Goal: Task Accomplishment & Management: Use online tool/utility

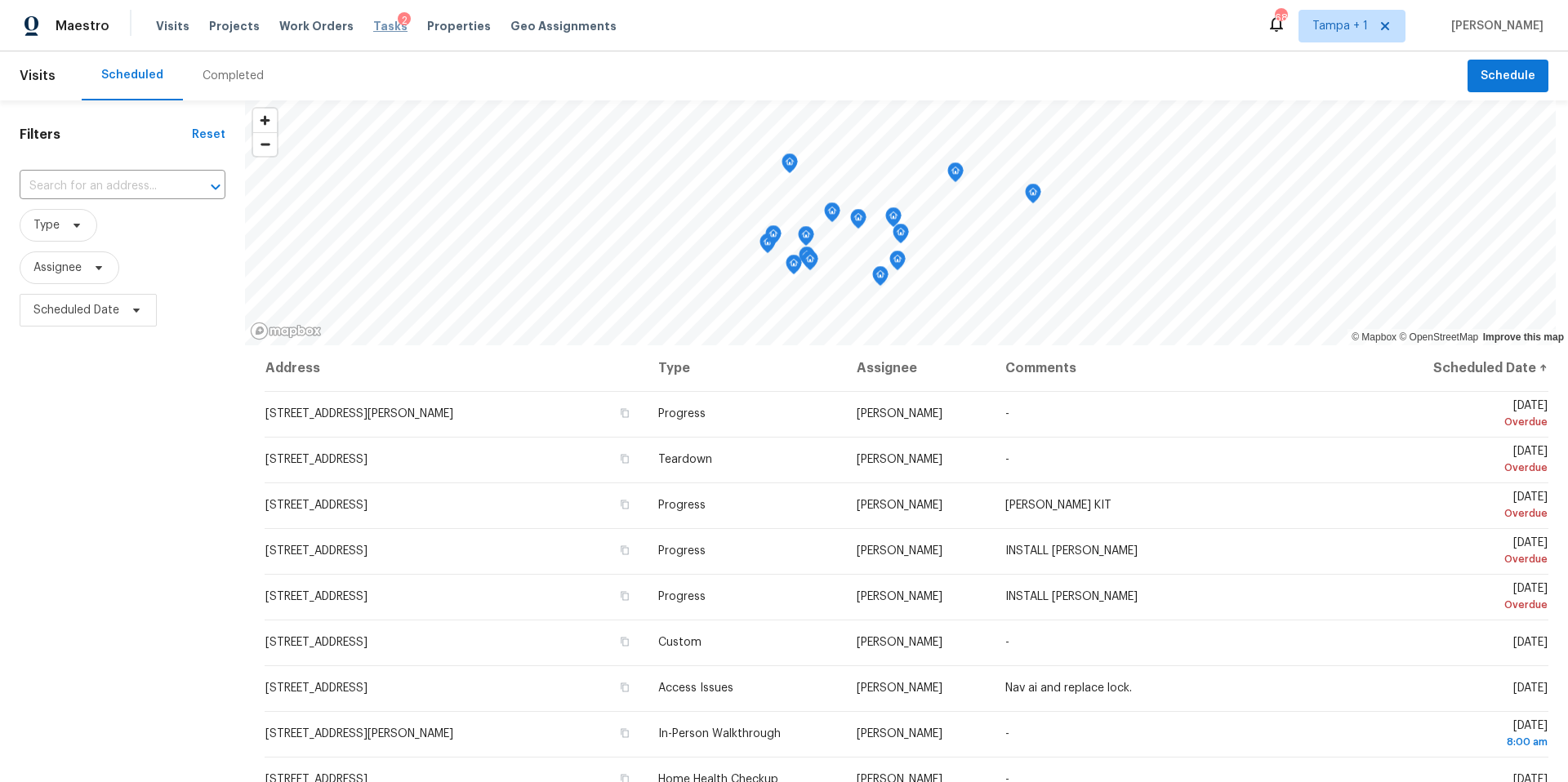
click at [373, 20] on span "Tasks" at bounding box center [391, 26] width 34 height 11
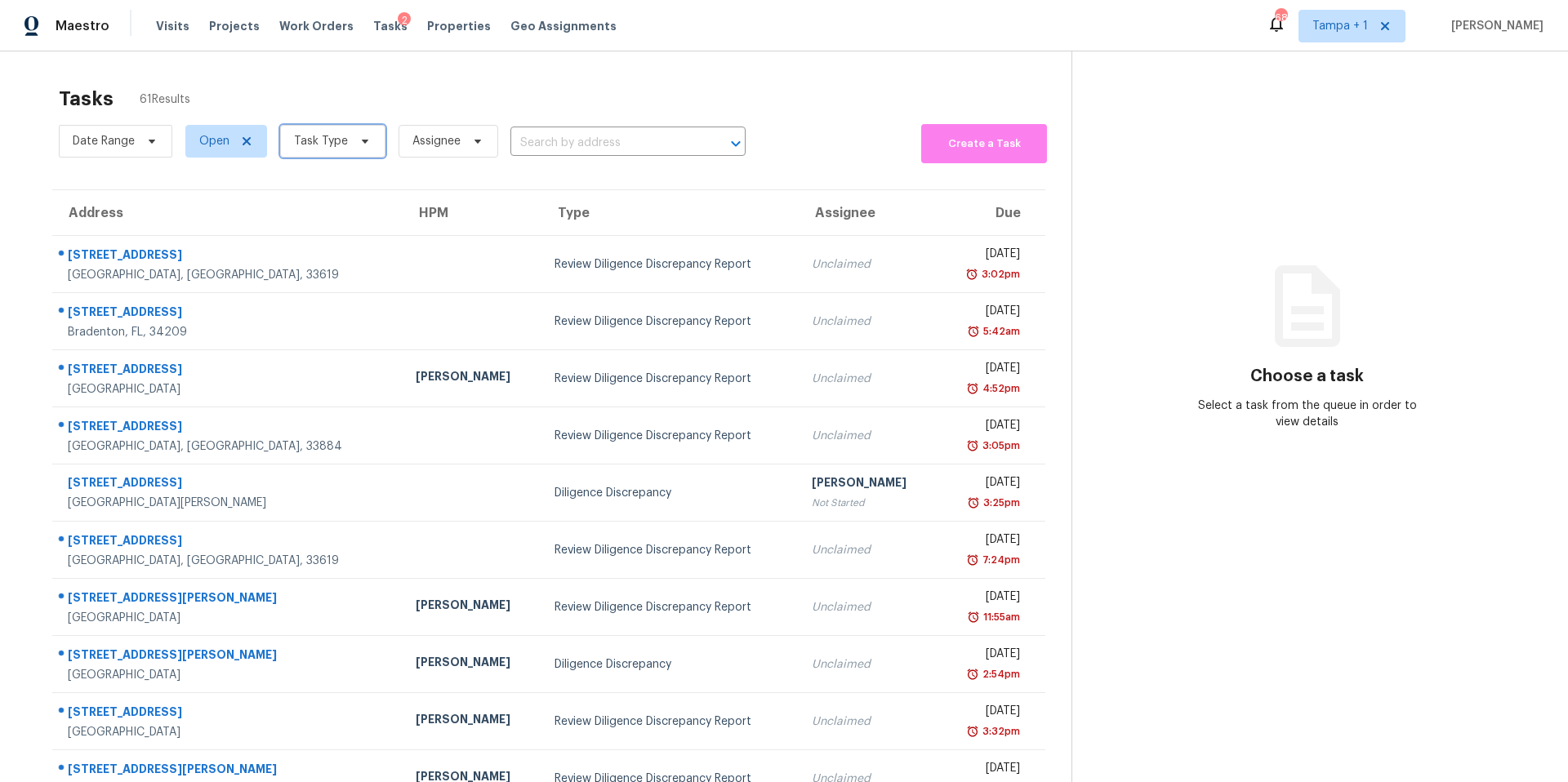
click at [325, 146] on span "Task Type" at bounding box center [321, 142] width 54 height 16
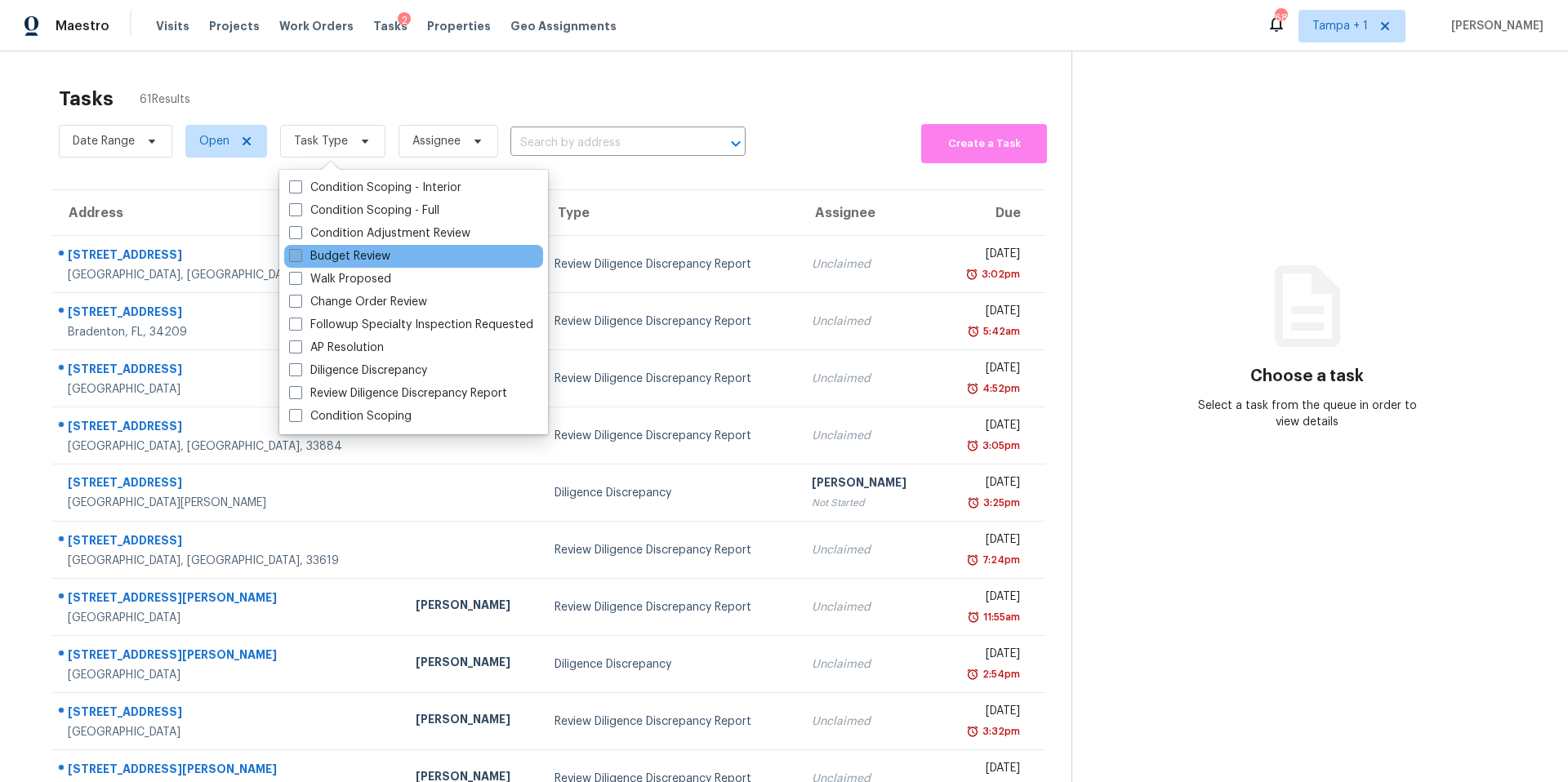
click at [335, 251] on label "Budget Review" at bounding box center [340, 256] width 102 height 16
click at [300, 251] on input "Budget Review" at bounding box center [294, 253] width 11 height 11
checkbox input "true"
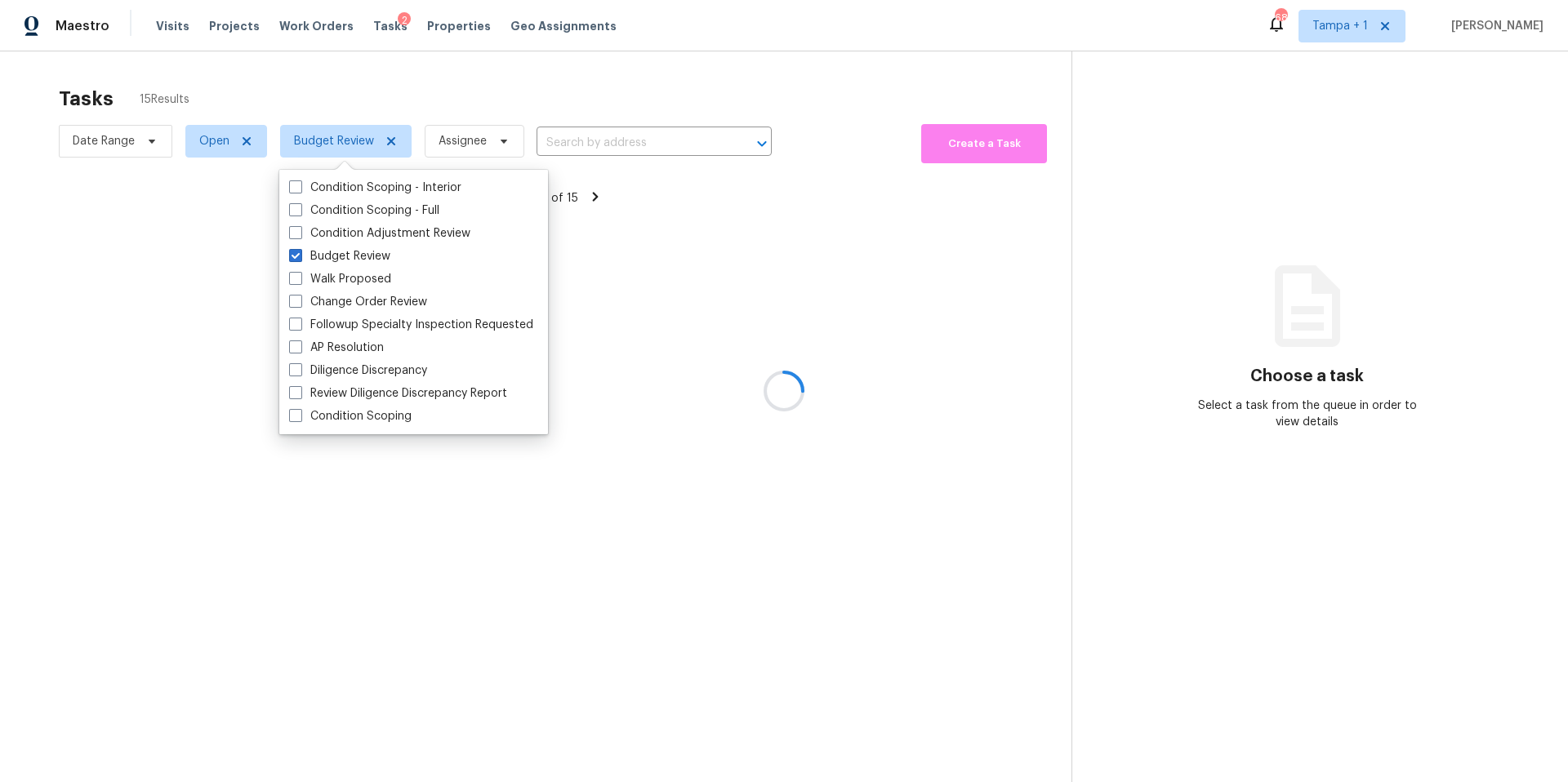
click at [382, 88] on div at bounding box center [784, 391] width 1568 height 782
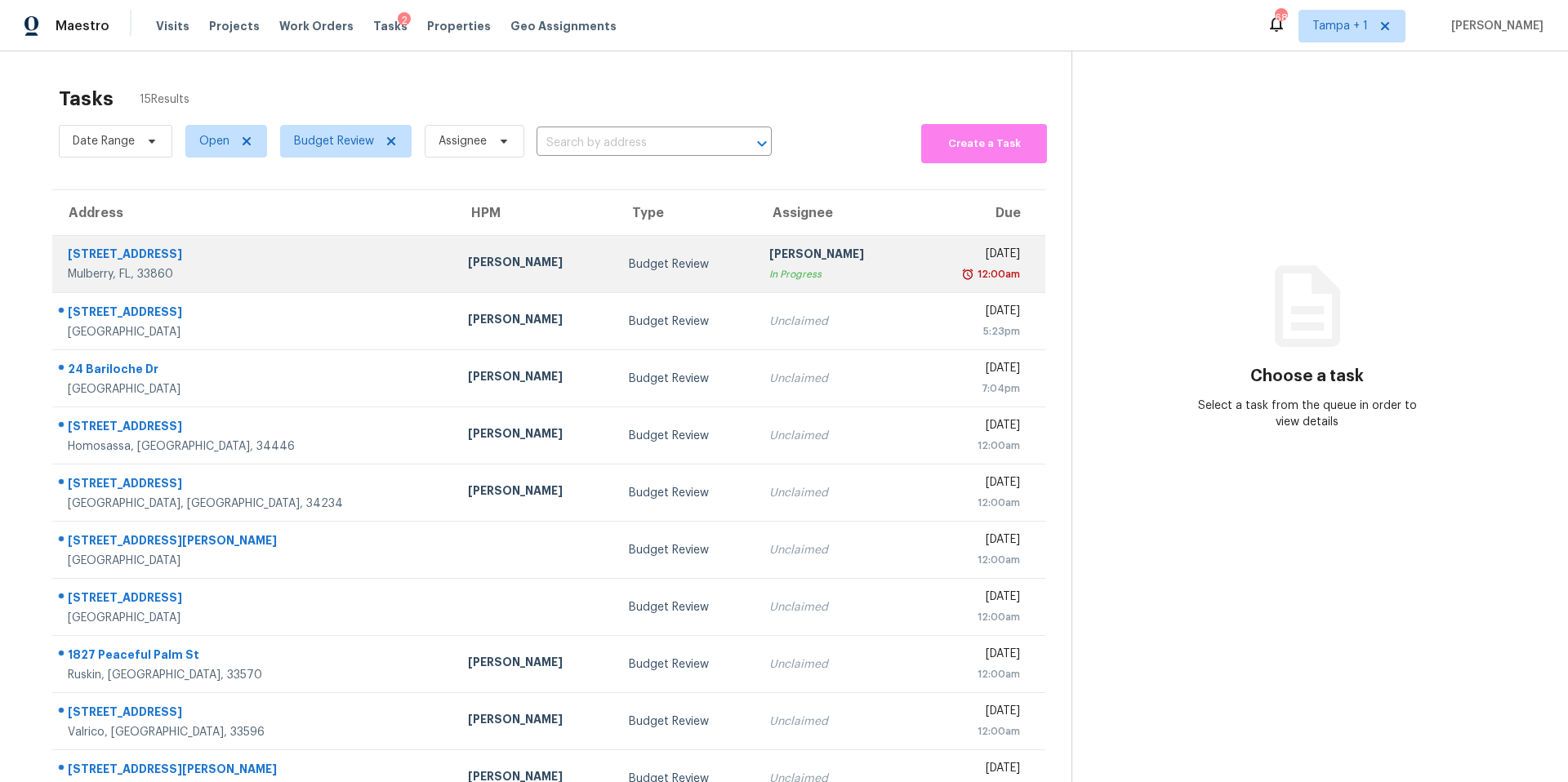
click at [468, 273] on div "[PERSON_NAME]" at bounding box center [535, 264] width 134 height 20
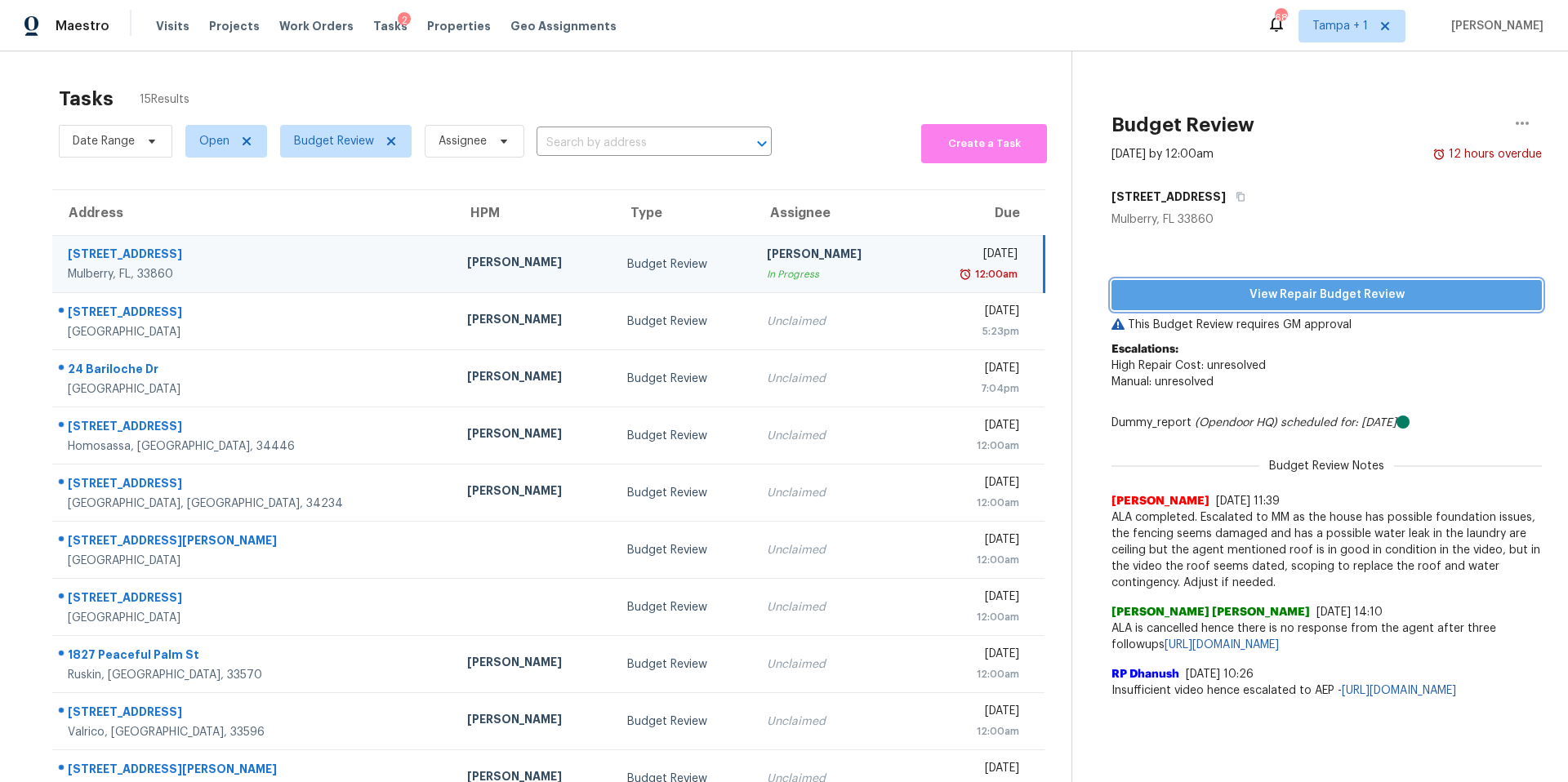
click at [1188, 301] on span "View Repair Budget Review" at bounding box center [1326, 295] width 404 height 20
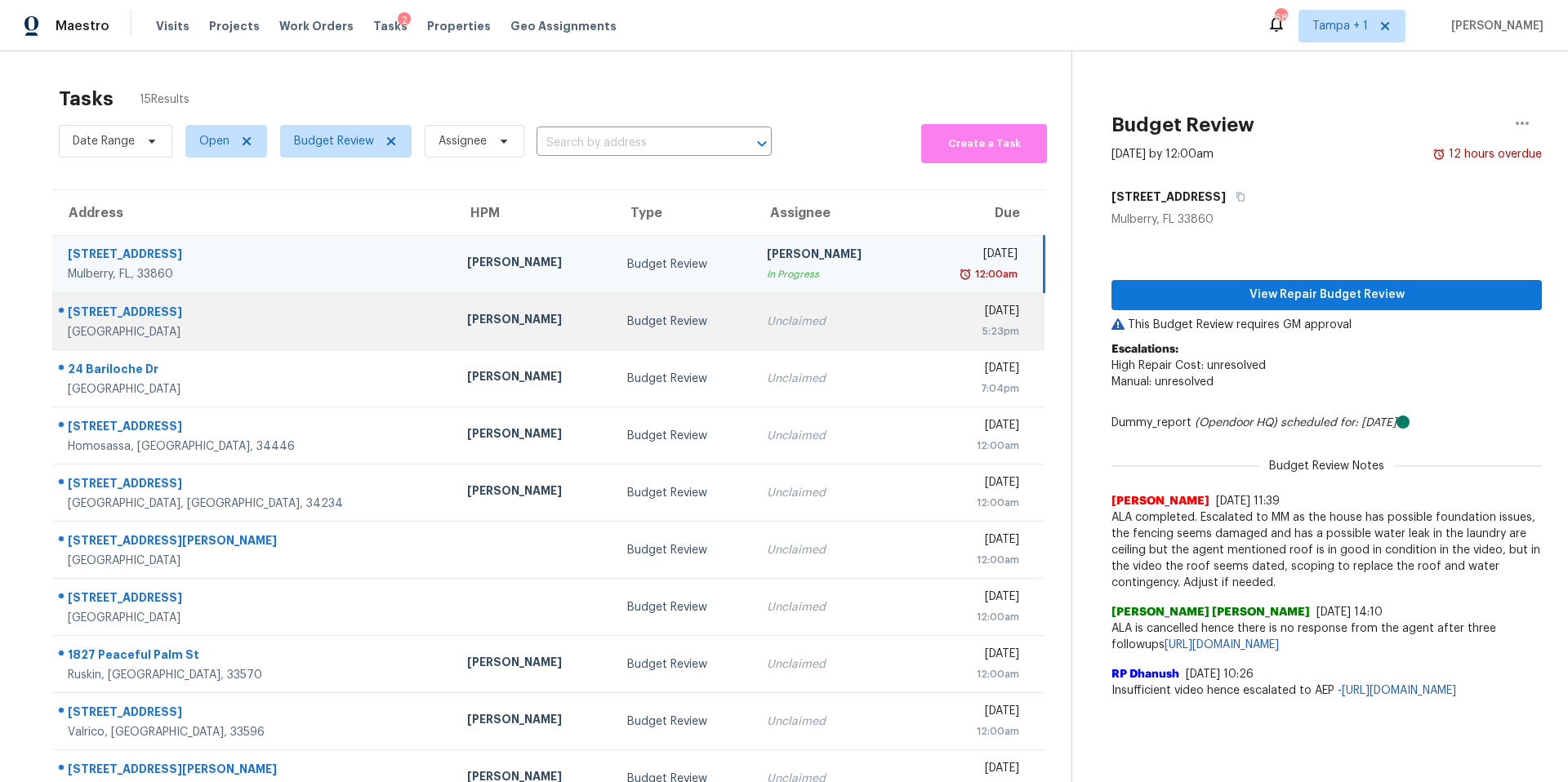
click at [467, 312] on div "[PERSON_NAME]" at bounding box center [534, 321] width 134 height 20
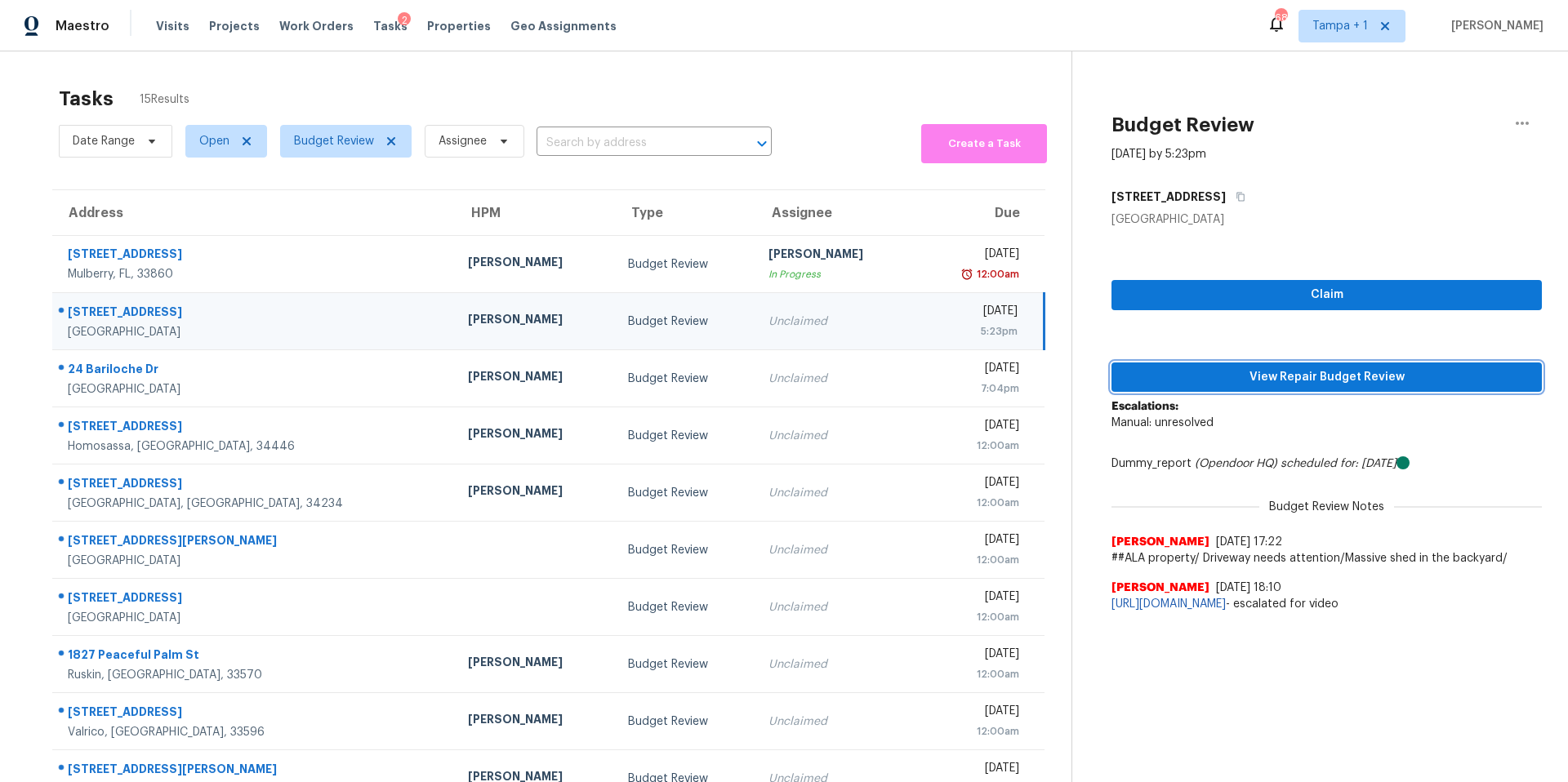
click at [1168, 372] on span "View Repair Budget Review" at bounding box center [1326, 377] width 404 height 20
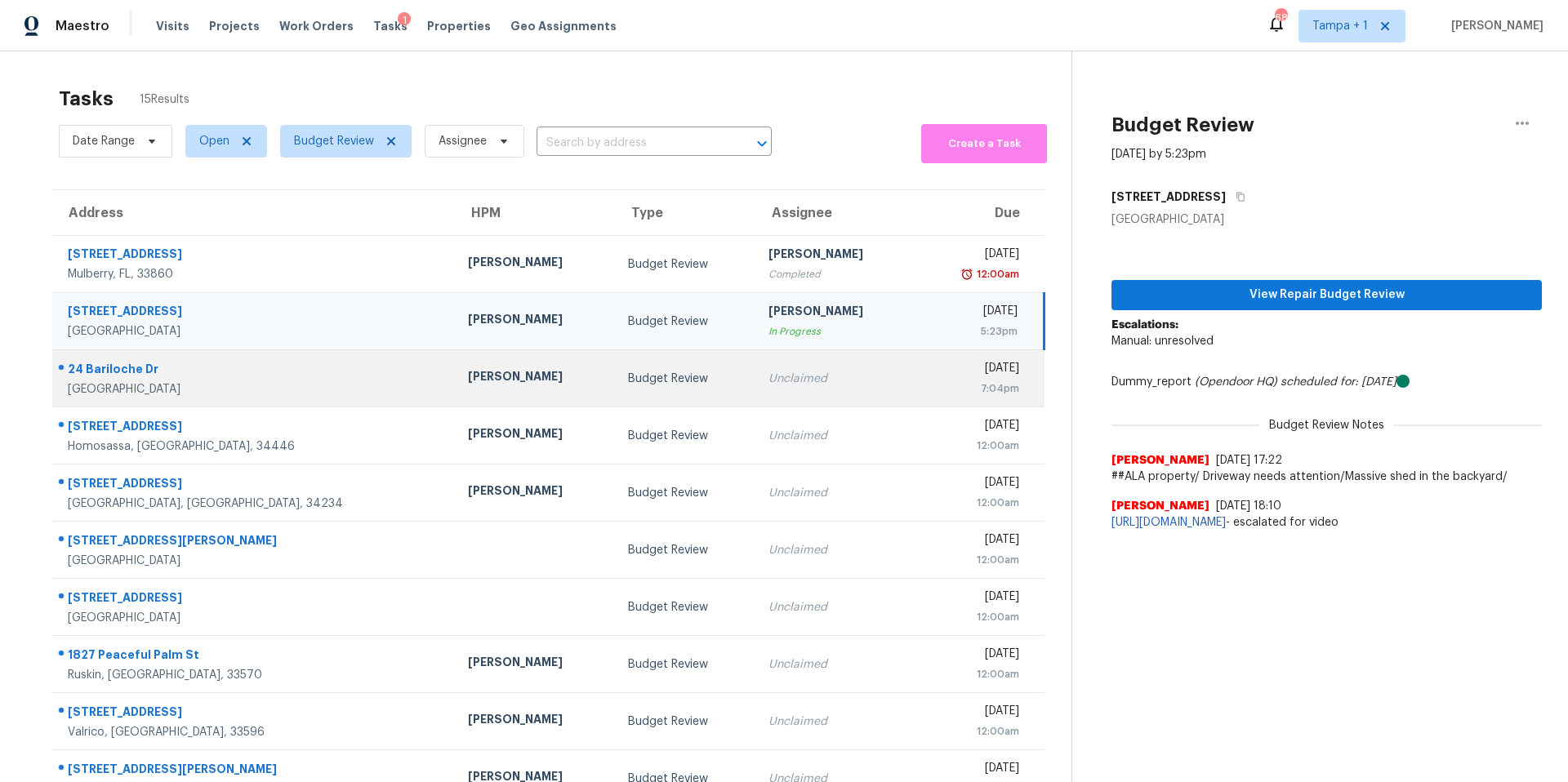
click at [628, 380] on div "Budget Review" at bounding box center [685, 379] width 115 height 16
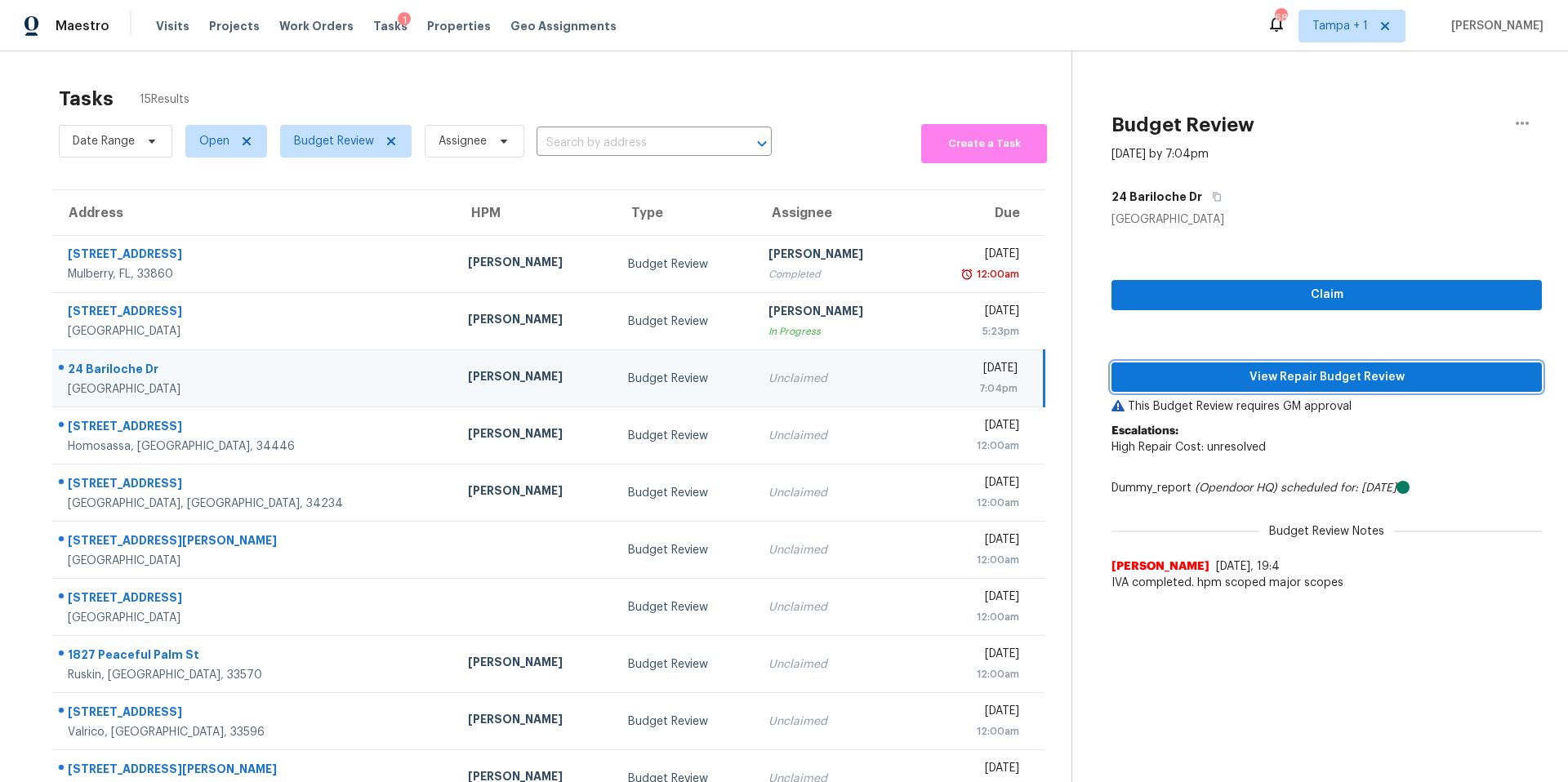
click at [1146, 376] on span "View Repair Budget Review" at bounding box center [1326, 377] width 404 height 20
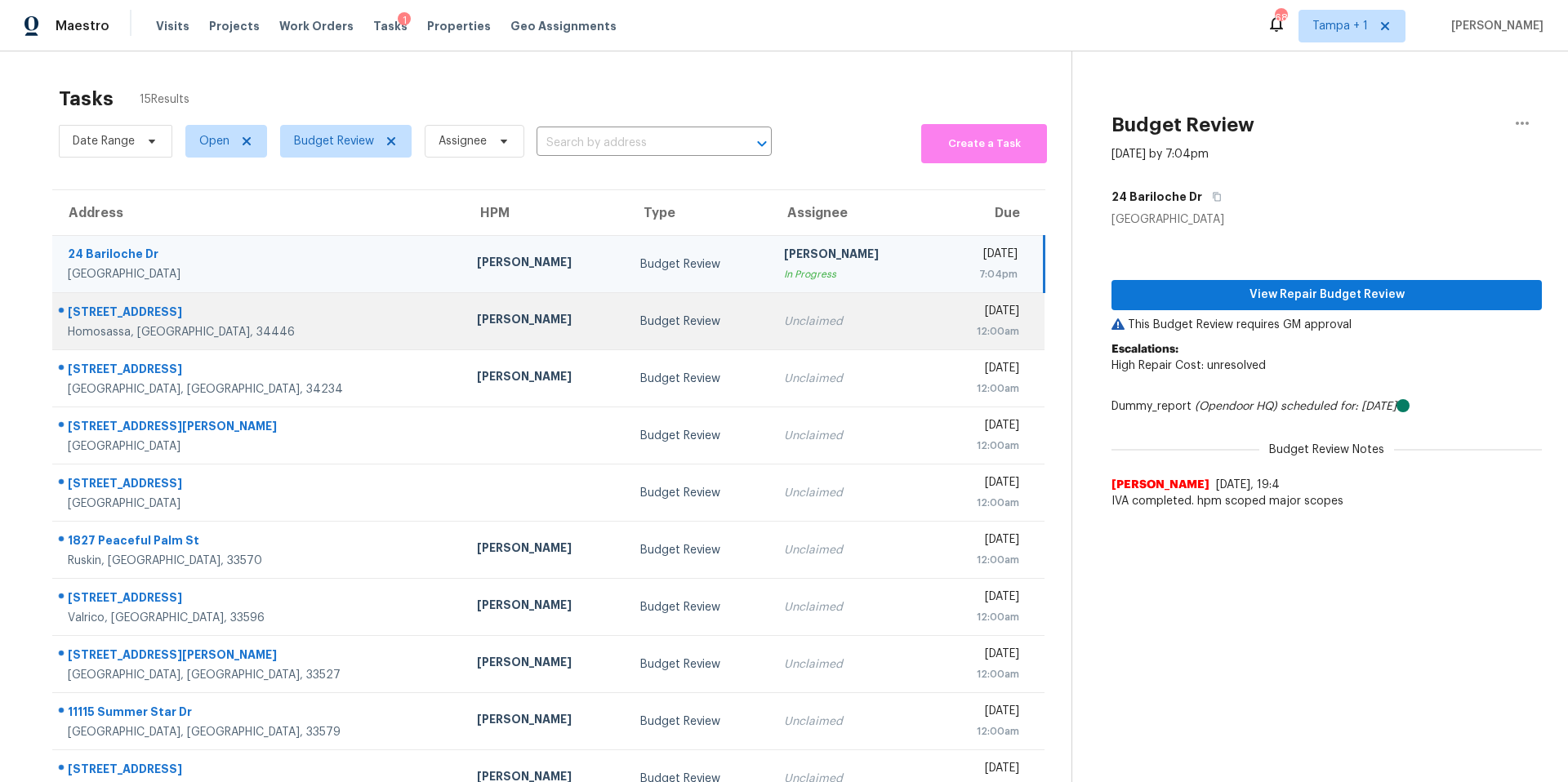
click at [464, 334] on td "[PERSON_NAME]" at bounding box center [545, 322] width 163 height 57
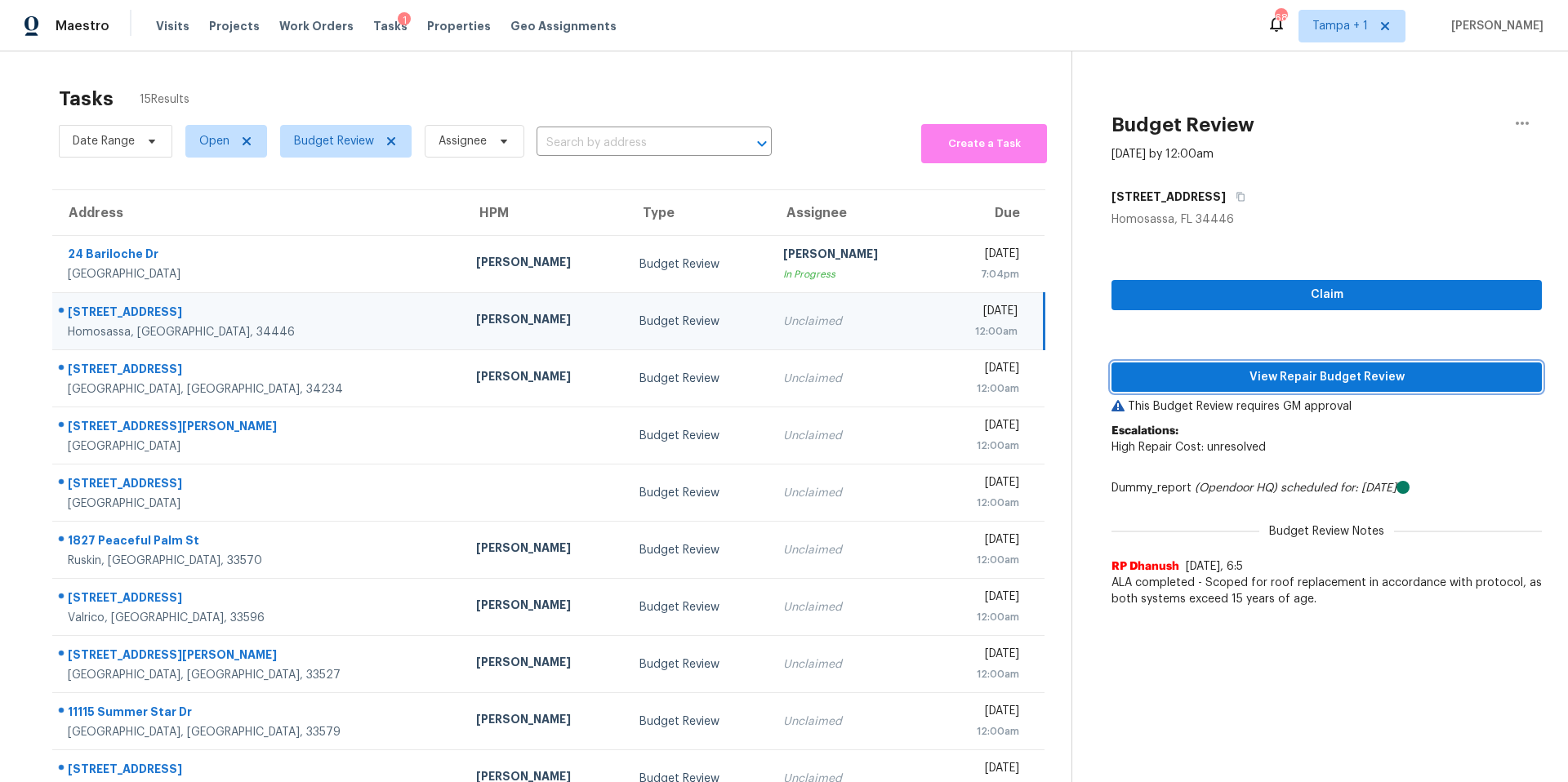
click at [1186, 372] on span "View Repair Budget Review" at bounding box center [1326, 377] width 404 height 20
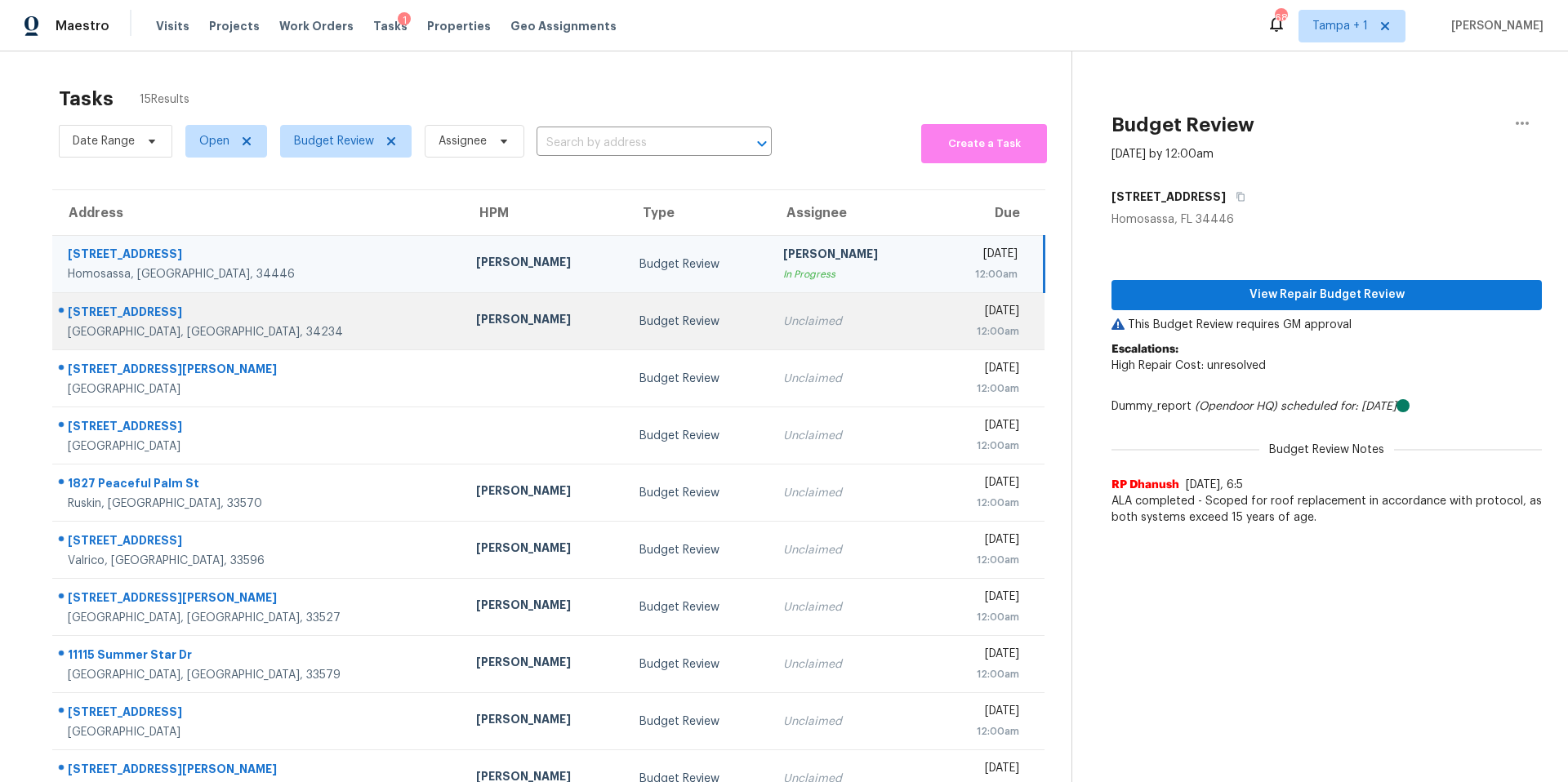
click at [626, 317] on td "Budget Review" at bounding box center [698, 322] width 144 height 57
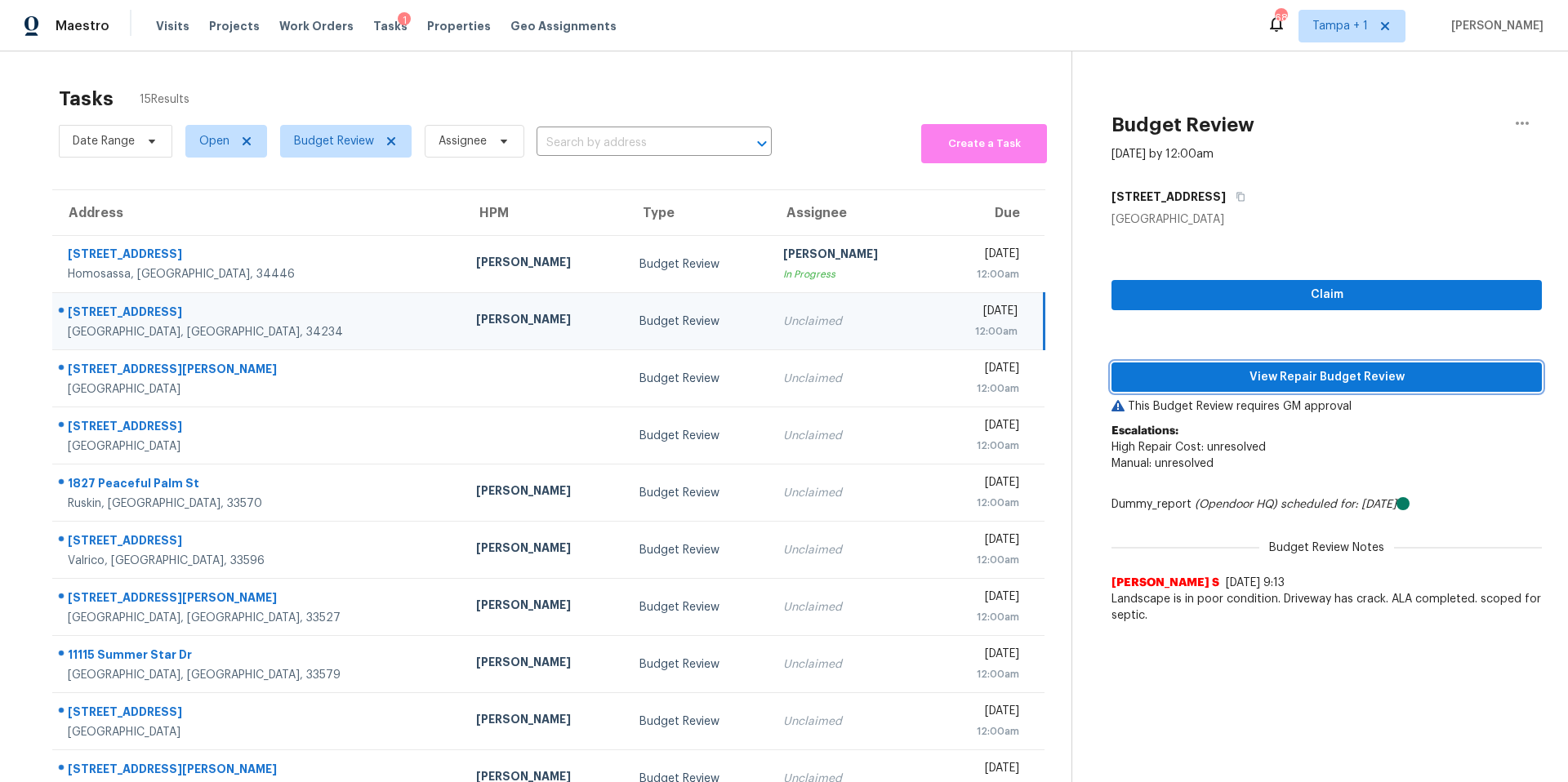
click at [1260, 373] on span "View Repair Budget Review" at bounding box center [1326, 377] width 404 height 20
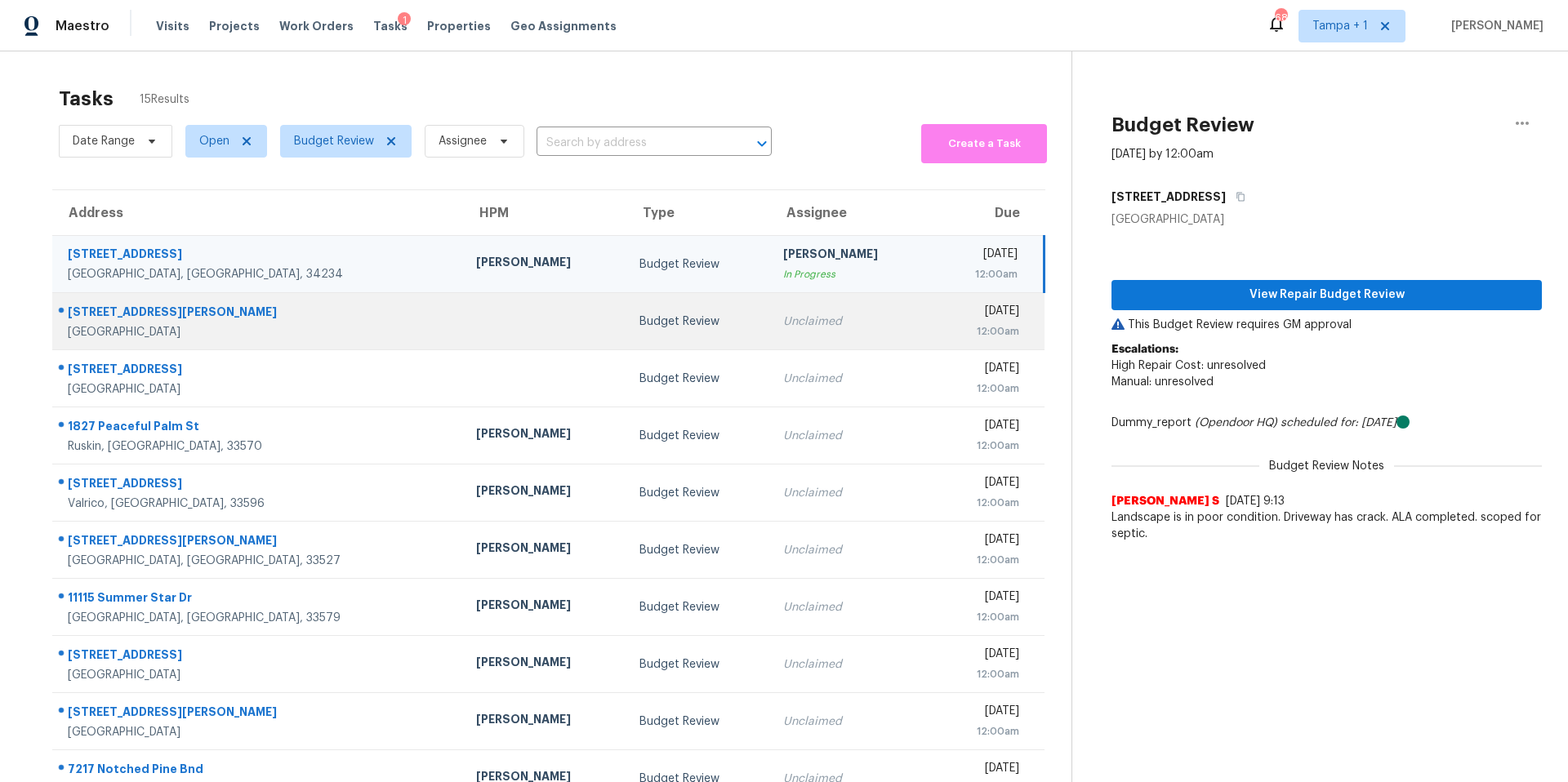
click at [476, 321] on div at bounding box center [545, 321] width 138 height 4
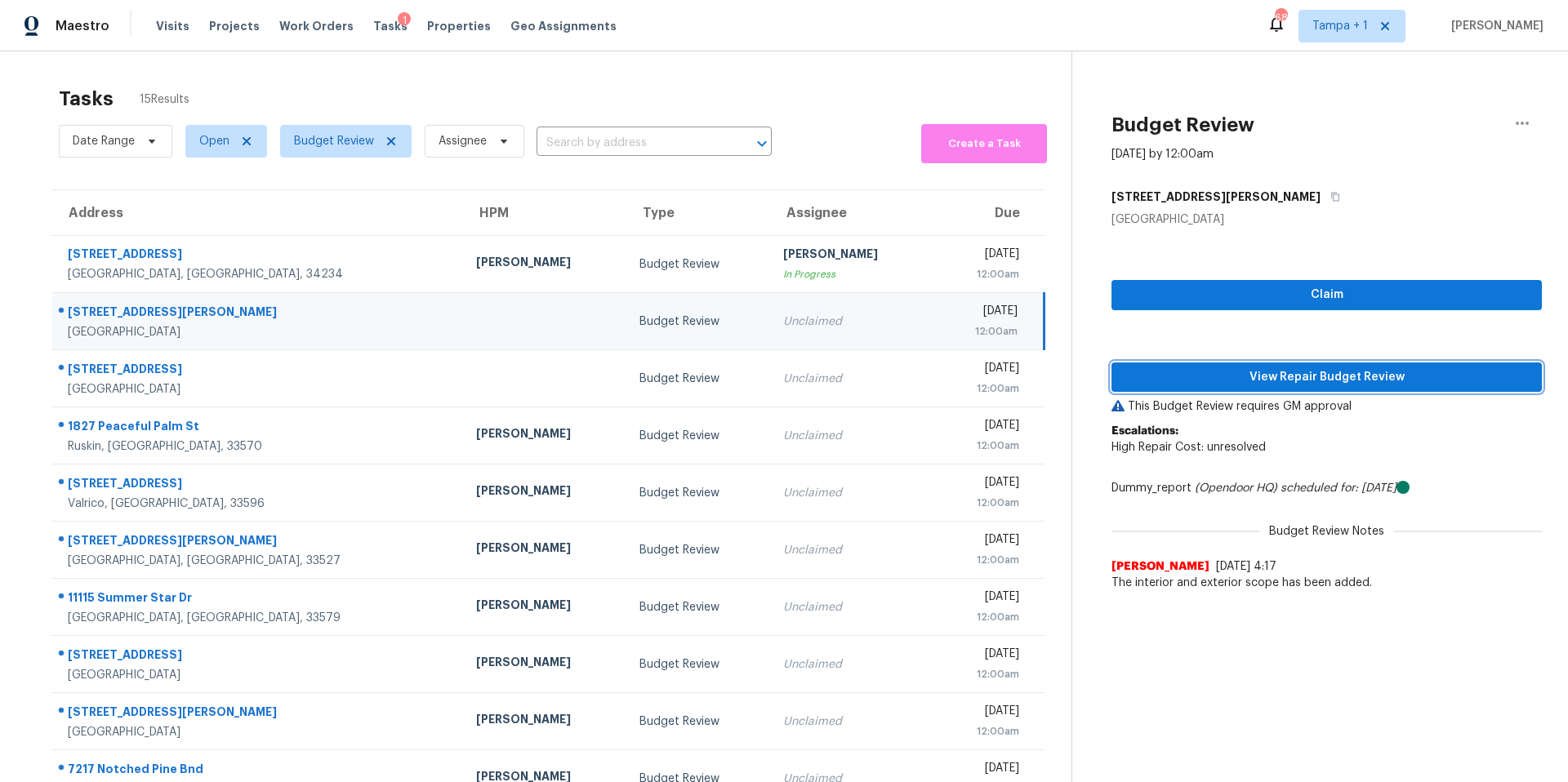
click at [1310, 388] on button "View Repair Budget Review" at bounding box center [1326, 377] width 431 height 30
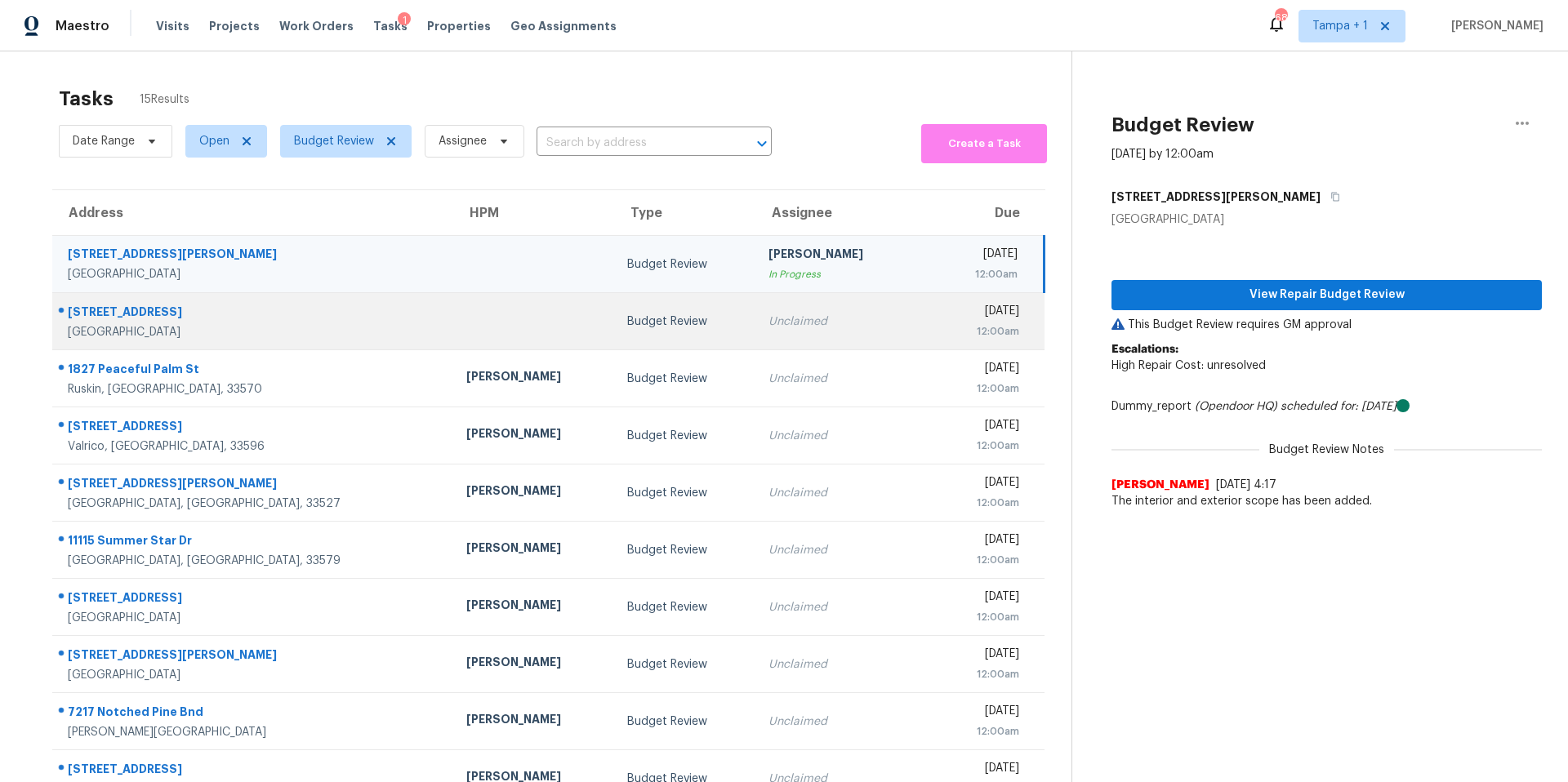
click at [614, 311] on td "Budget Review" at bounding box center [685, 322] width 142 height 57
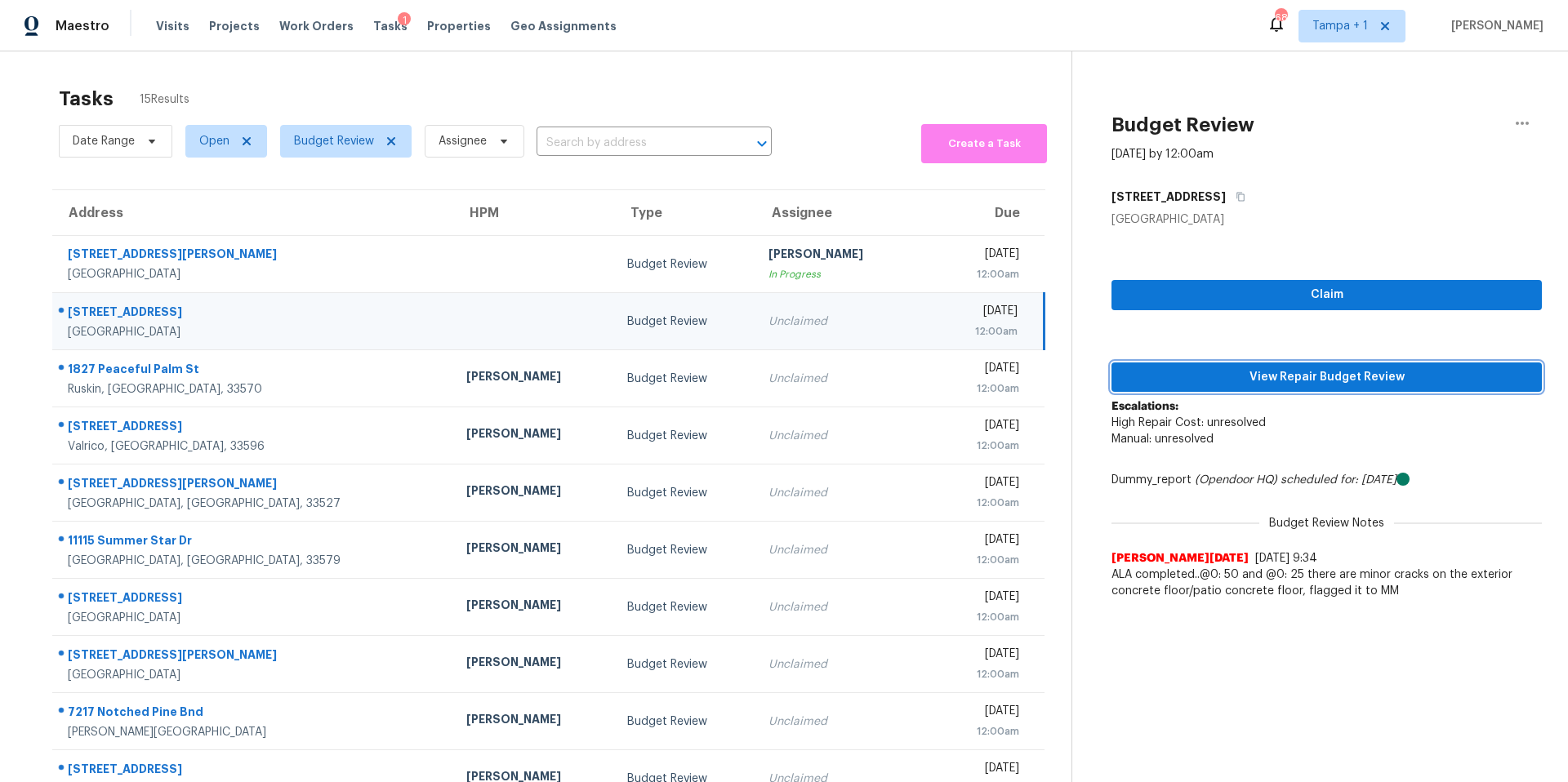
click at [1249, 382] on span "View Repair Budget Review" at bounding box center [1326, 377] width 404 height 20
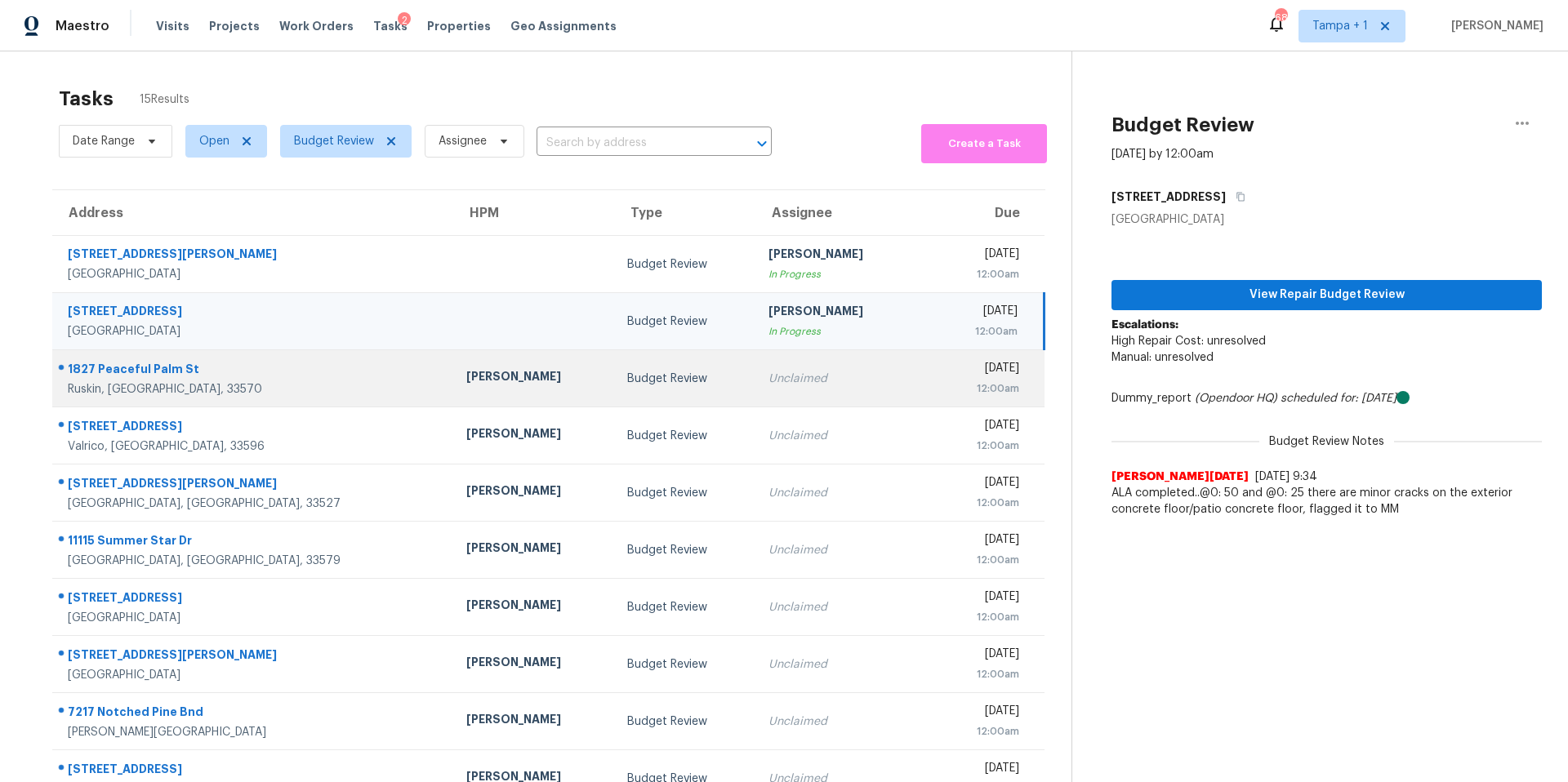
click at [466, 380] on div "[PERSON_NAME]" at bounding box center [533, 378] width 135 height 20
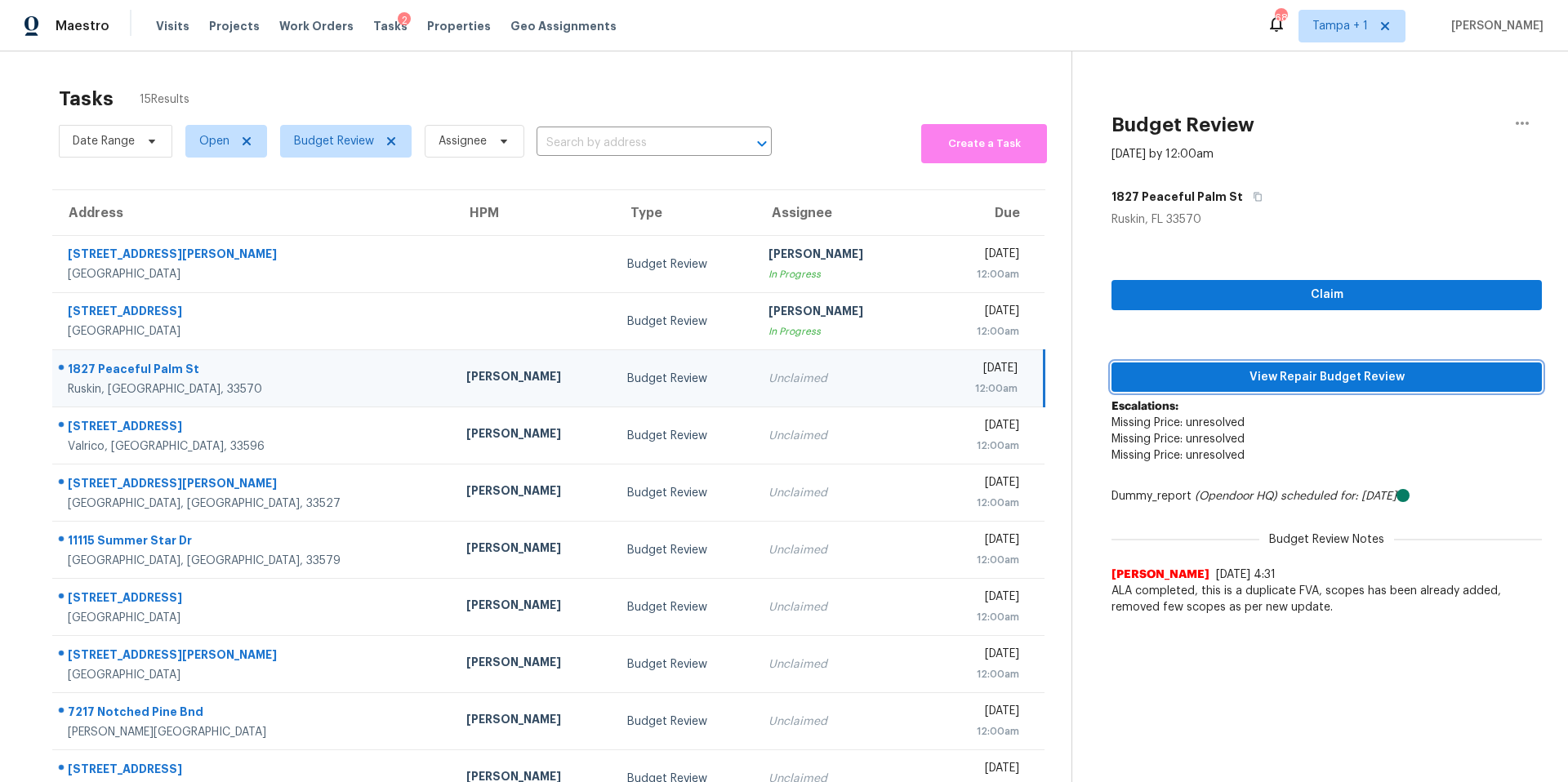
click at [1209, 373] on span "View Repair Budget Review" at bounding box center [1326, 377] width 404 height 20
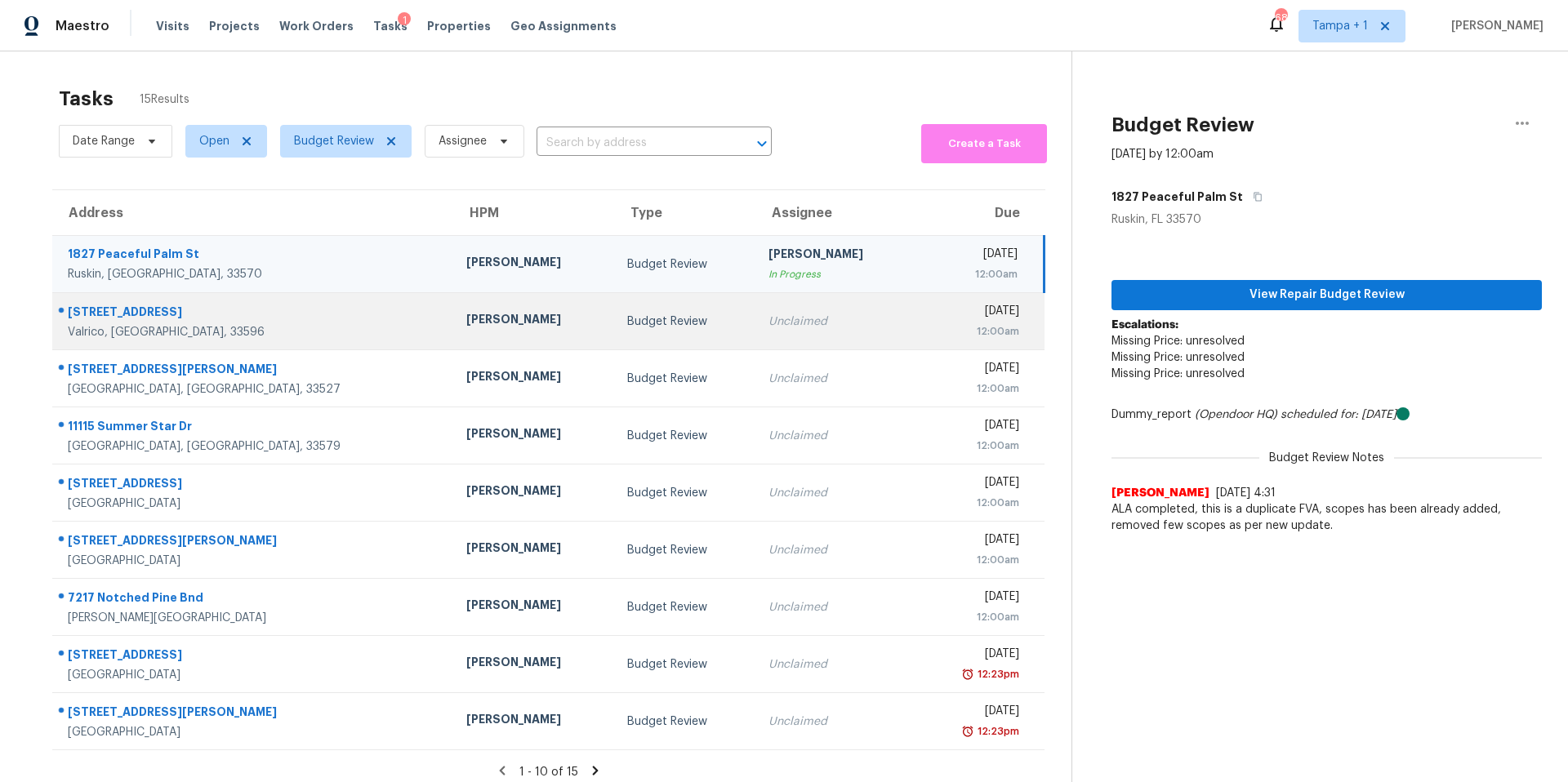
click at [614, 321] on td "Budget Review" at bounding box center [685, 322] width 142 height 57
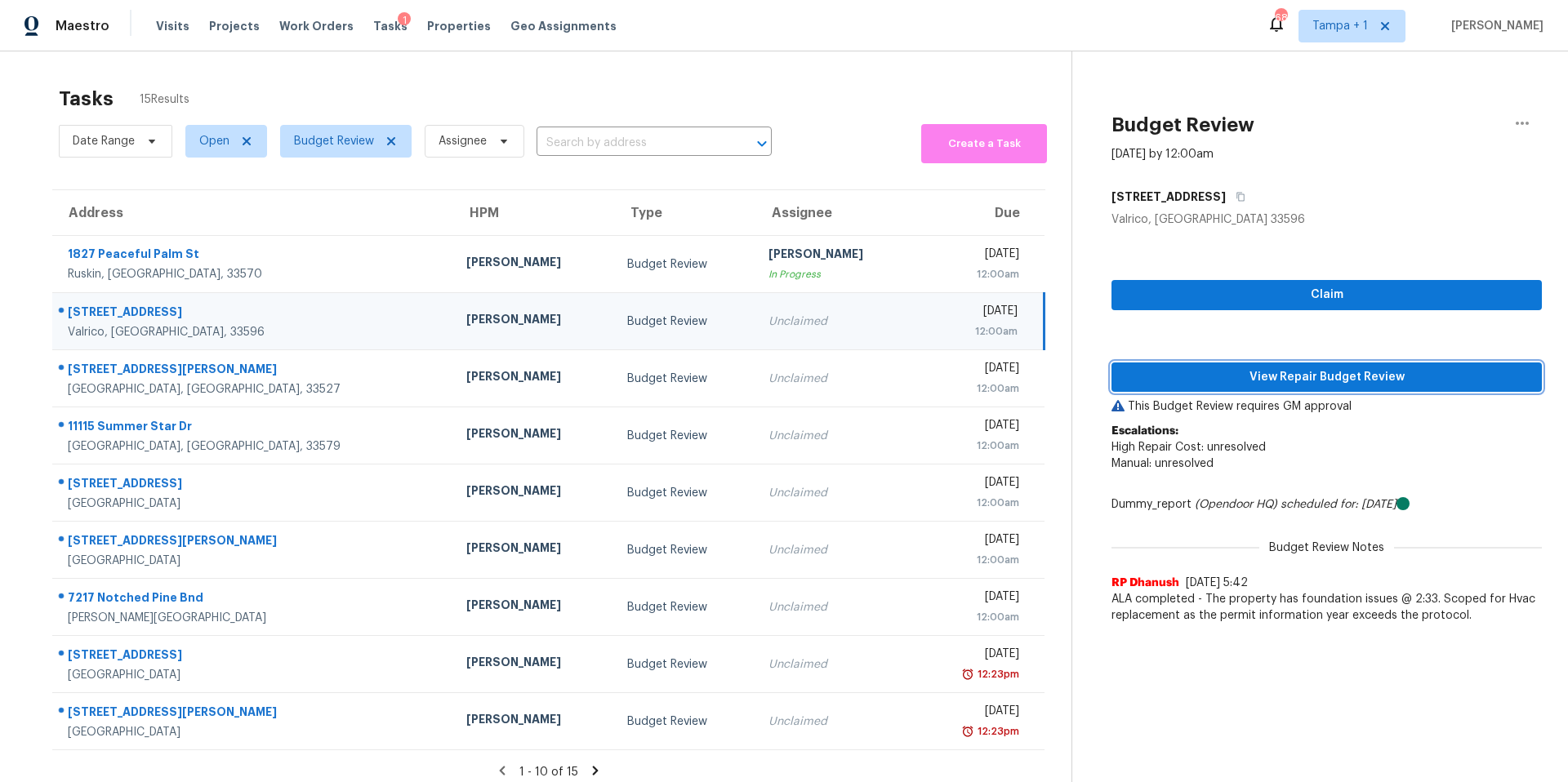
click at [1228, 372] on span "View Repair Budget Review" at bounding box center [1326, 377] width 404 height 20
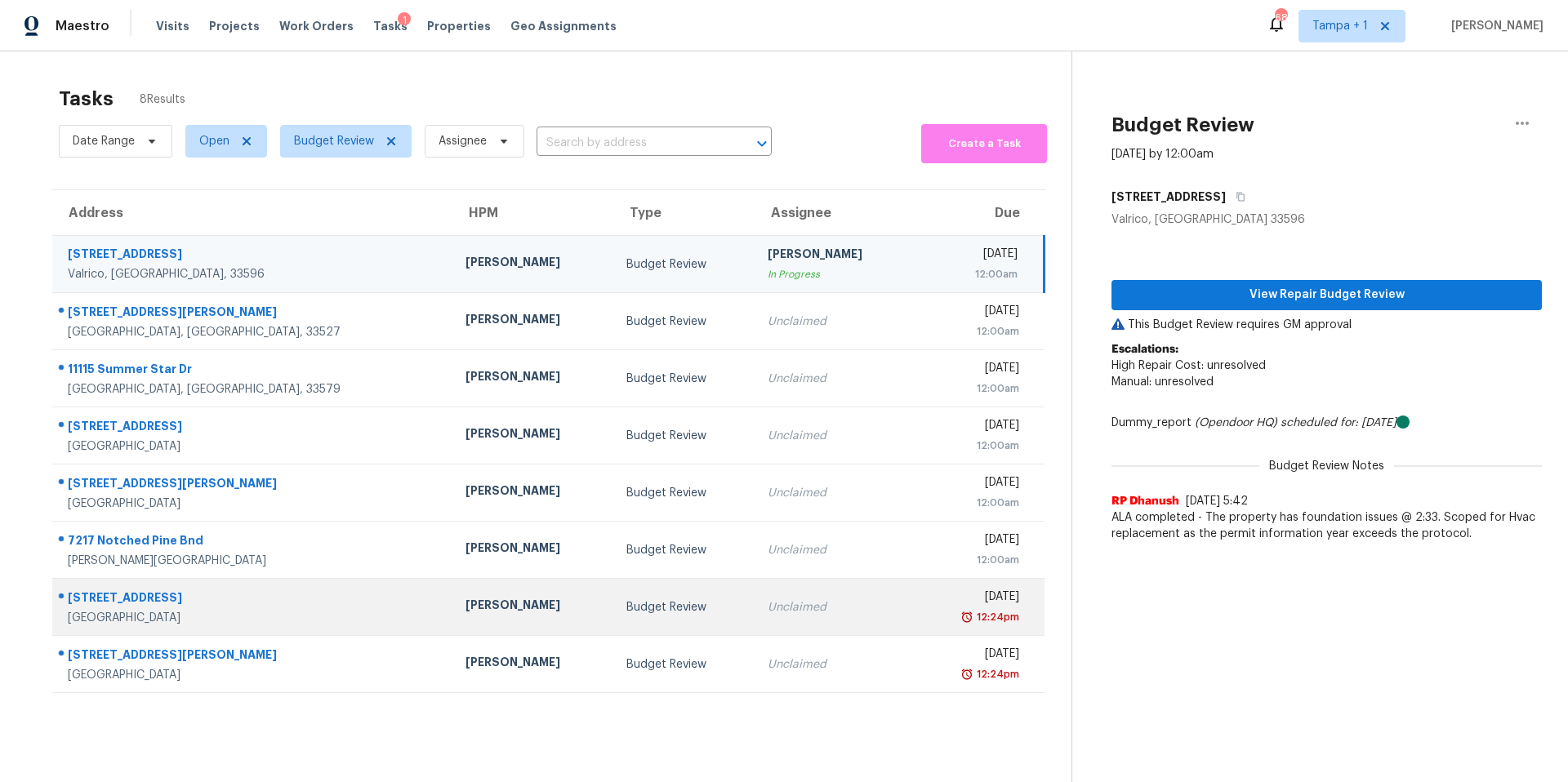
click at [479, 588] on td "[PERSON_NAME]" at bounding box center [533, 608] width 160 height 57
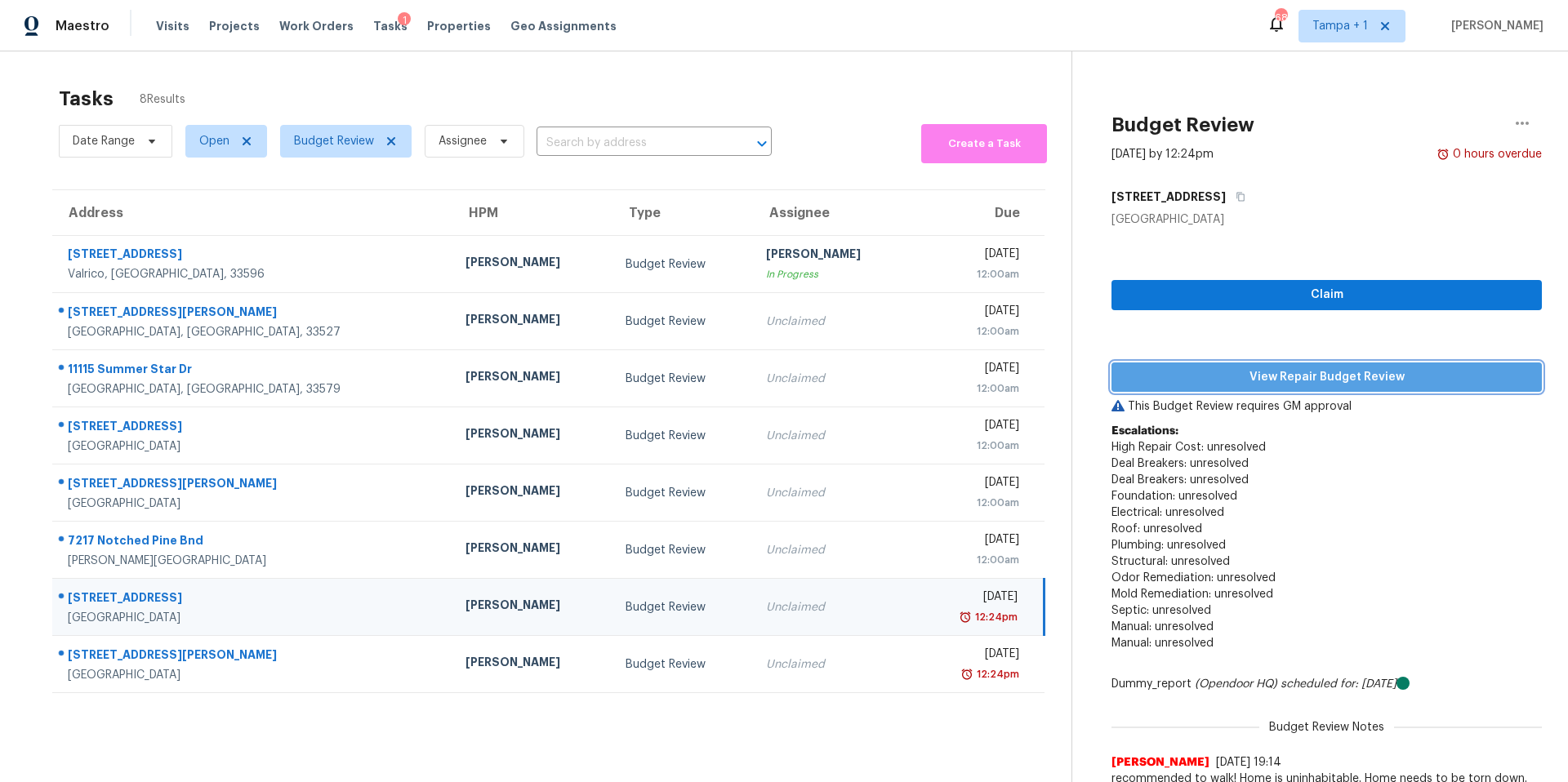
click at [1156, 368] on span "View Repair Budget Review" at bounding box center [1326, 377] width 404 height 20
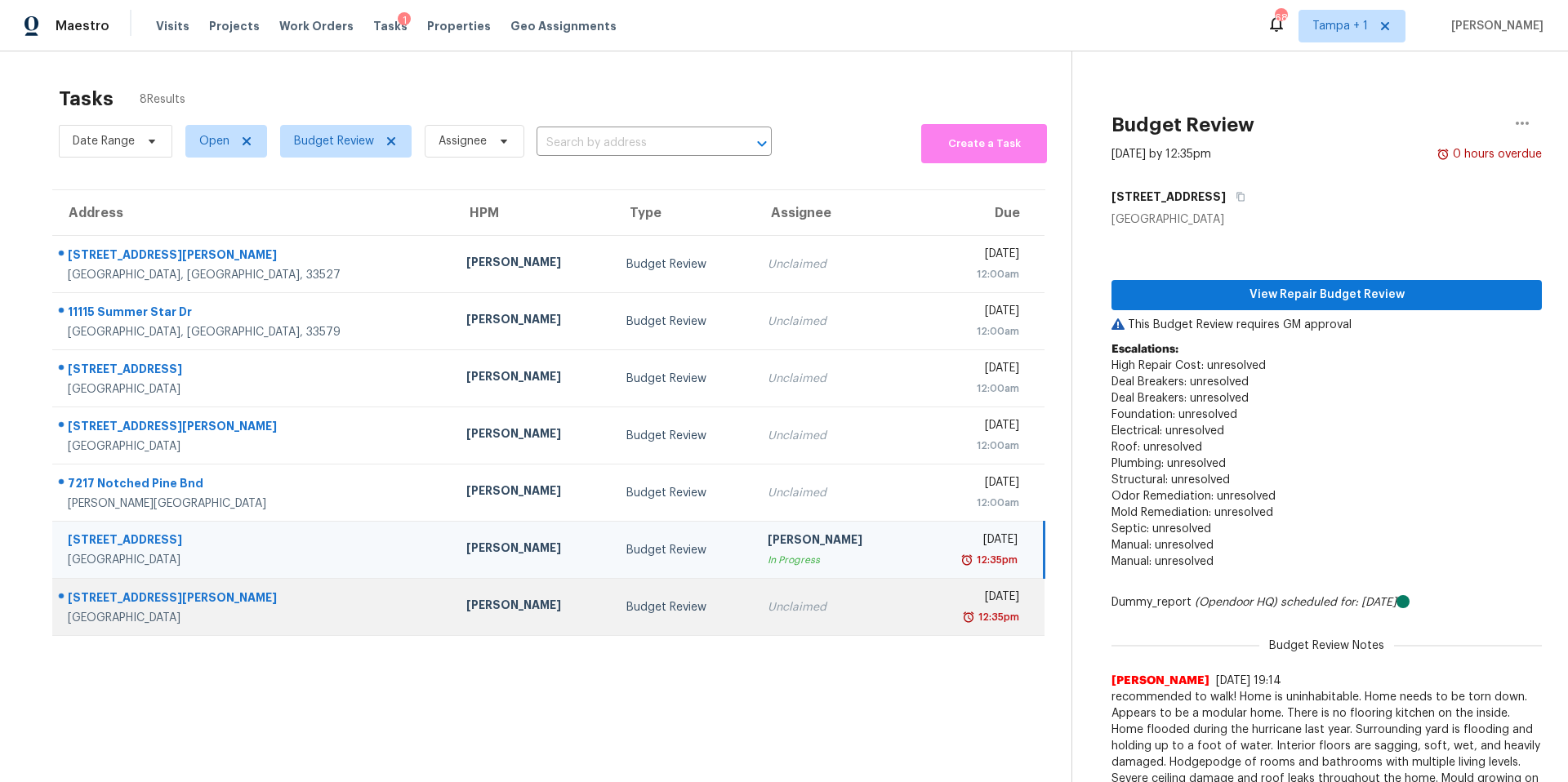
click at [454, 590] on td "[PERSON_NAME]" at bounding box center [534, 608] width 160 height 57
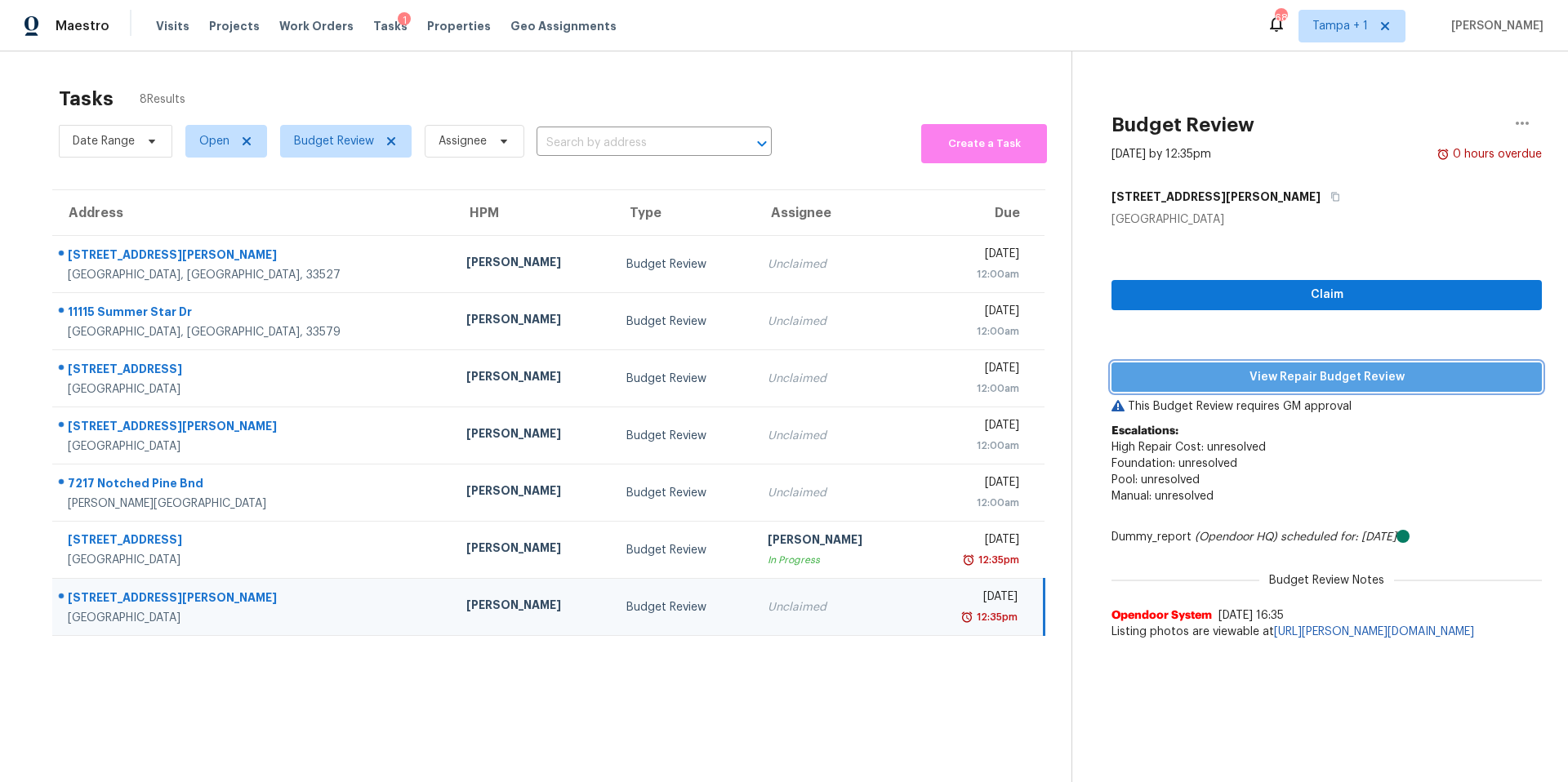
click at [1173, 378] on span "View Repair Budget Review" at bounding box center [1326, 377] width 404 height 20
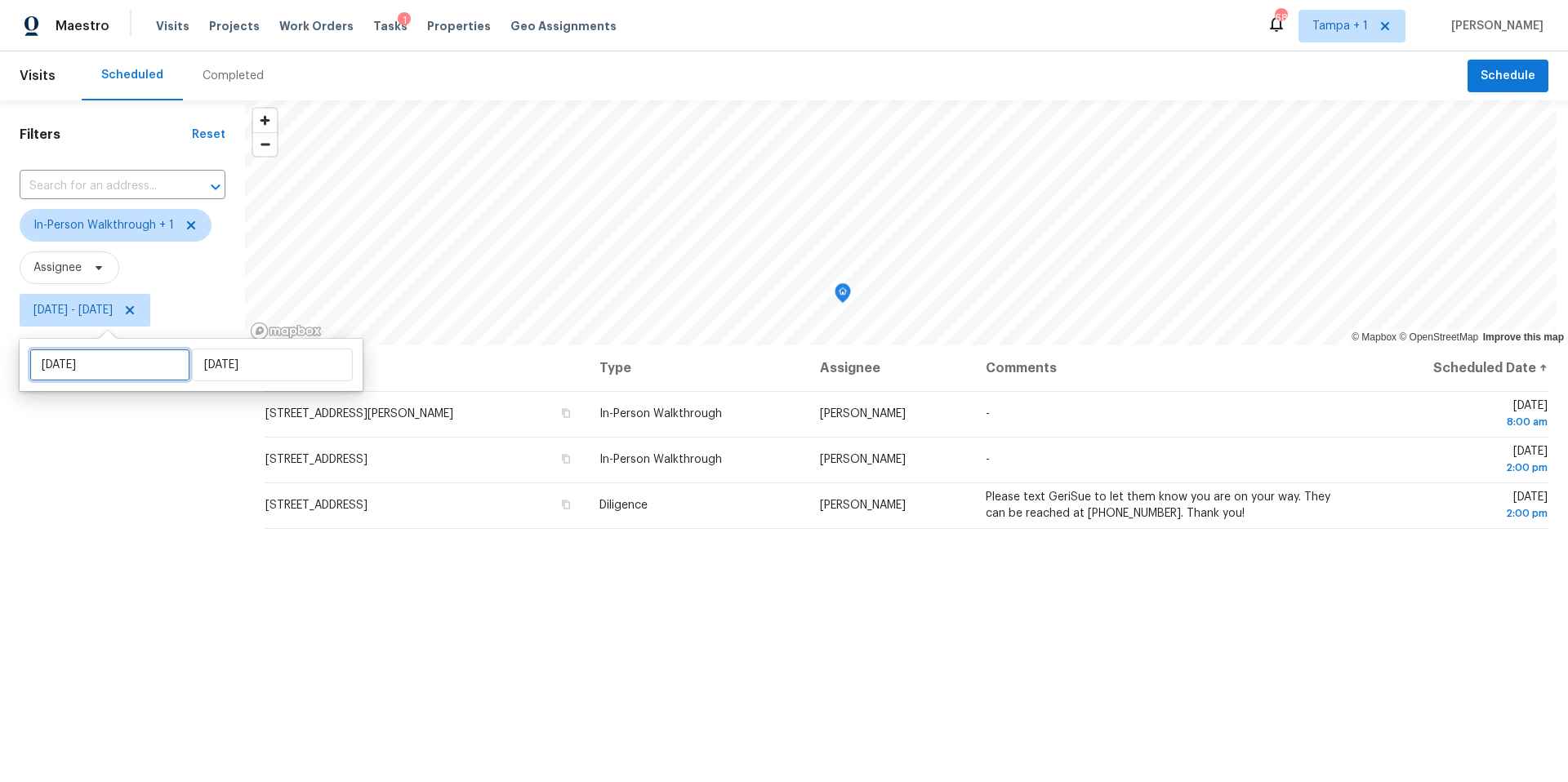
click at [155, 371] on input "[DATE]" at bounding box center [110, 365] width 160 height 33
select select "7"
select select "2025"
select select "8"
select select "2025"
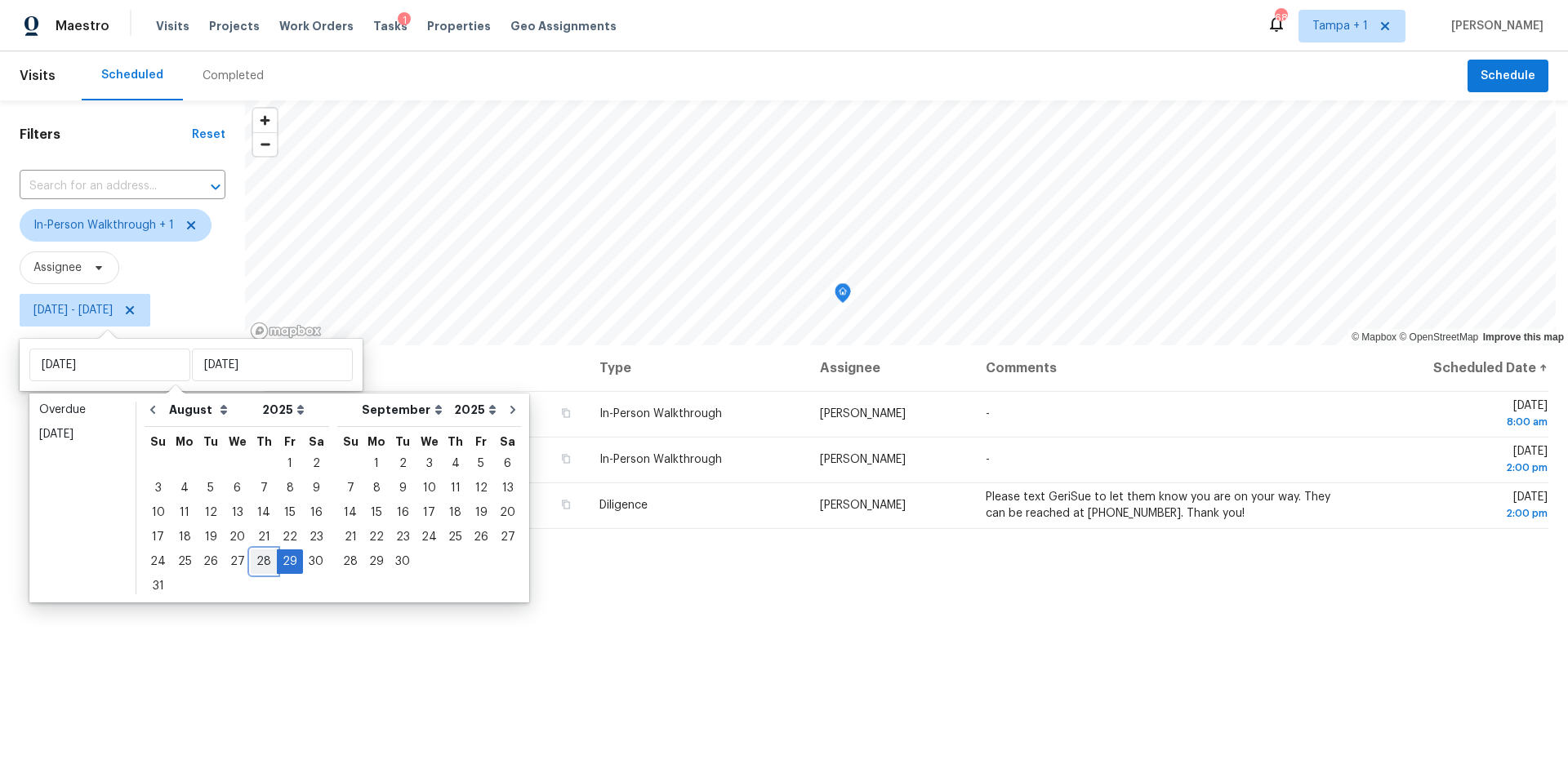
click at [256, 558] on div "28" at bounding box center [264, 562] width 26 height 23
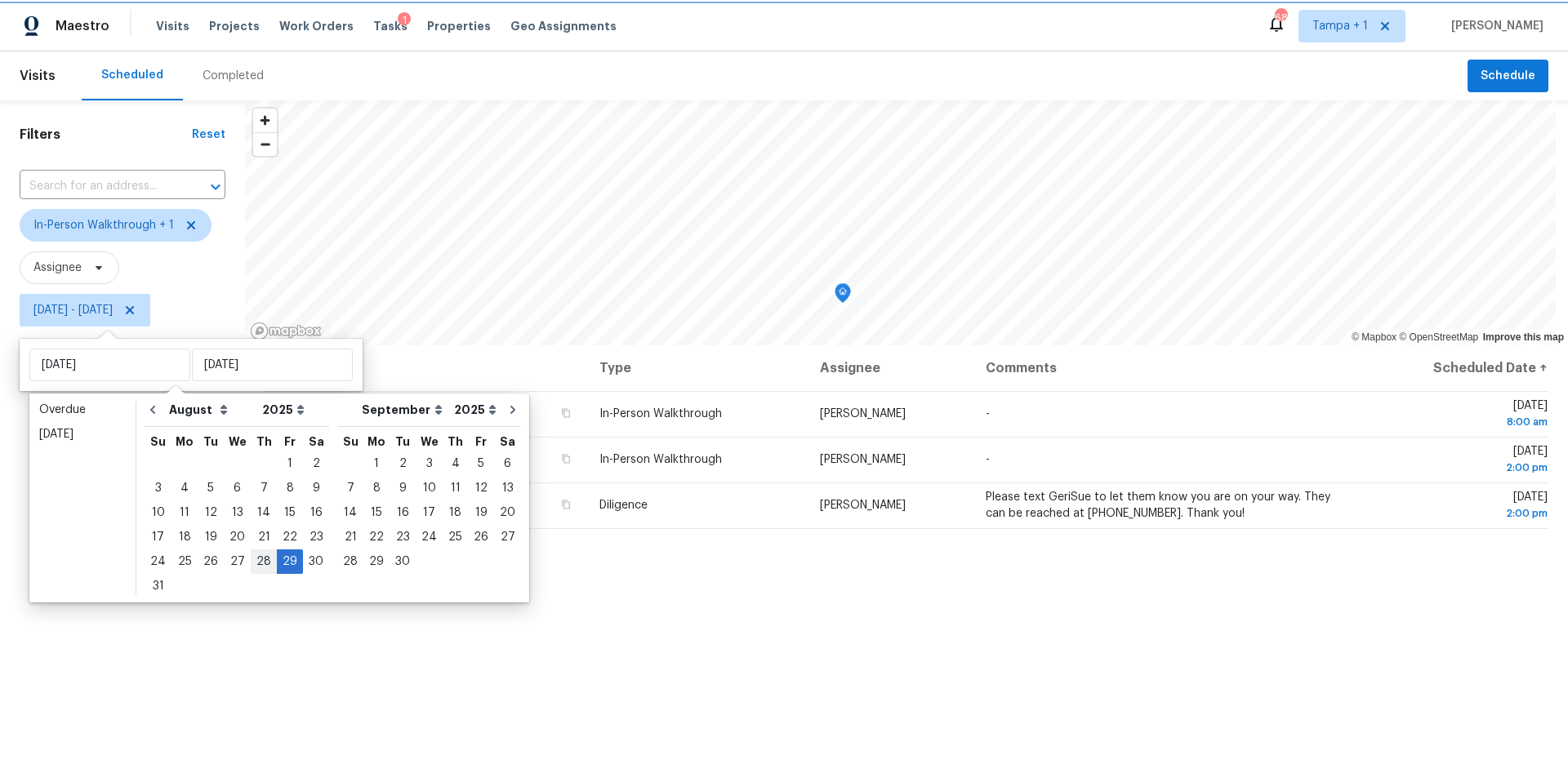
type input "Thu, Aug 28"
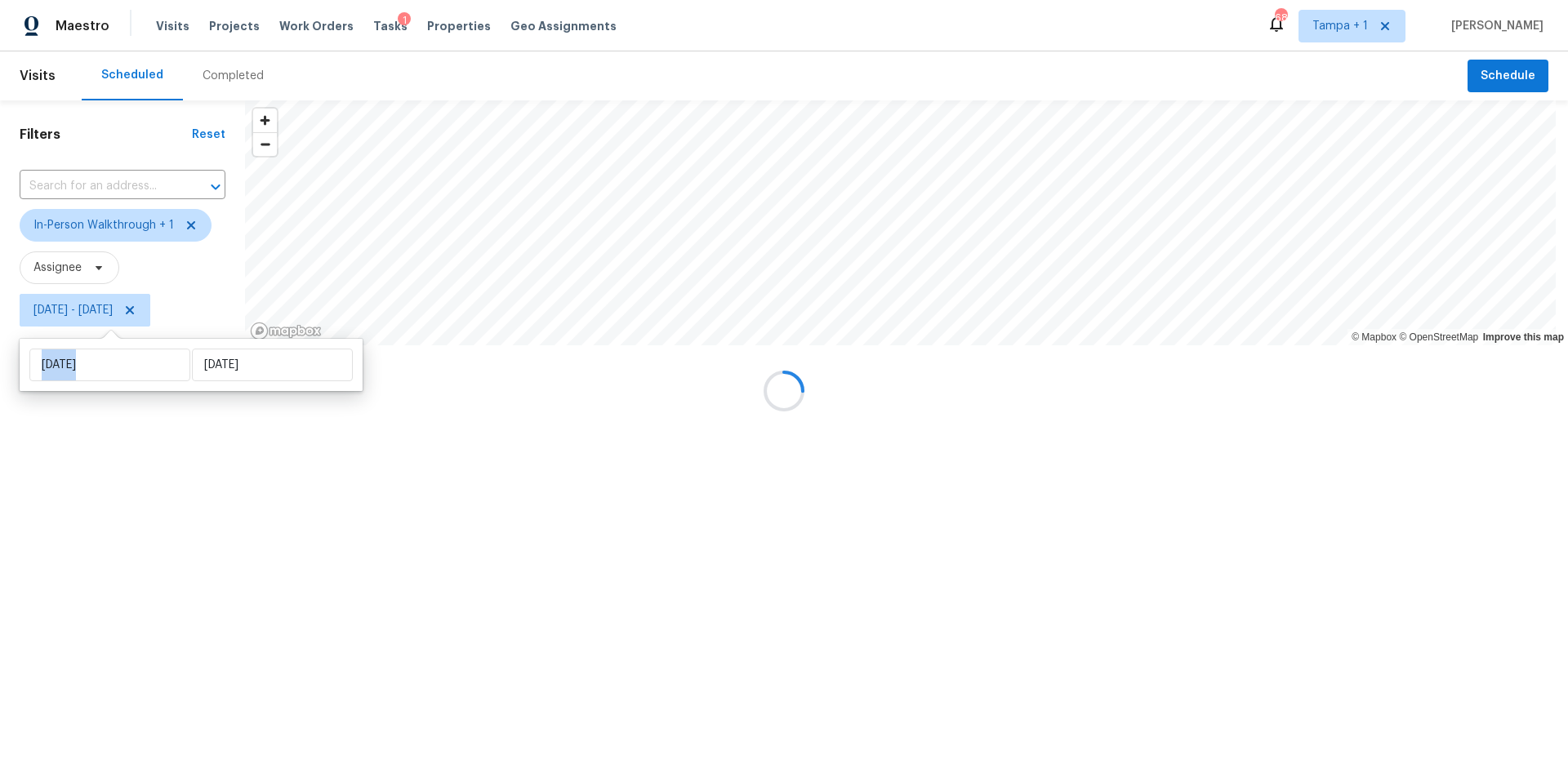
click at [256, 558] on div at bounding box center [784, 391] width 1568 height 782
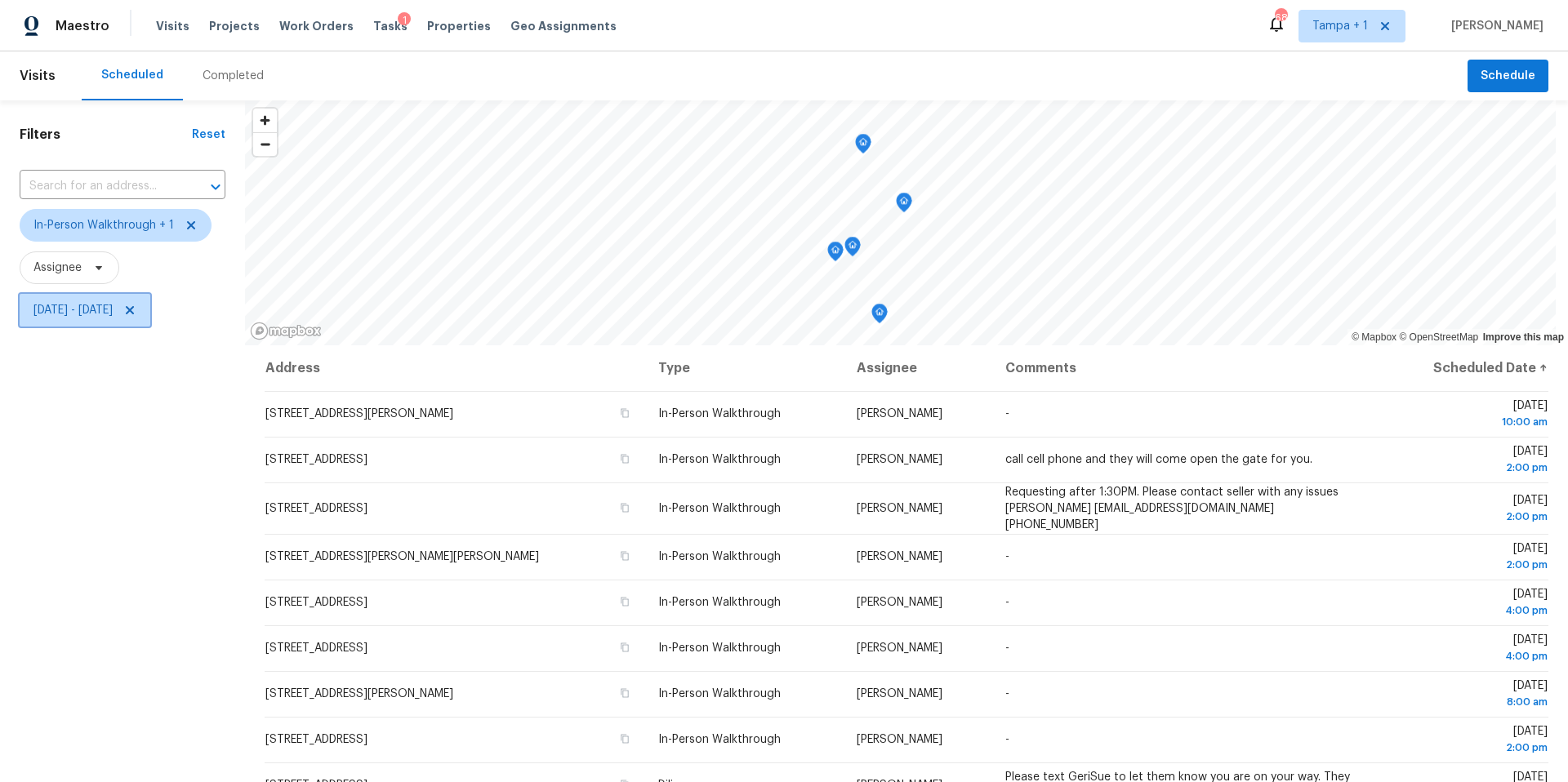
click at [113, 308] on span "Thu, Aug 28 - Fri, Aug 29" at bounding box center [73, 310] width 79 height 16
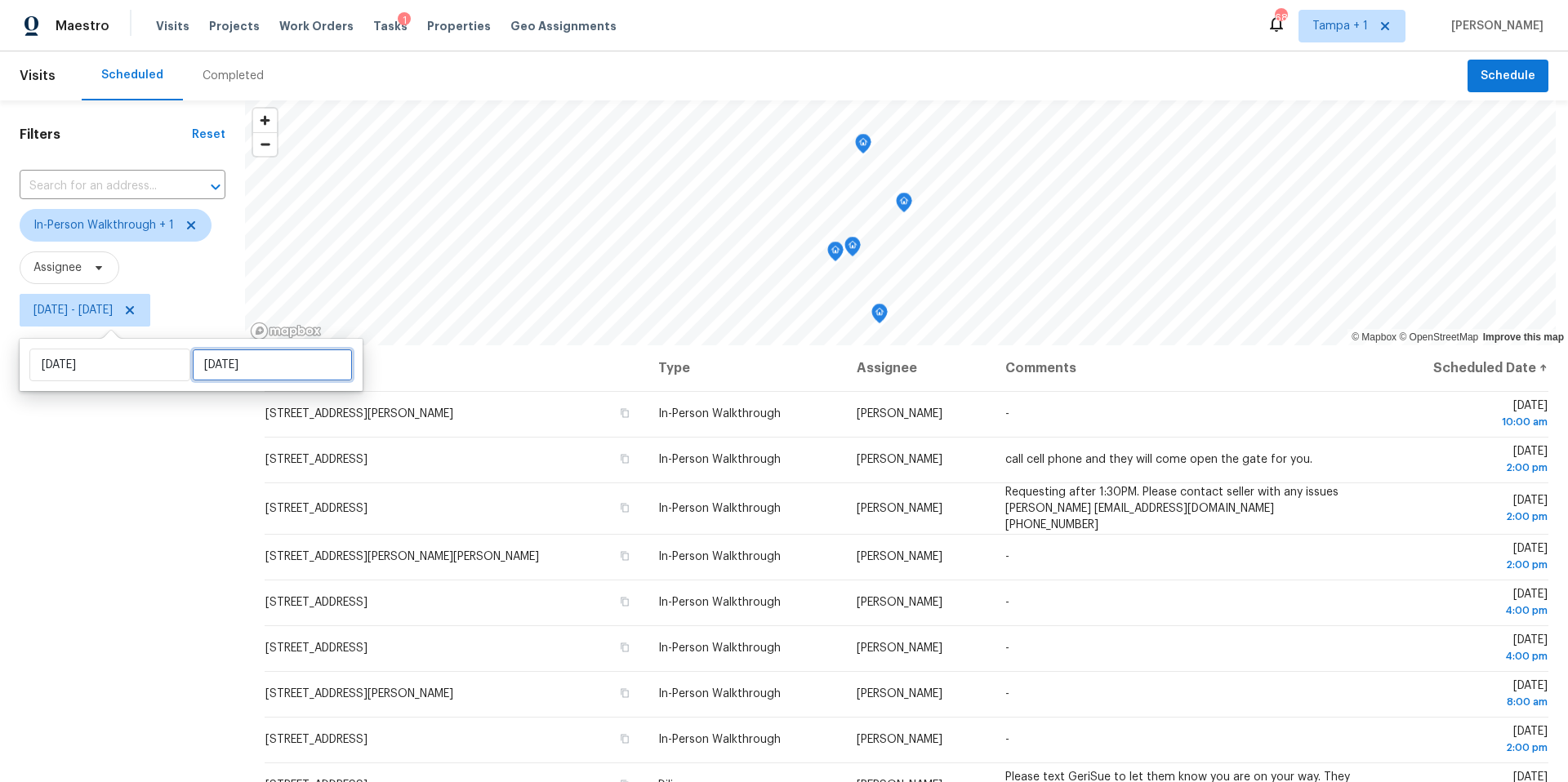
select select "7"
select select "2025"
select select "8"
select select "2025"
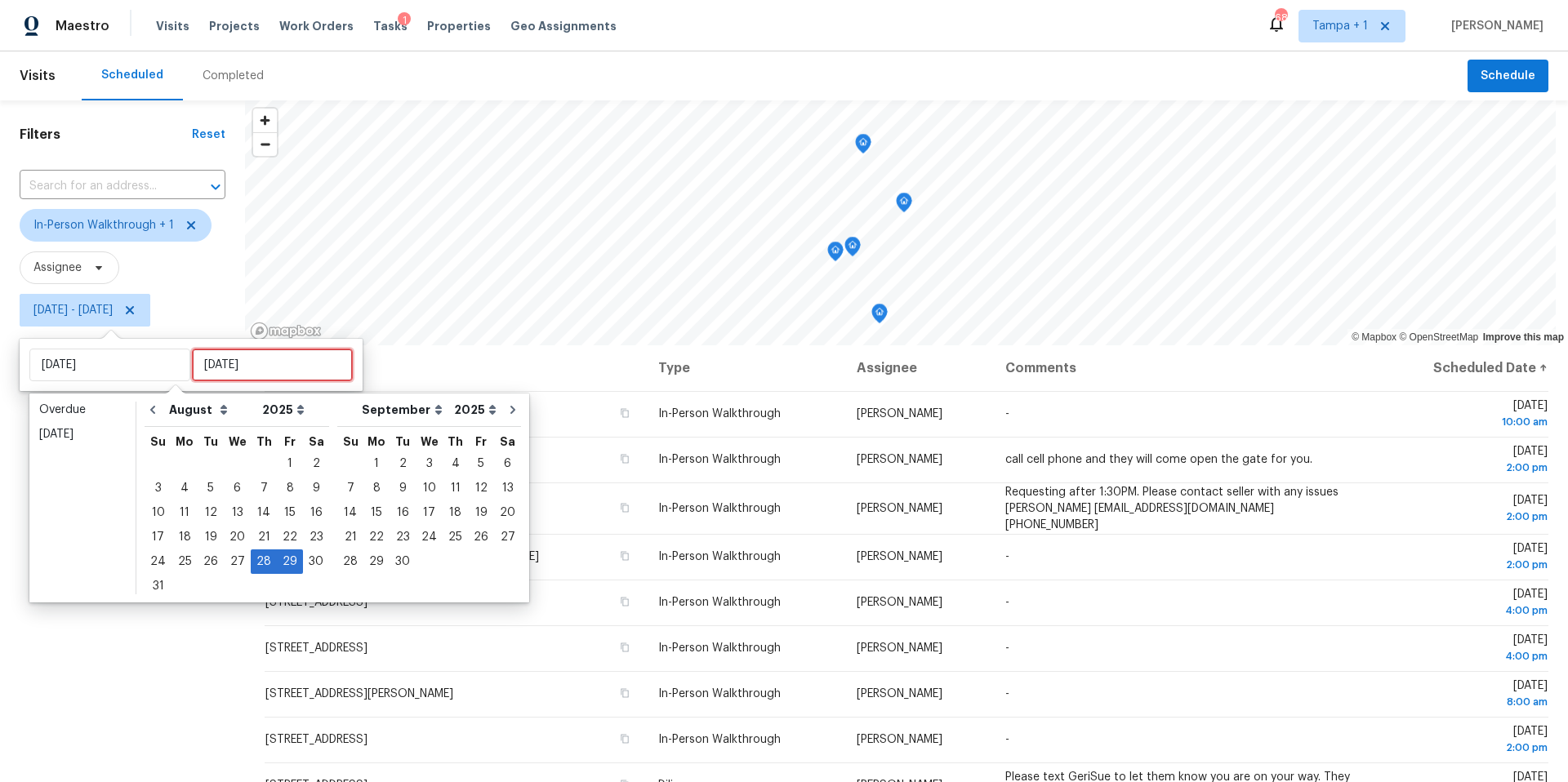
click at [202, 362] on input "Fri, Aug 29" at bounding box center [272, 365] width 160 height 33
type input "Wed, Aug 27"
type input "Thu, Aug 28"
click at [251, 566] on div "28" at bounding box center [264, 562] width 26 height 23
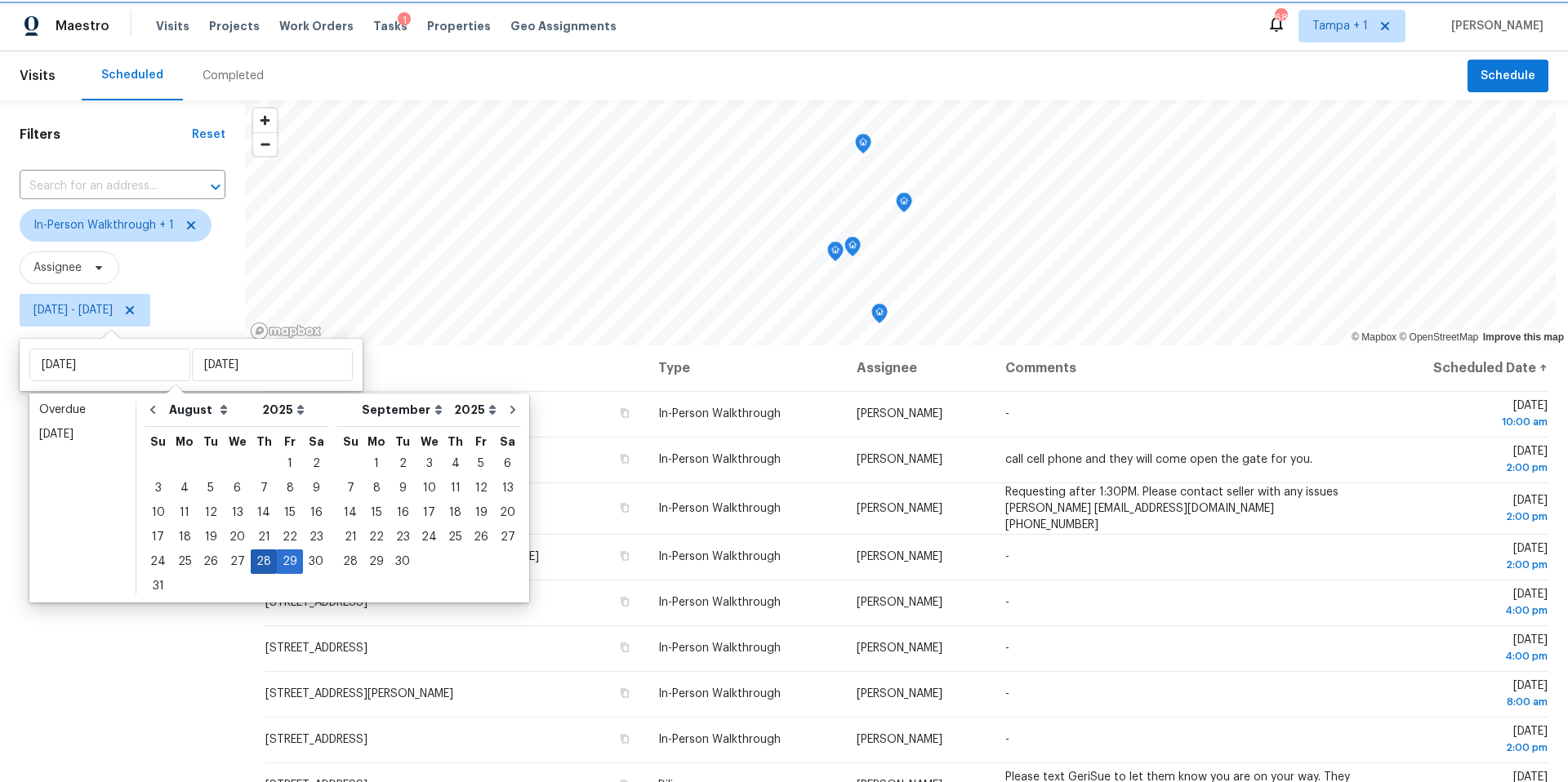
type input "Thu, Aug 28"
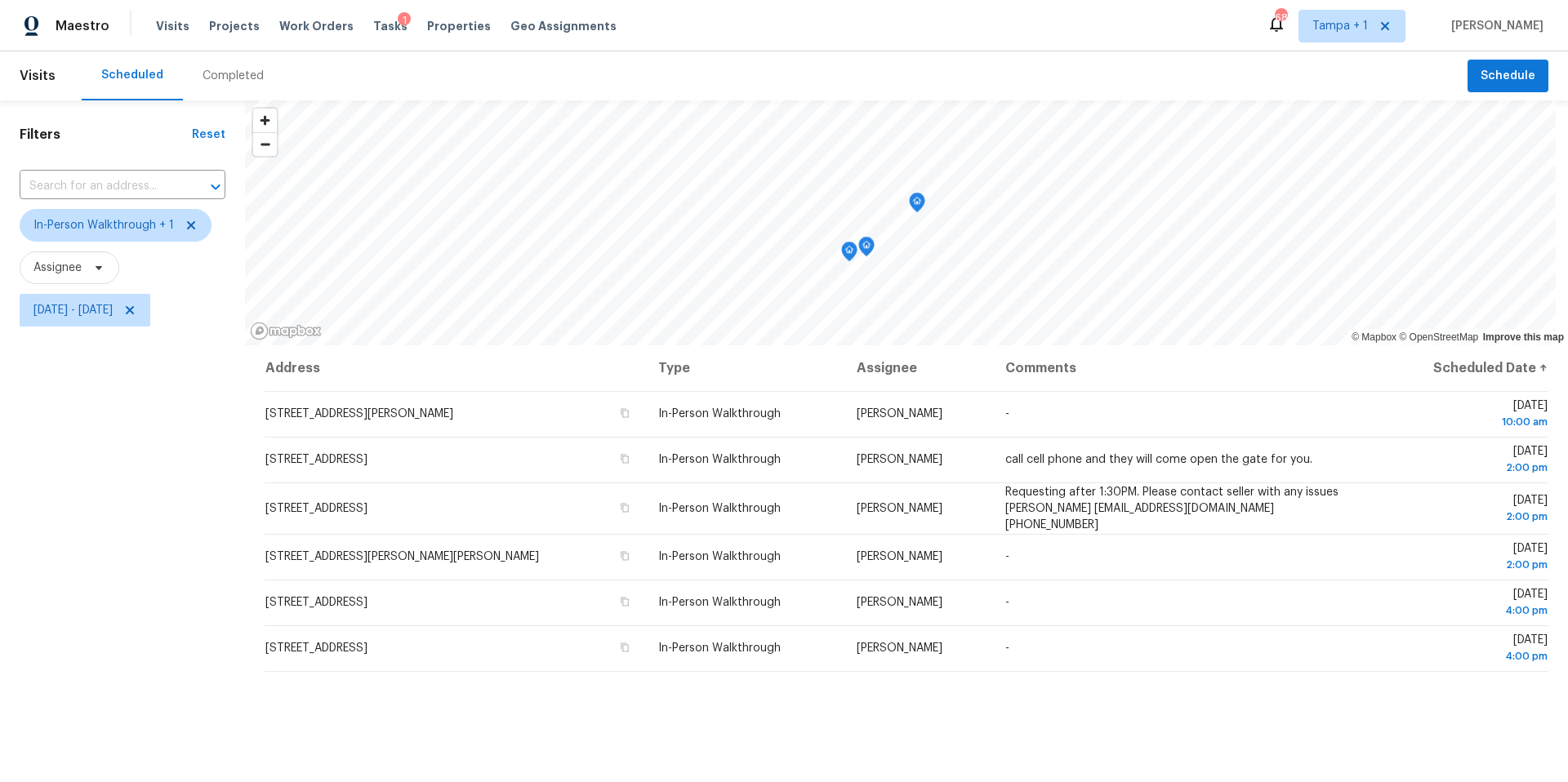
click at [135, 540] on div "Filters Reset ​ In-Person Walkthrough + 1 Assignee Thu, Aug 28 - Thu, Aug 28" at bounding box center [122, 536] width 245 height 870
click at [86, 302] on span "Thu, Aug 28 - Thu, Aug 28" at bounding box center [73, 310] width 79 height 16
click at [111, 366] on input "Thu, Aug 28" at bounding box center [110, 365] width 160 height 33
select select "7"
select select "2025"
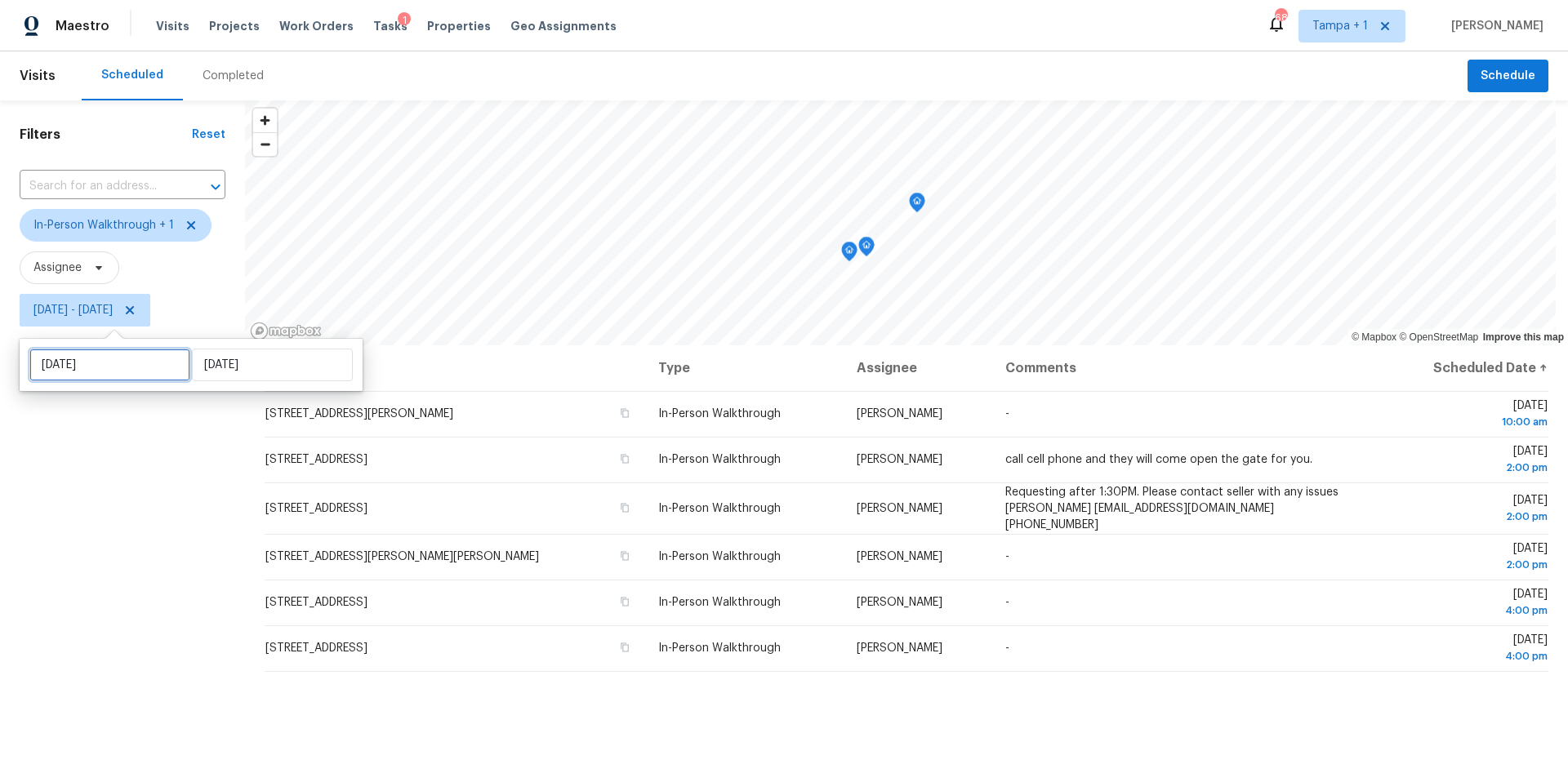
select select "8"
select select "2025"
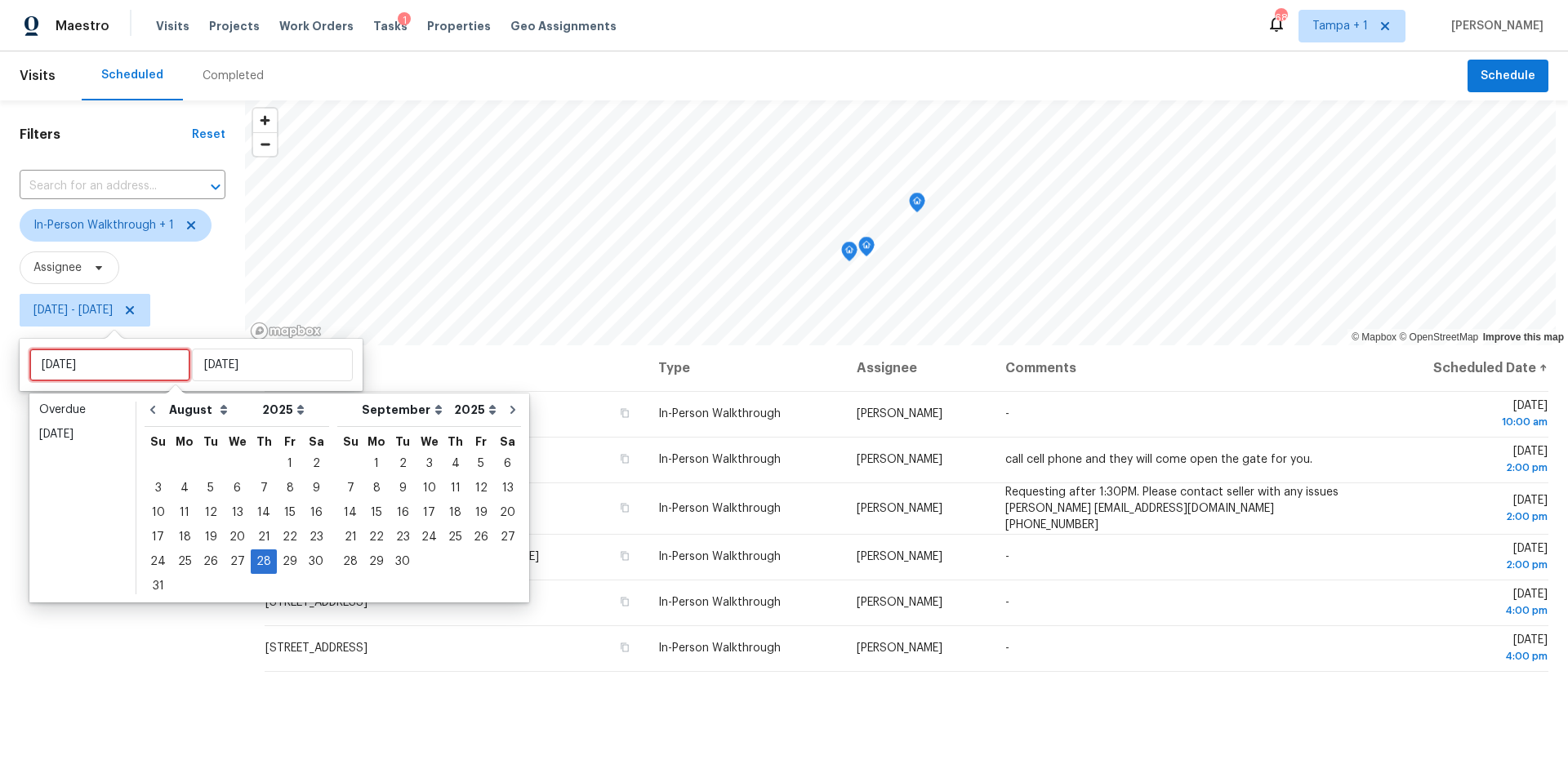
type input "Sat, Aug 30"
type input "Thu, Aug 28"
type input "Fri, Aug 29"
click at [287, 567] on div "29" at bounding box center [290, 562] width 26 height 23
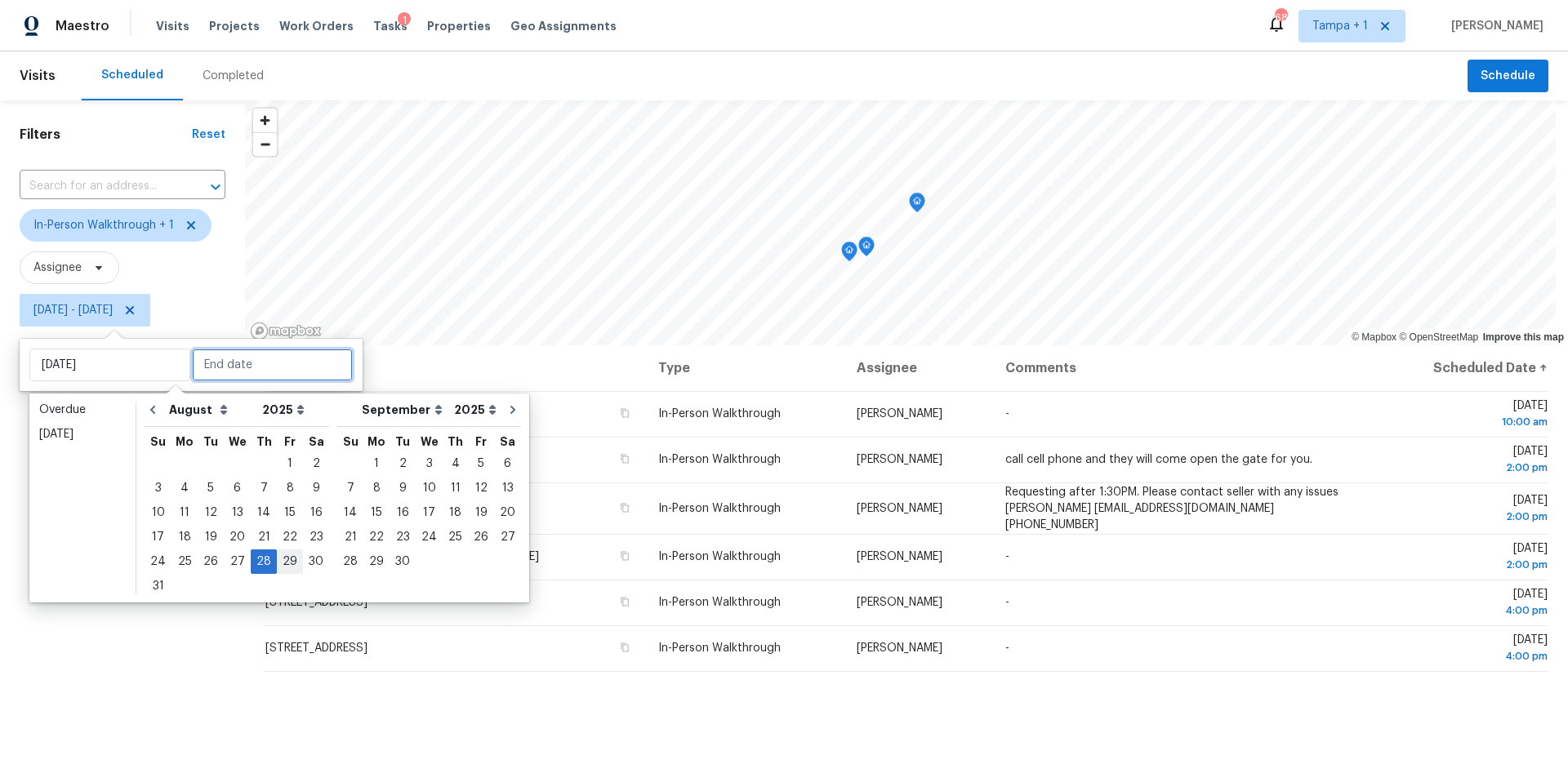
type input "Fri, Aug 29"
type input "Thu, Aug 28"
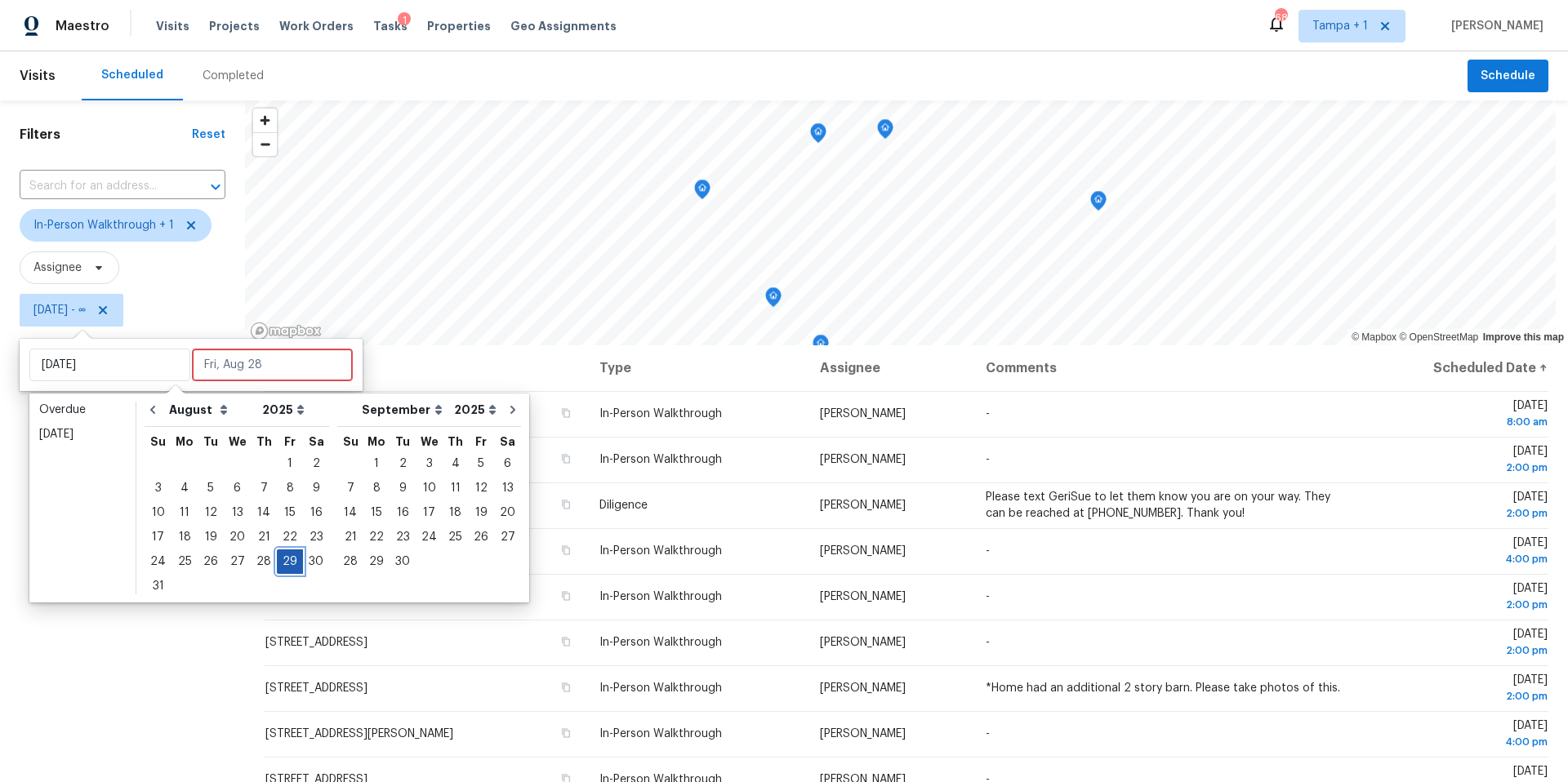
click at [277, 562] on div "29" at bounding box center [290, 562] width 26 height 23
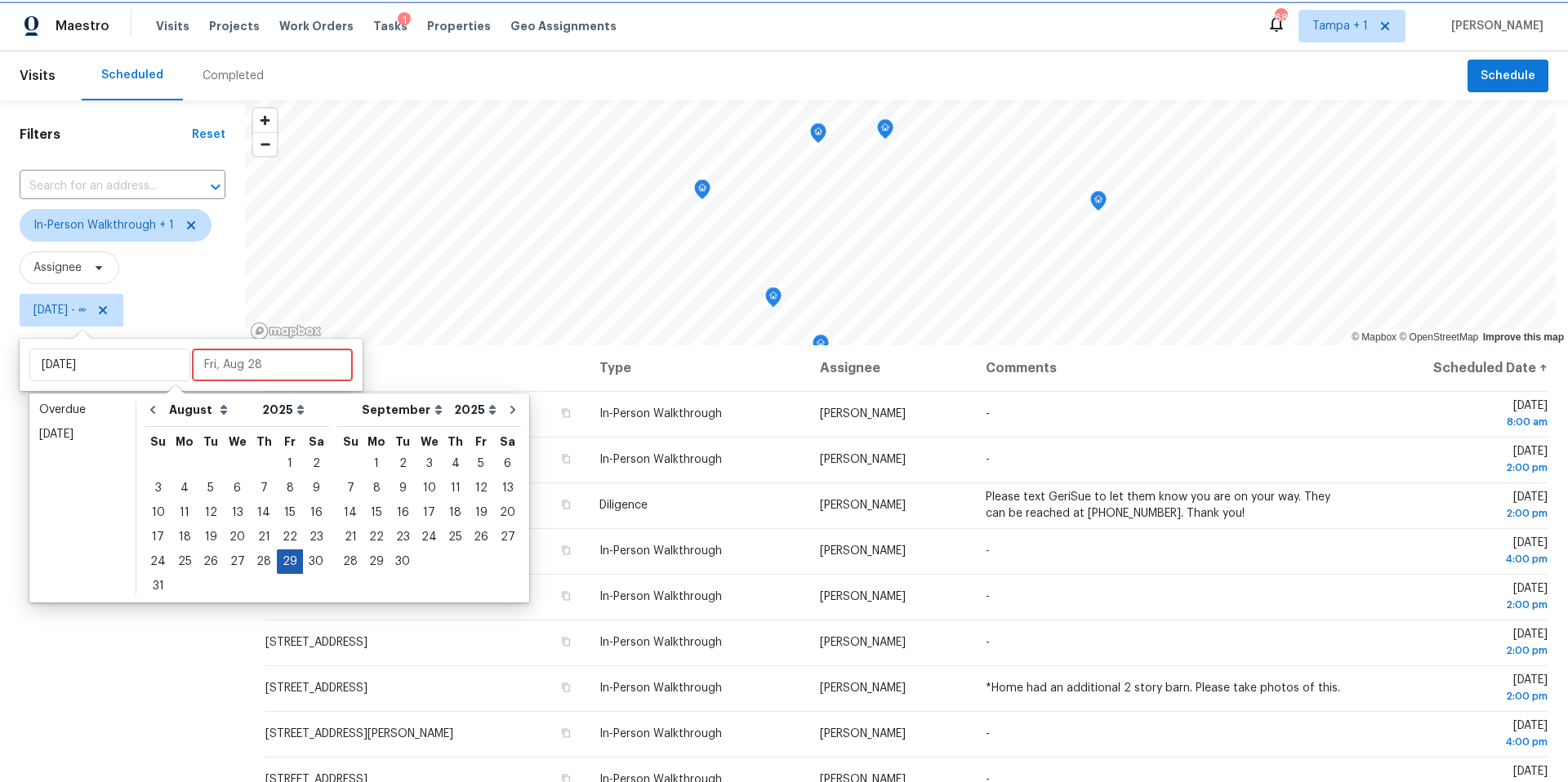
type input "Fri, Aug 29"
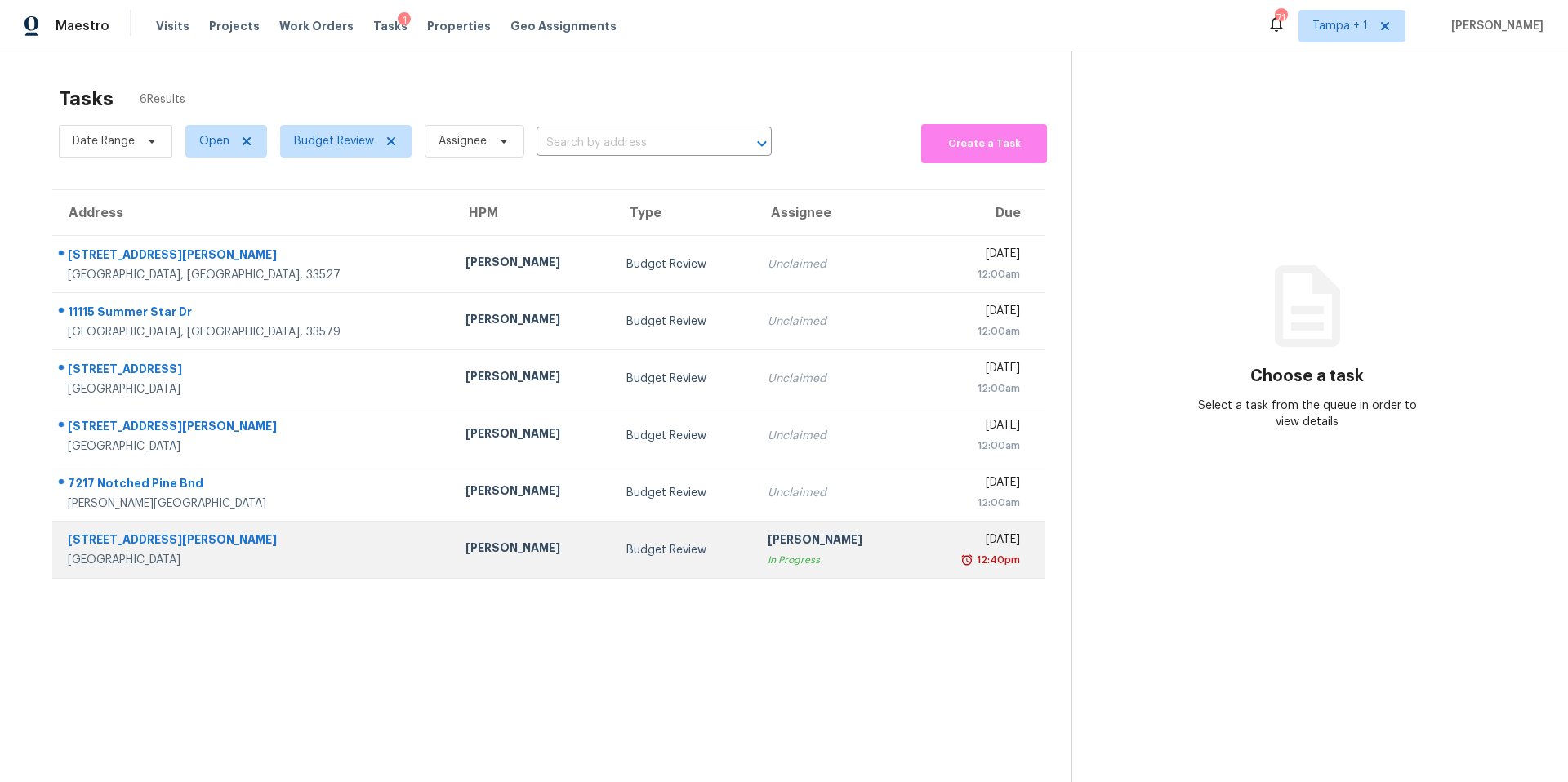
click at [928, 558] on div "12:40pm" at bounding box center [974, 560] width 93 height 16
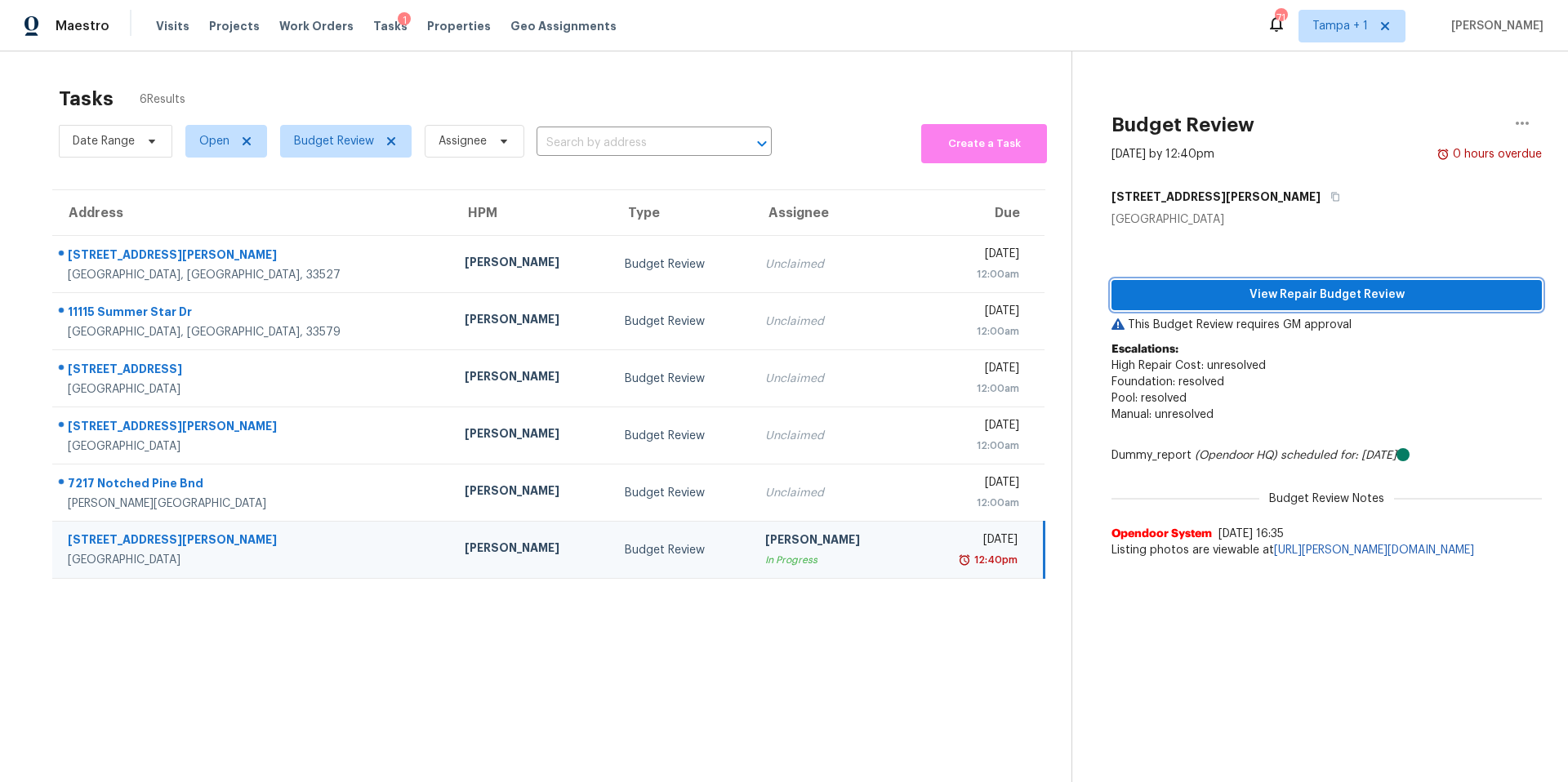
click at [1302, 286] on span "View Repair Budget Review" at bounding box center [1326, 295] width 404 height 20
click at [1502, 122] on button "button" at bounding box center [1522, 124] width 39 height 39
click at [1410, 131] on div "Unclaim this task" at bounding box center [1417, 127] width 128 height 16
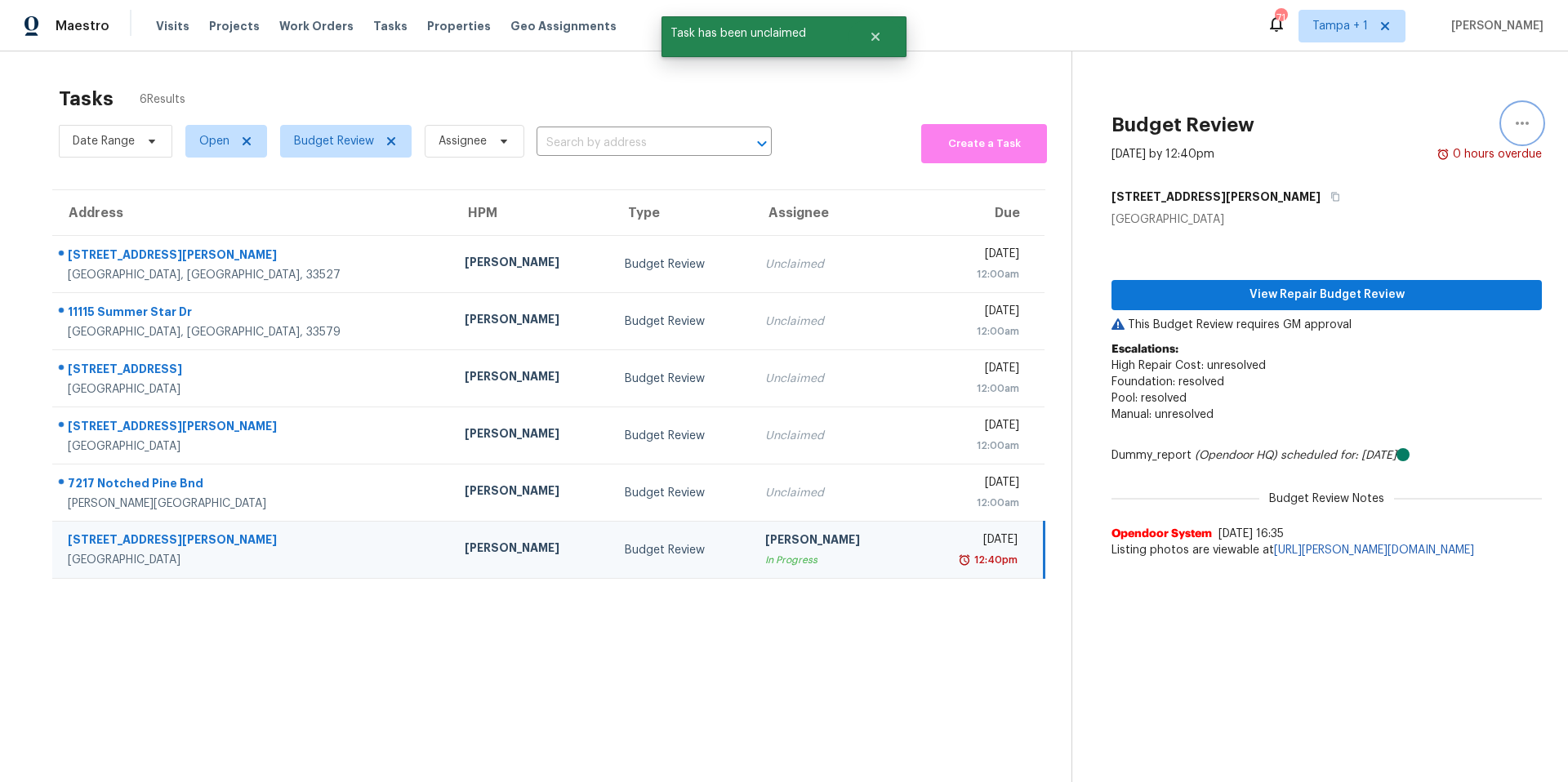
click at [1512, 121] on icon "button" at bounding box center [1522, 124] width 20 height 20
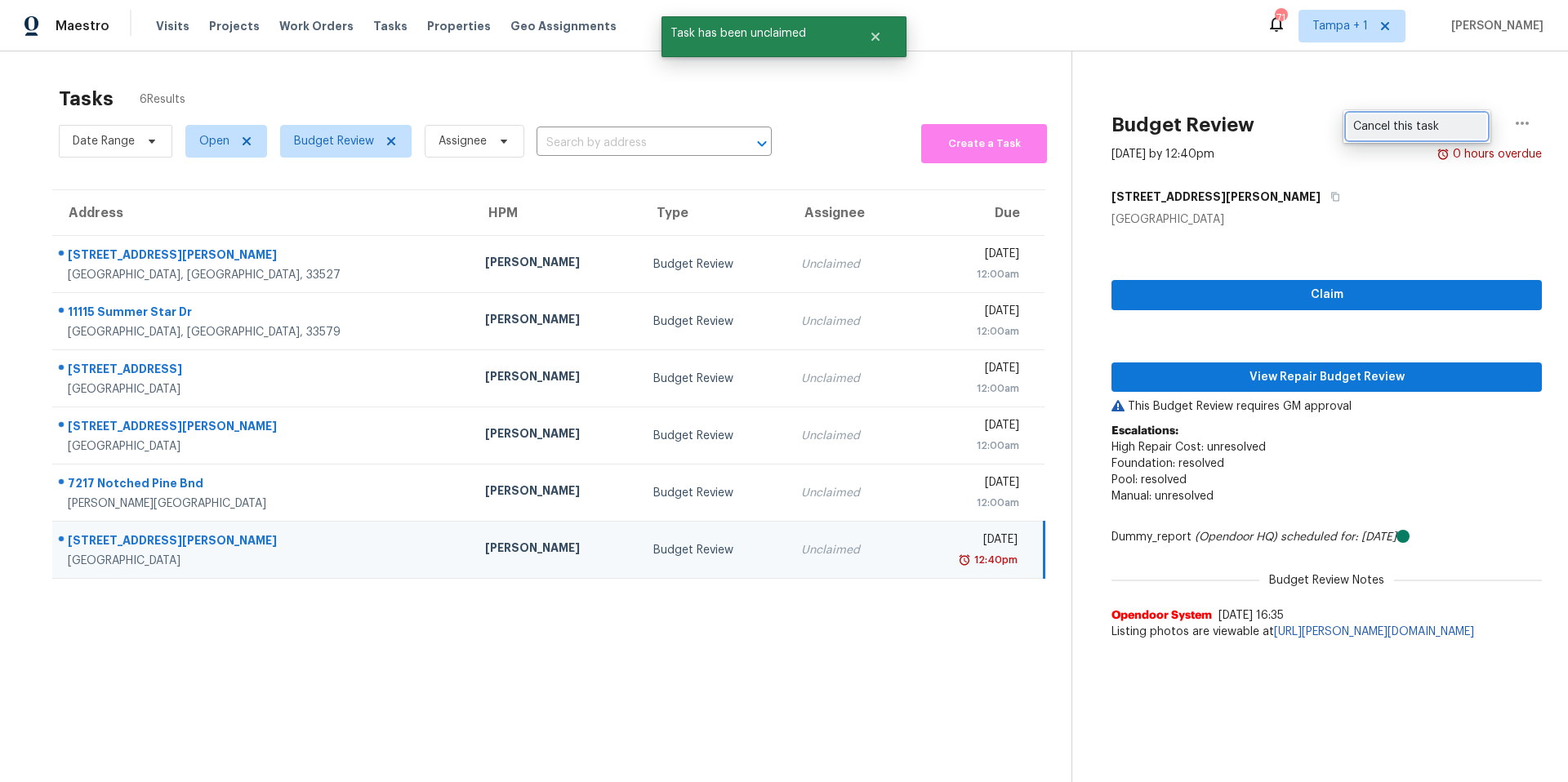
click at [1404, 124] on div "Cancel this task" at bounding box center [1417, 127] width 128 height 16
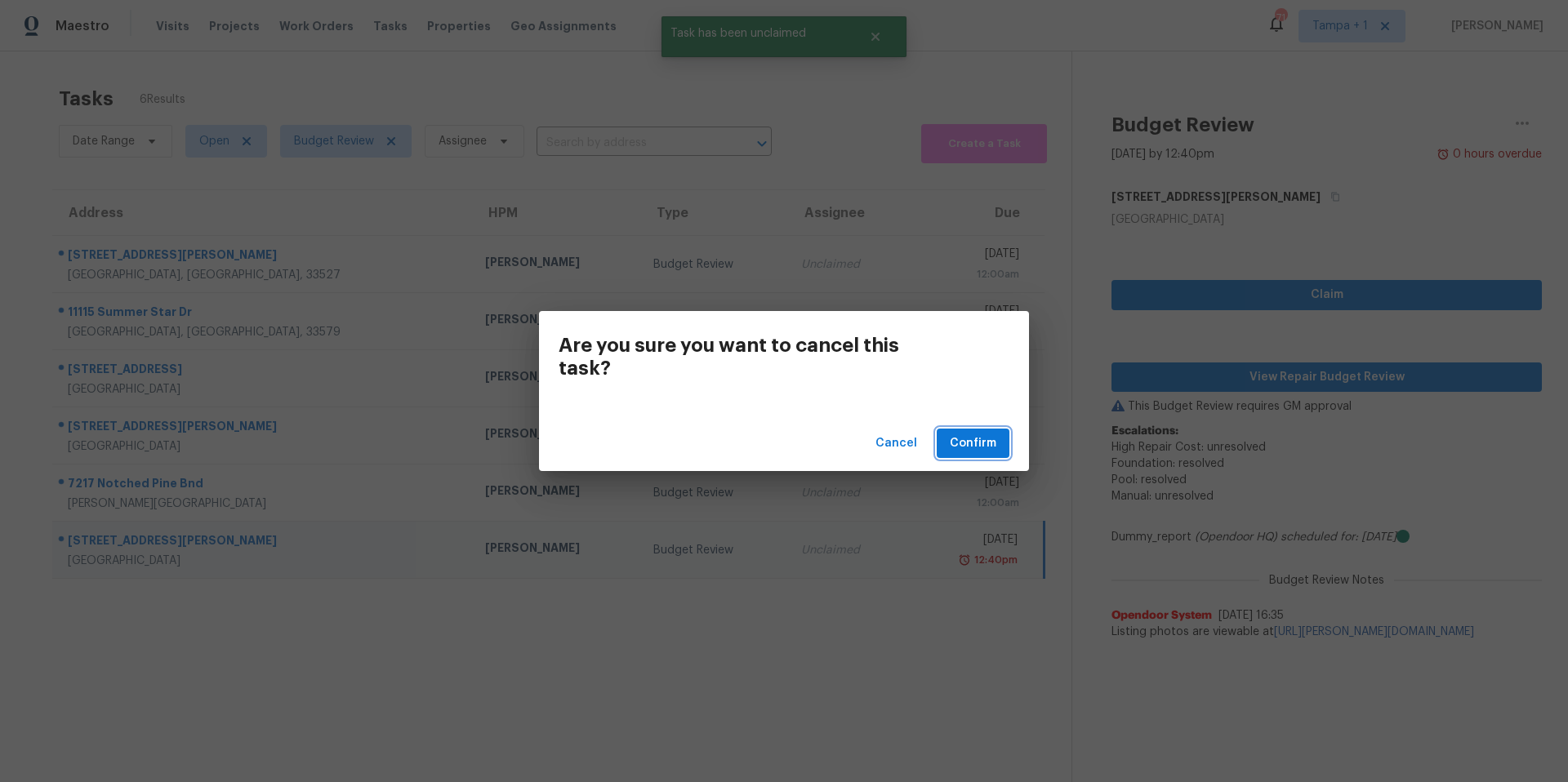
click at [1005, 449] on button "Confirm" at bounding box center [973, 444] width 73 height 30
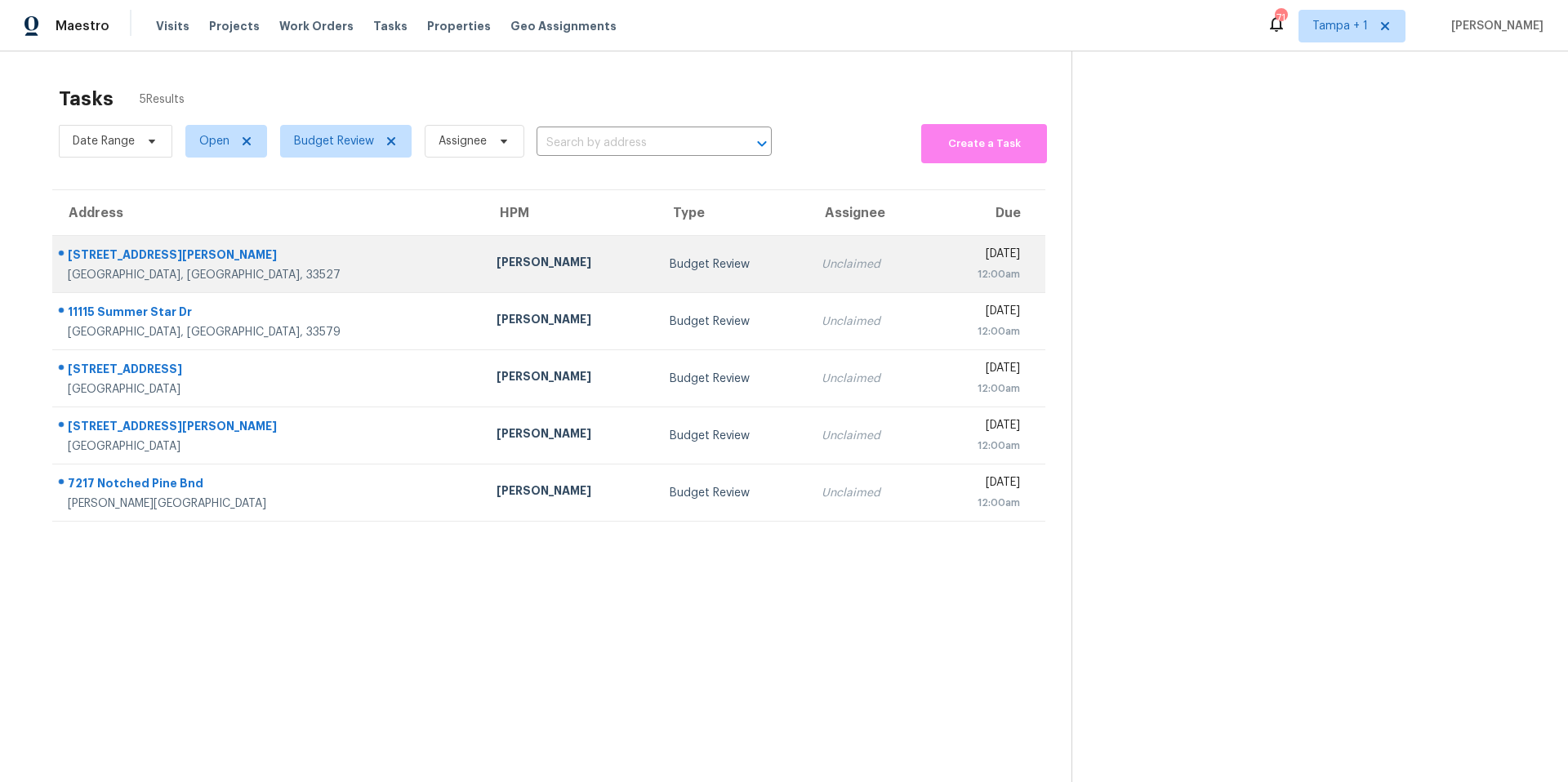
click at [483, 284] on td "[PERSON_NAME]" at bounding box center [569, 264] width 173 height 57
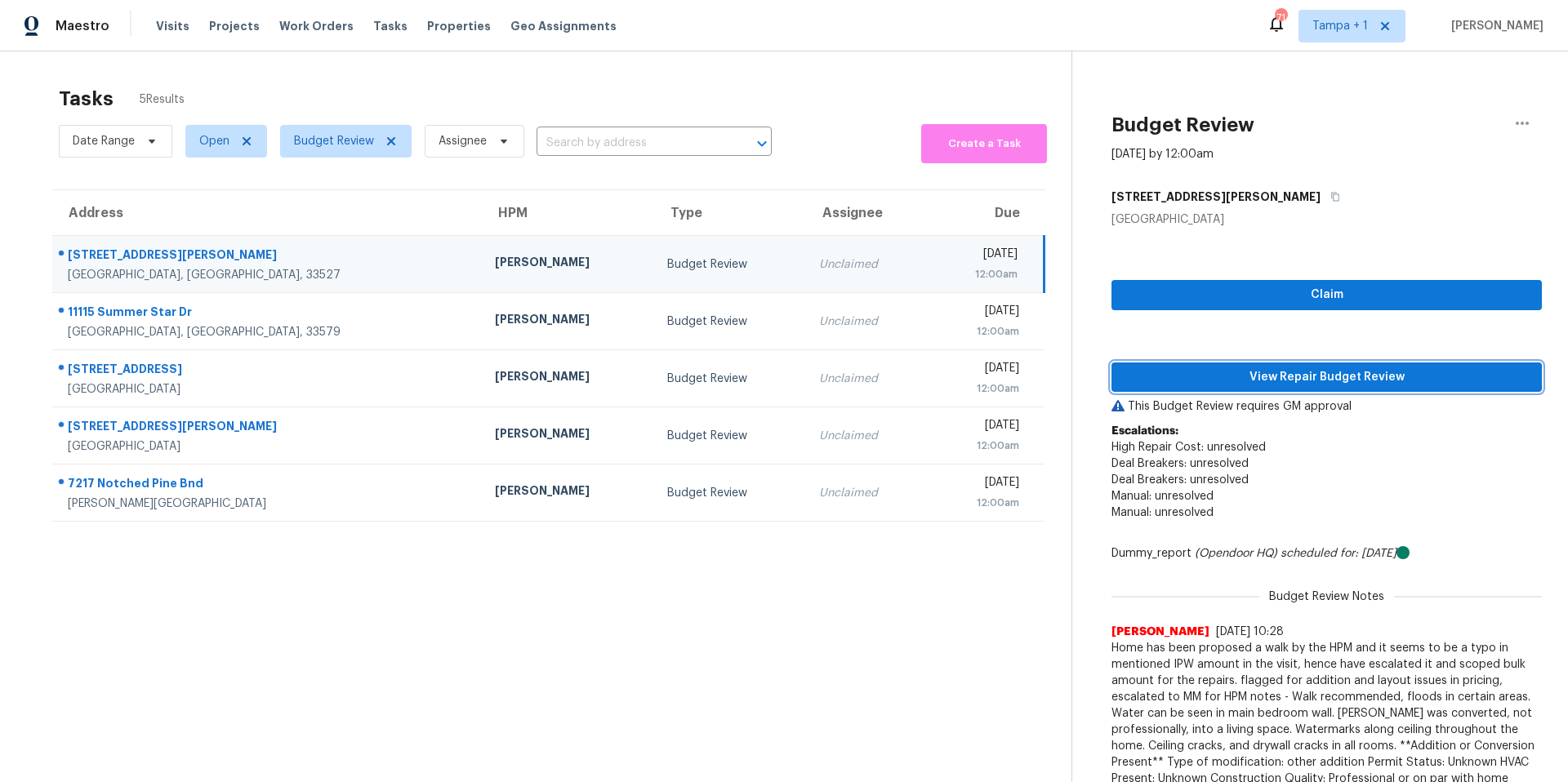
click at [1252, 368] on span "View Repair Budget Review" at bounding box center [1326, 377] width 404 height 20
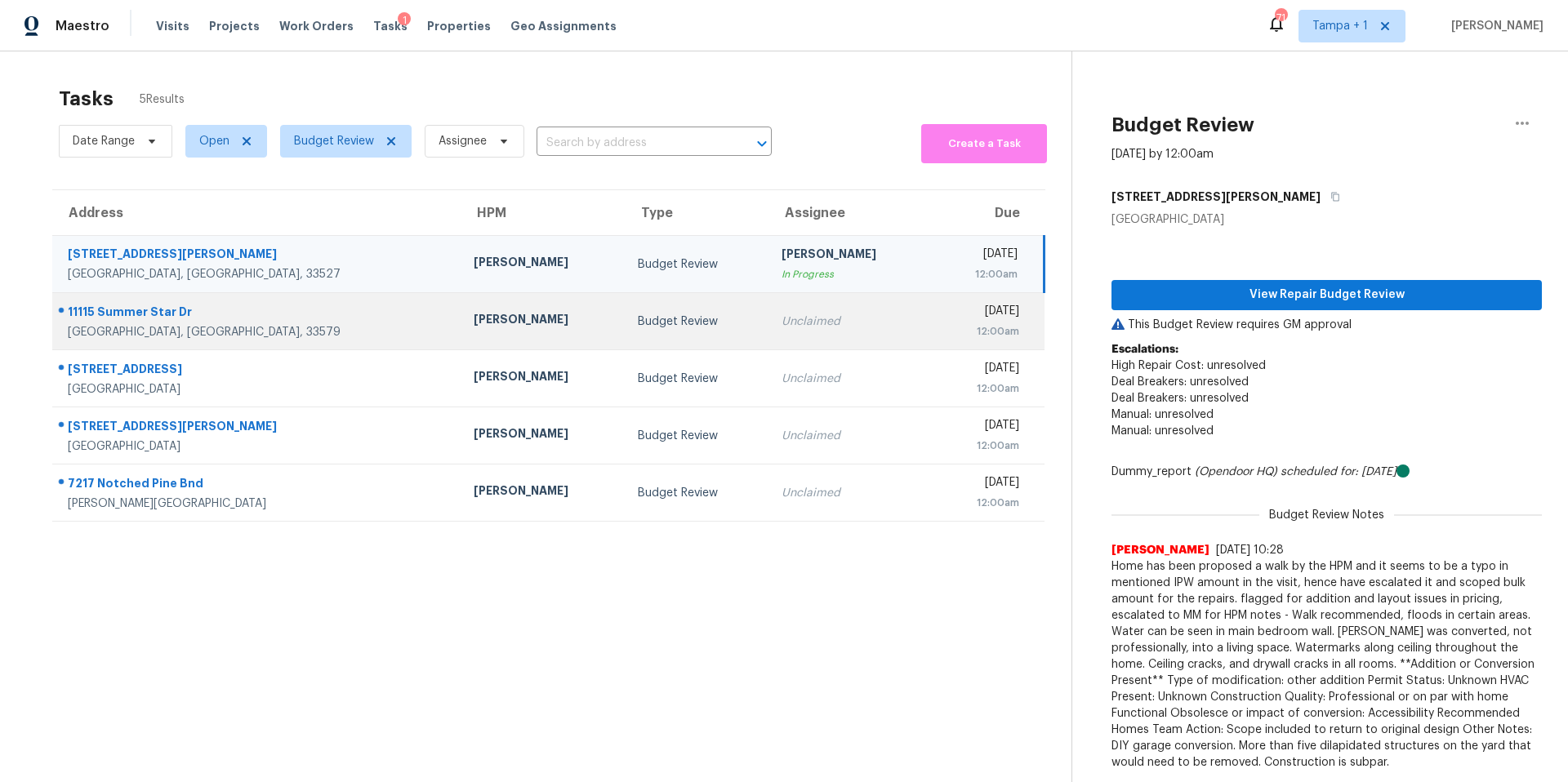
click at [473, 323] on div "[PERSON_NAME]" at bounding box center [542, 321] width 138 height 20
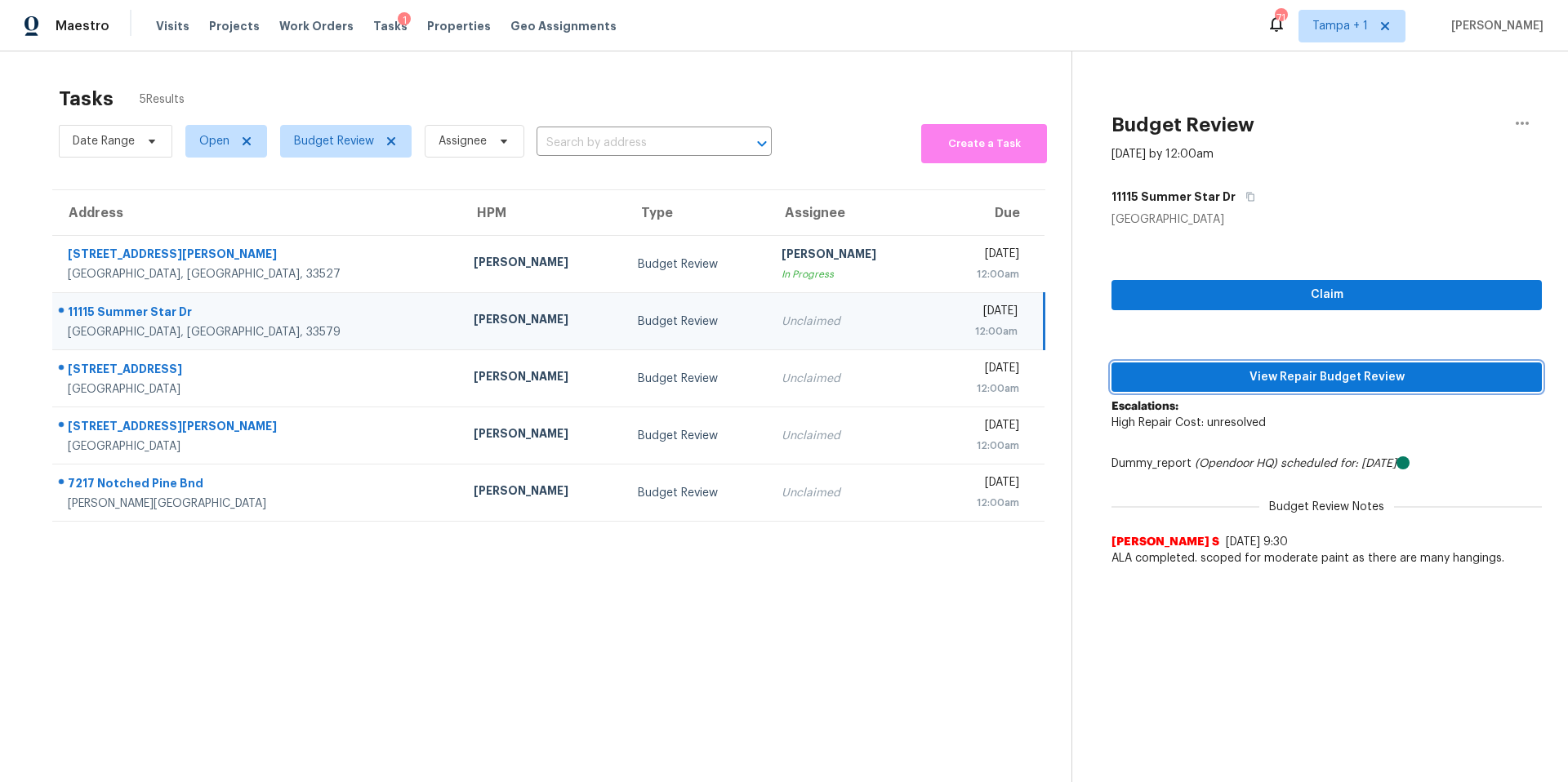
click at [1204, 378] on span "View Repair Budget Review" at bounding box center [1326, 377] width 404 height 20
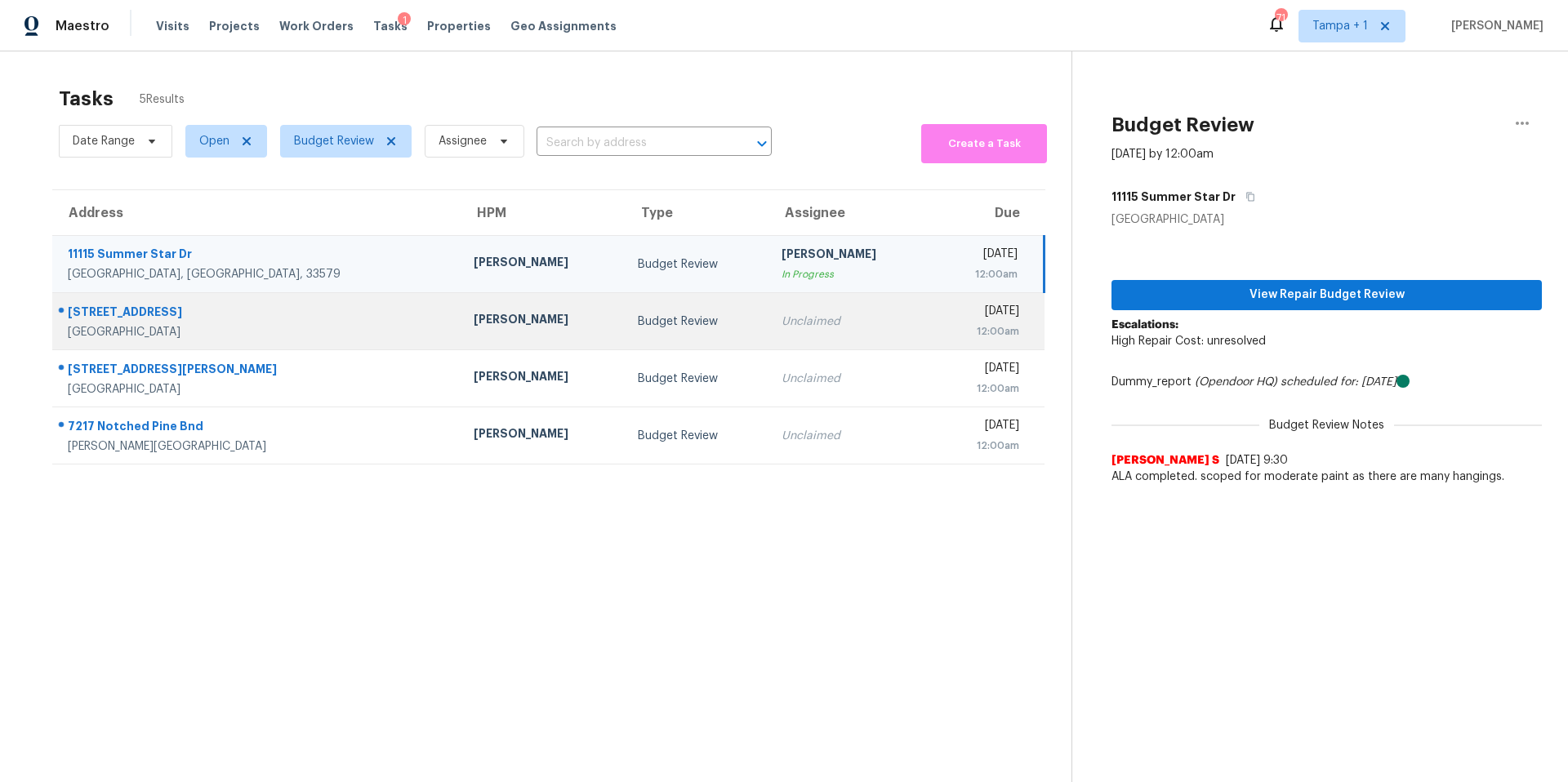
click at [625, 316] on td "Budget Review" at bounding box center [697, 322] width 144 height 57
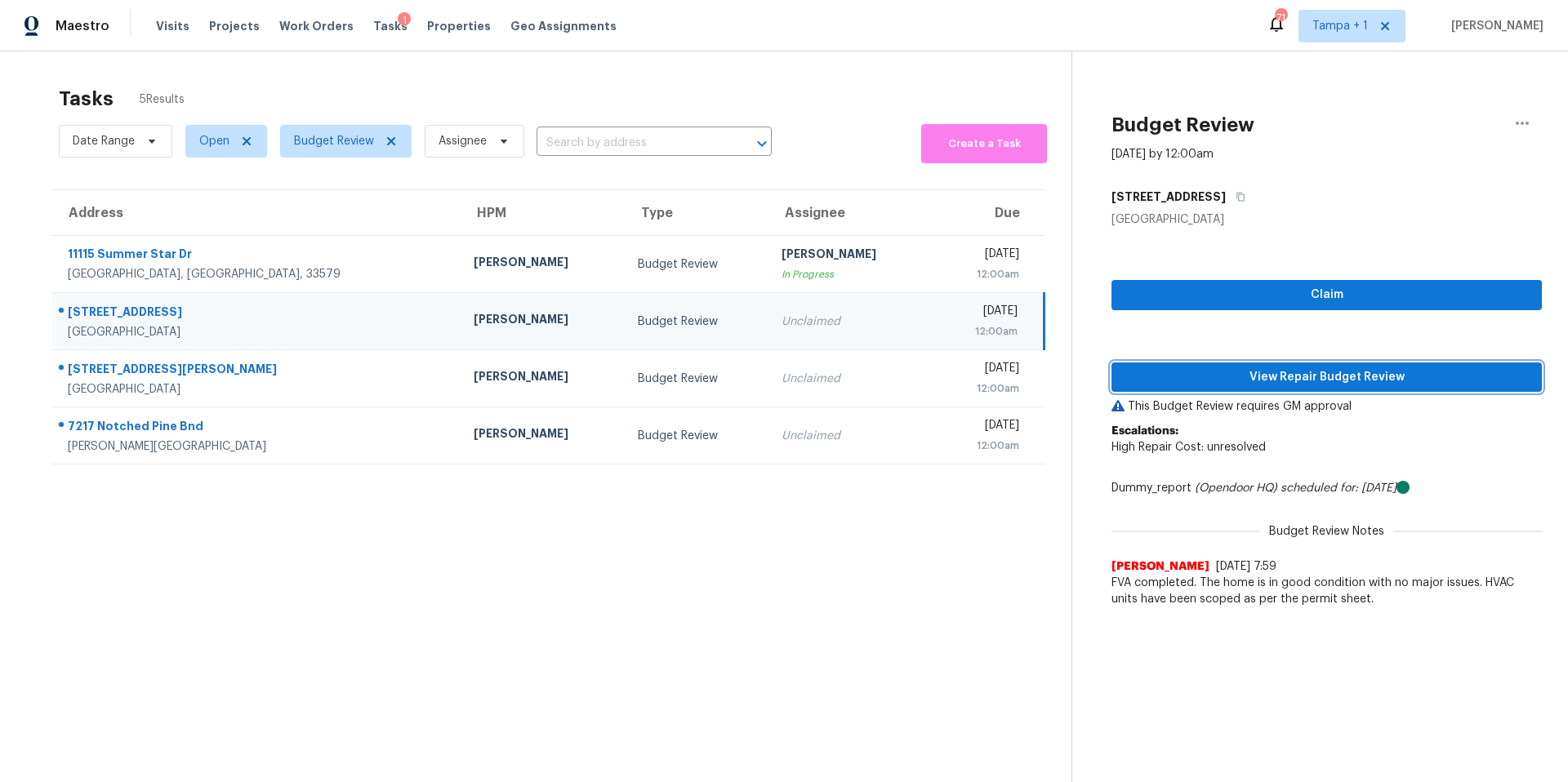
click at [1180, 374] on span "View Repair Budget Review" at bounding box center [1326, 377] width 404 height 20
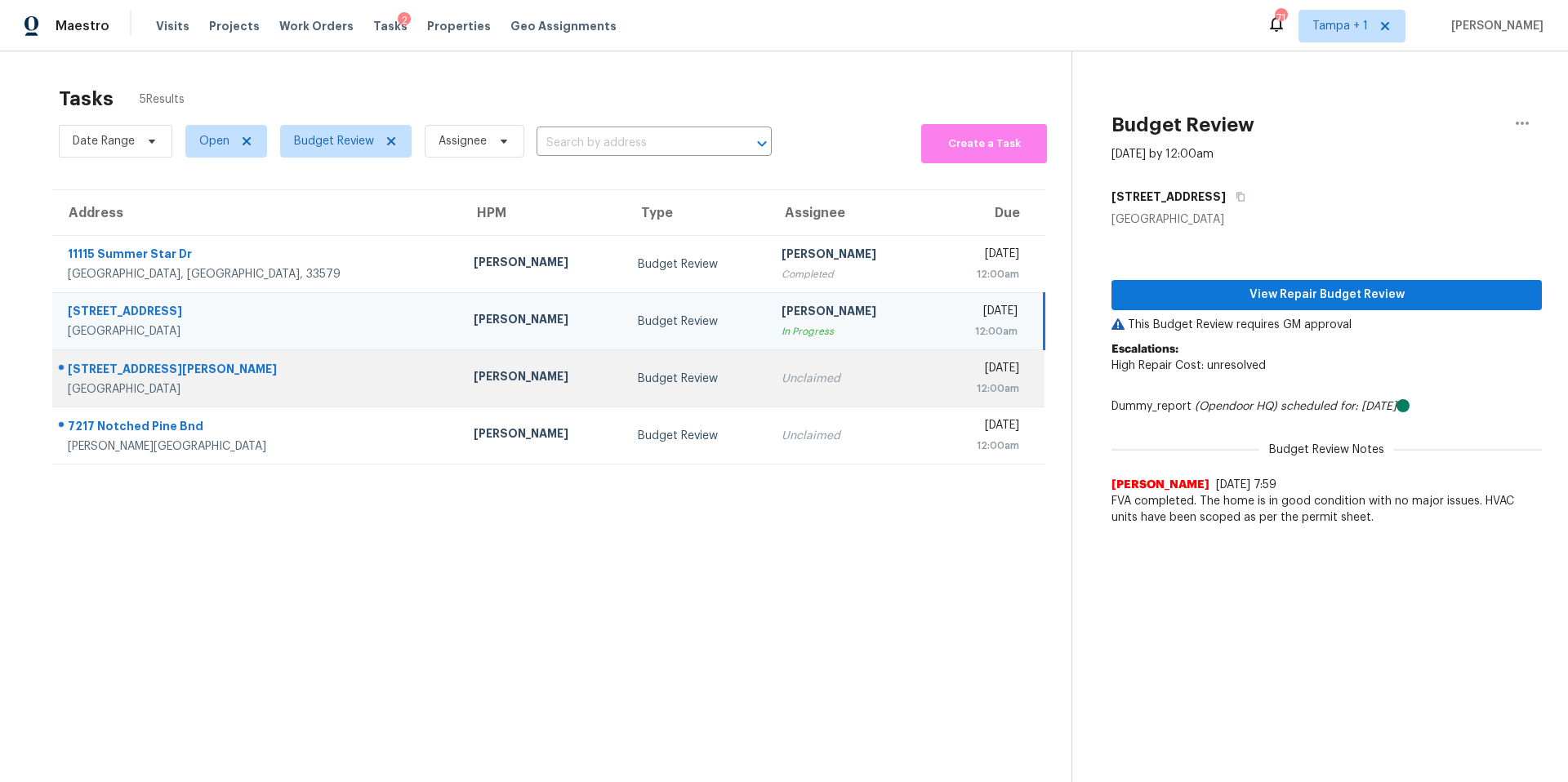
click at [473, 377] on div "[PERSON_NAME]" at bounding box center [542, 378] width 138 height 20
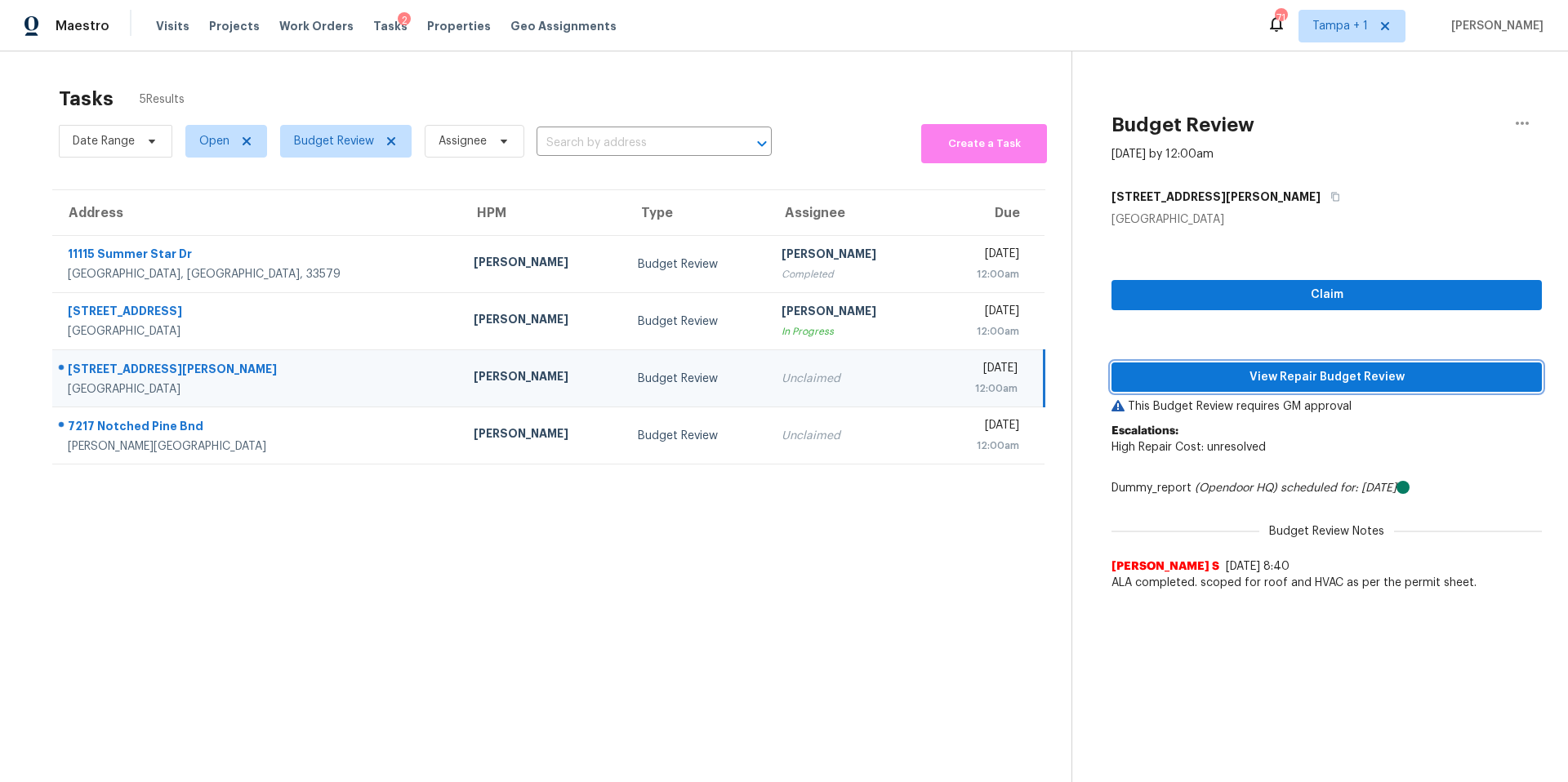
click at [1236, 382] on span "View Repair Budget Review" at bounding box center [1326, 377] width 404 height 20
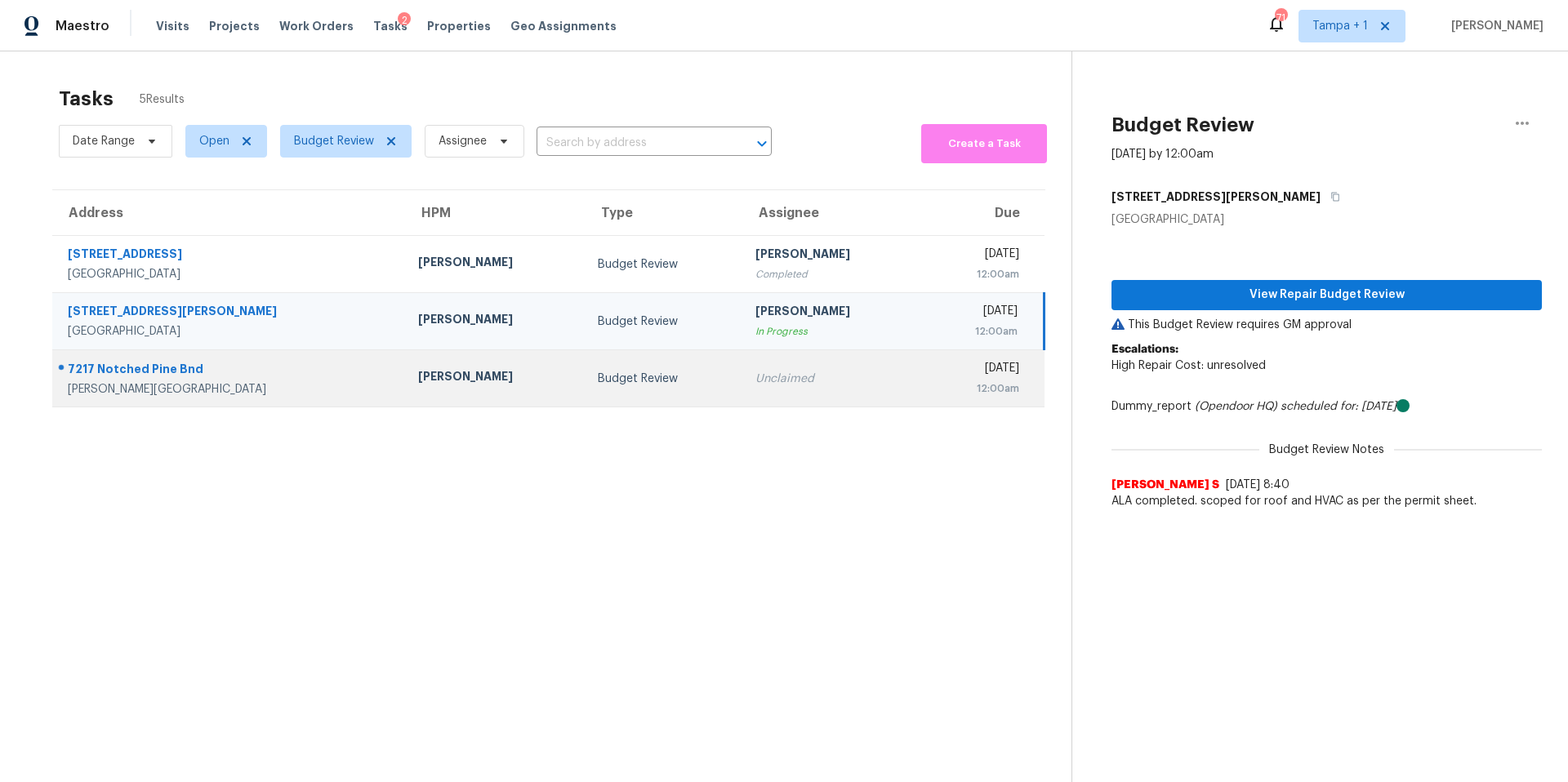
click at [585, 402] on td "Budget Review" at bounding box center [663, 379] width 157 height 57
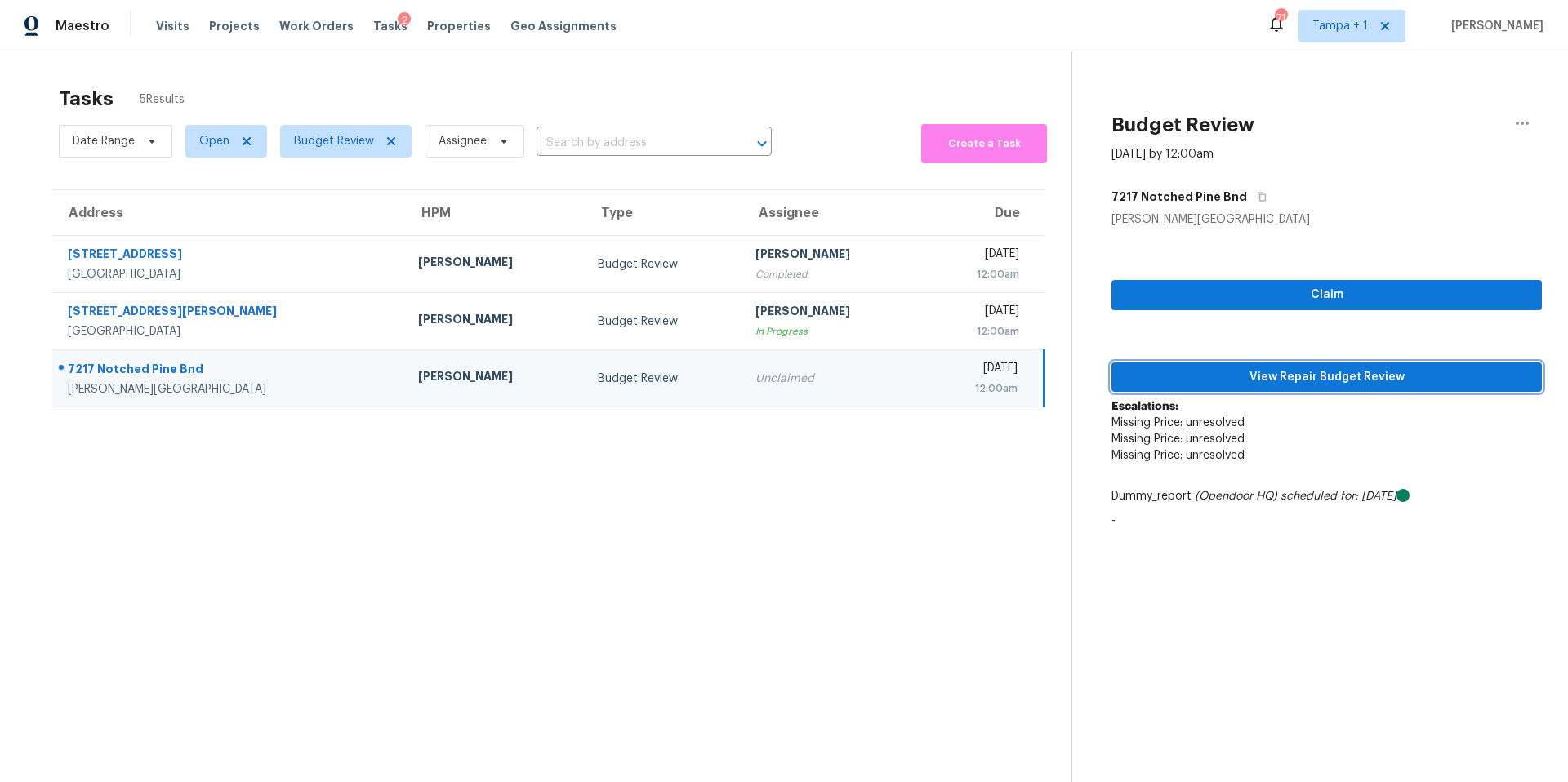
drag, startPoint x: 1222, startPoint y: 367, endPoint x: 1209, endPoint y: 367, distance: 13.0
click at [1222, 368] on span "View Repair Budget Review" at bounding box center [1326, 377] width 404 height 20
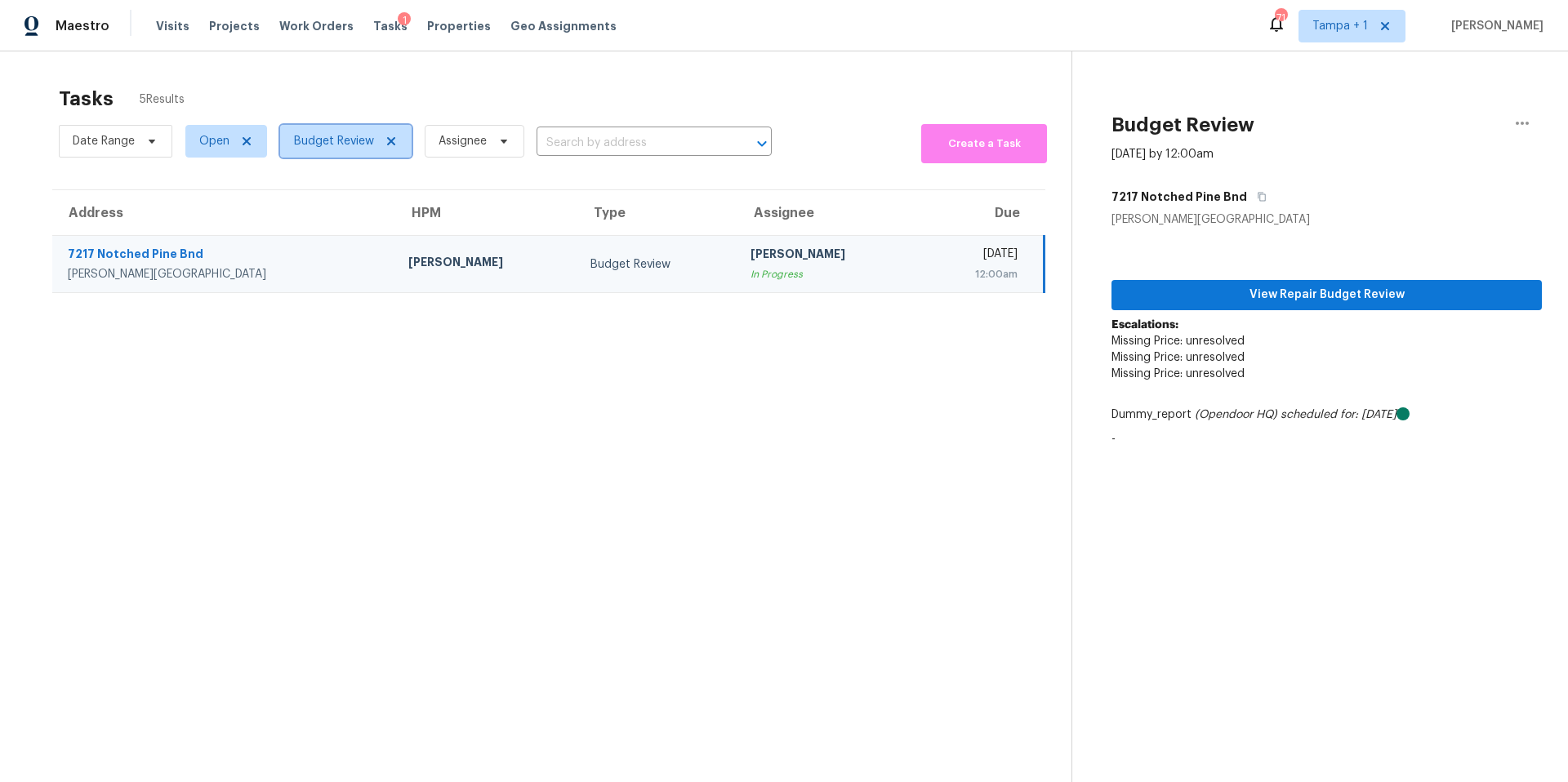
click at [334, 155] on span "Budget Review" at bounding box center [346, 142] width 132 height 33
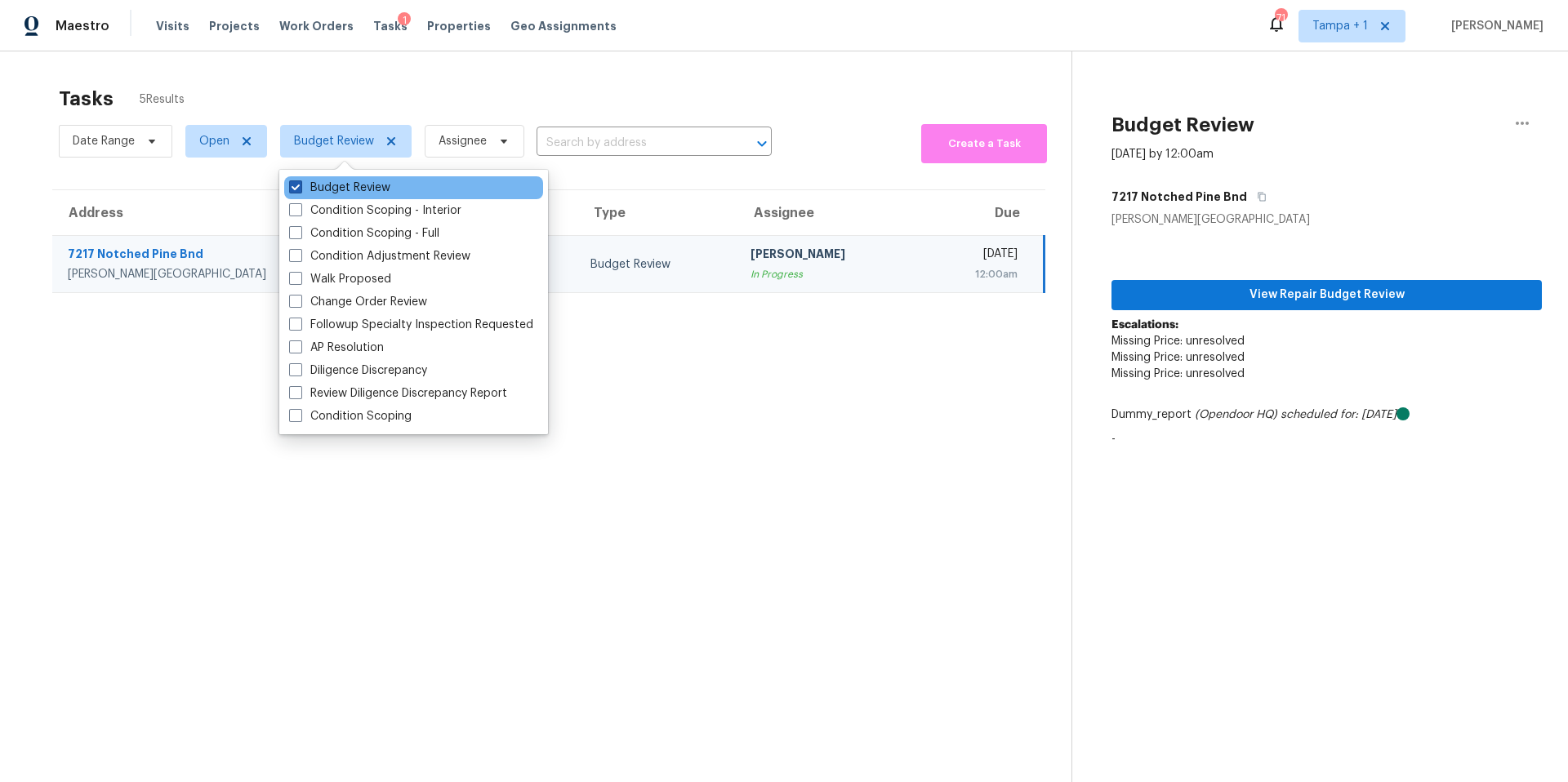
click at [336, 187] on label "Budget Review" at bounding box center [340, 188] width 102 height 16
click at [300, 187] on input "Budget Review" at bounding box center [294, 184] width 11 height 11
checkbox input "false"
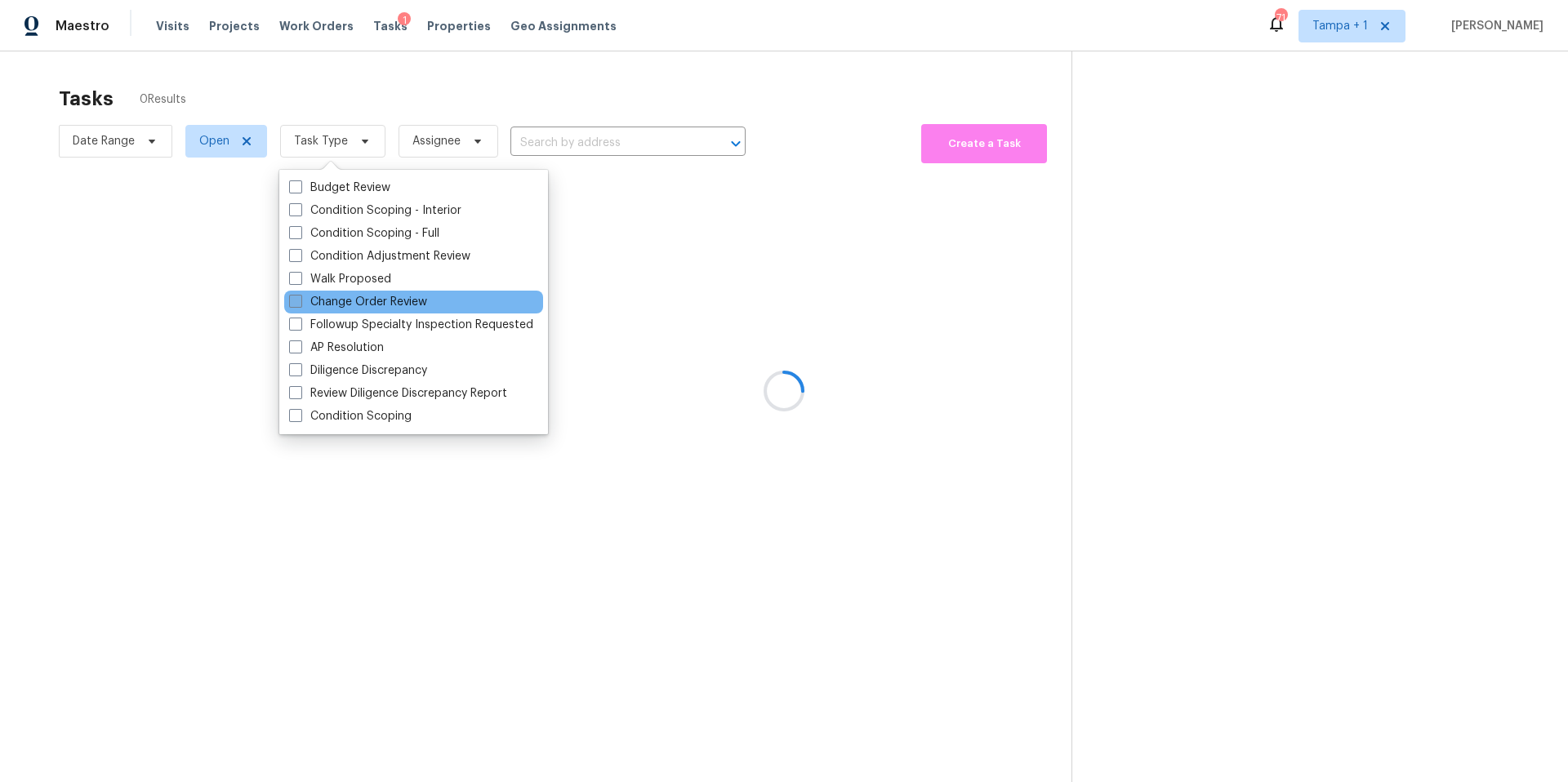
click at [334, 310] on label "Change Order Review" at bounding box center [358, 302] width 138 height 16
click at [300, 305] on input "Change Order Review" at bounding box center [294, 299] width 11 height 11
click at [334, 309] on label "Change Order Review" at bounding box center [358, 302] width 138 height 16
click at [300, 305] on input "Change Order Review" at bounding box center [294, 299] width 11 height 11
checkbox input "false"
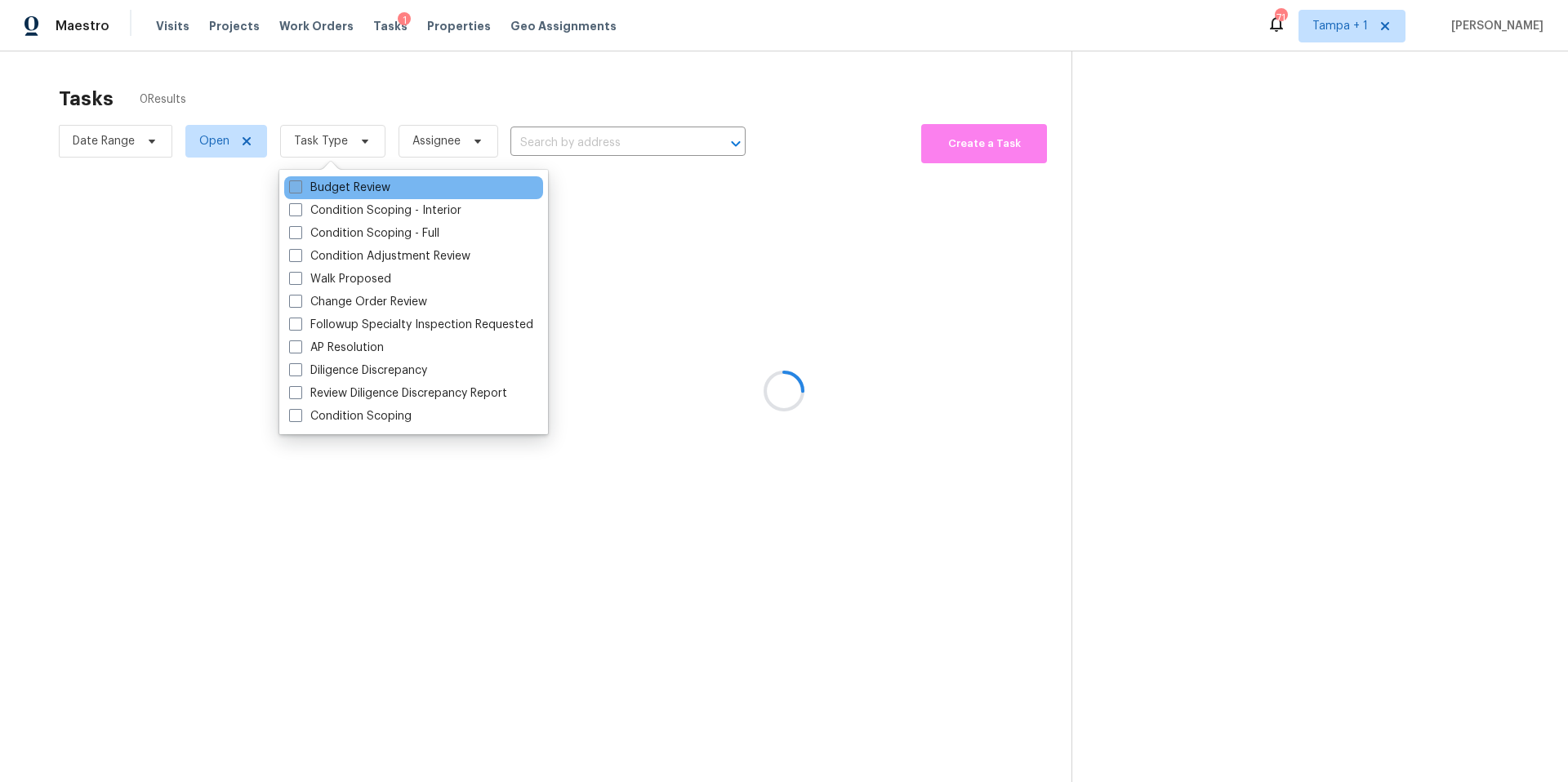
click at [353, 190] on label "Budget Review" at bounding box center [340, 188] width 102 height 16
click at [300, 190] on input "Budget Review" at bounding box center [294, 184] width 11 height 11
checkbox input "true"
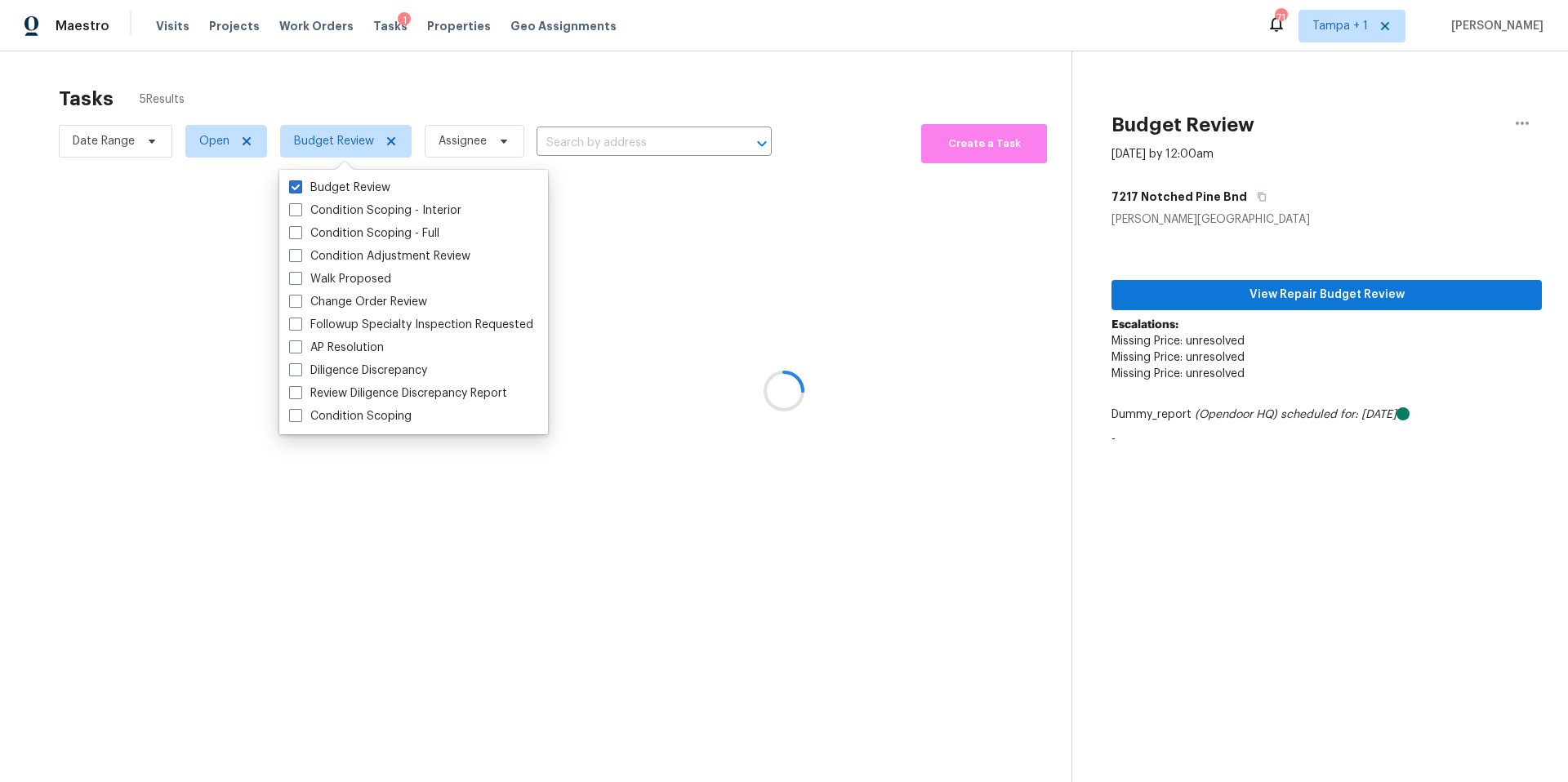
click at [441, 104] on div at bounding box center [784, 391] width 1568 height 782
